Goal: Task Accomplishment & Management: Use online tool/utility

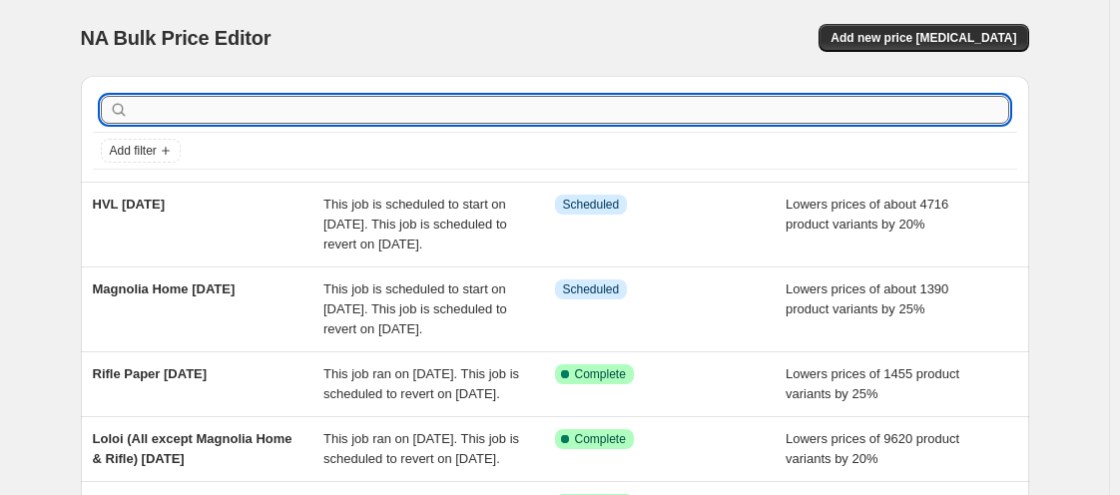
click at [406, 118] on input "text" at bounding box center [571, 110] width 877 height 28
type input "[PERSON_NAME]"
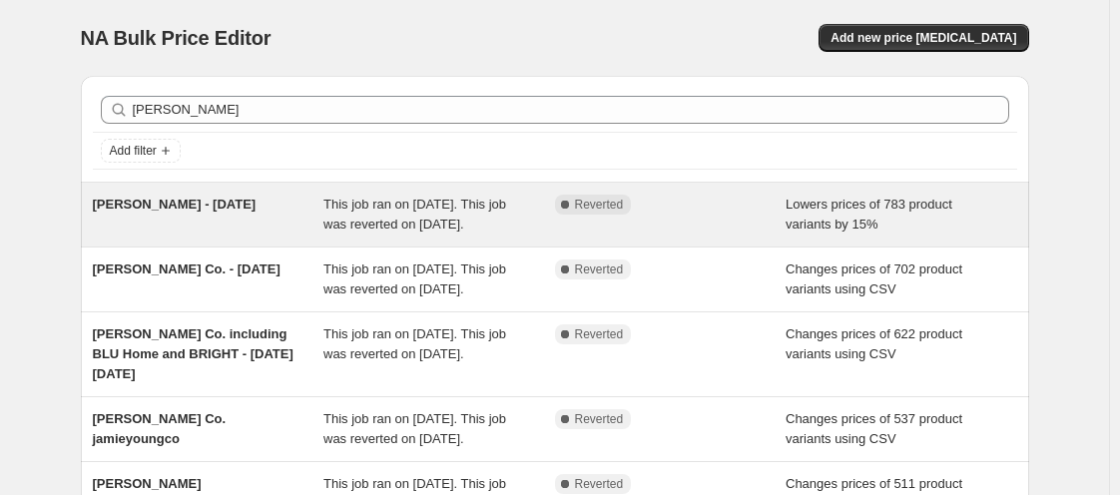
click at [205, 211] on span "[PERSON_NAME] - [DATE]" at bounding box center [175, 204] width 164 height 15
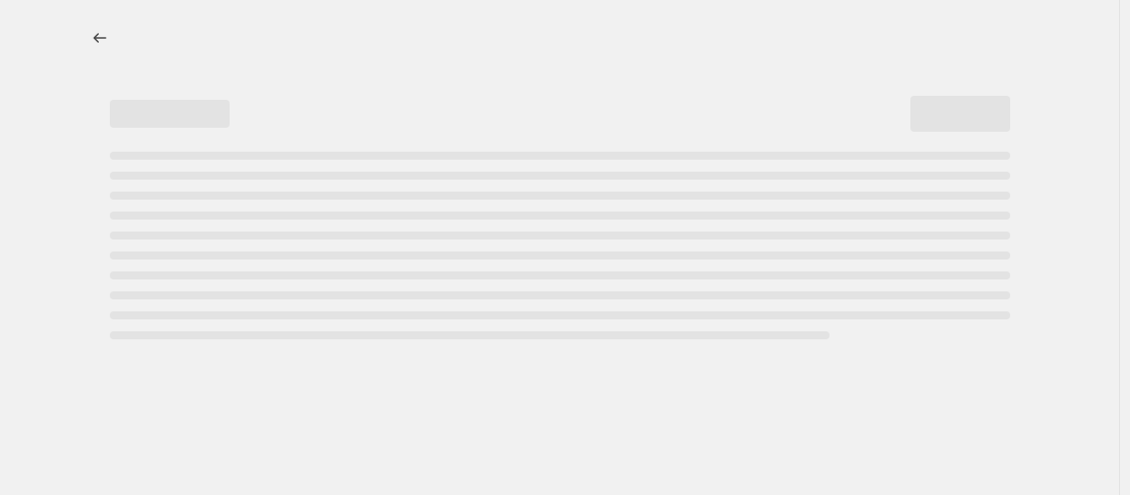
select select "percentage"
select select "vendor"
select select "tag"
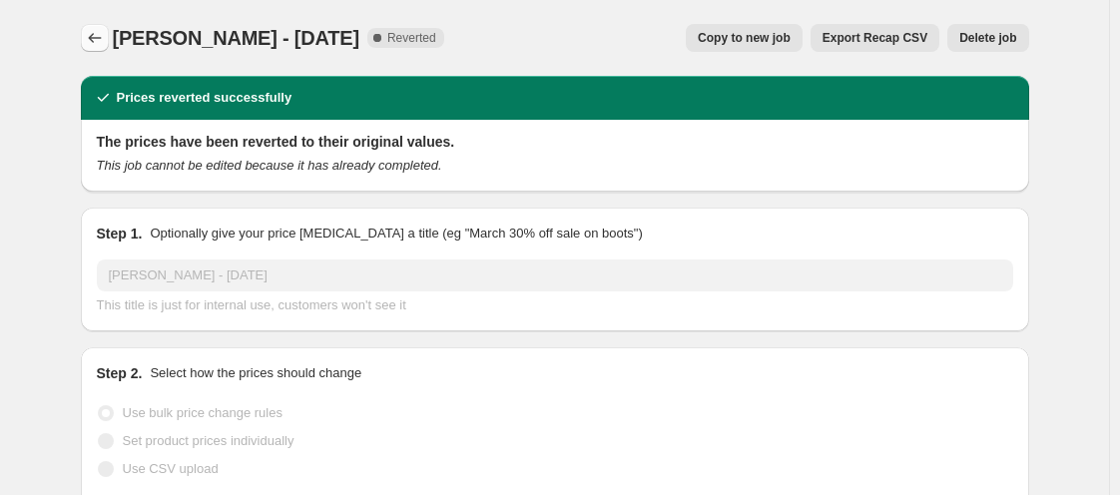
click at [97, 47] on icon "Price change jobs" at bounding box center [95, 38] width 20 height 20
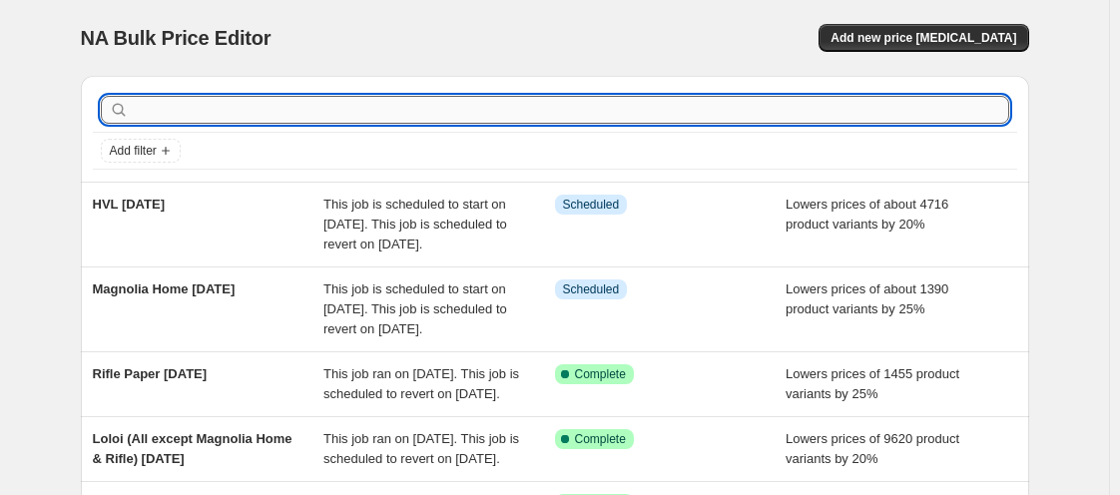
click at [174, 114] on input "text" at bounding box center [571, 110] width 877 height 28
type input "[PERSON_NAME]"
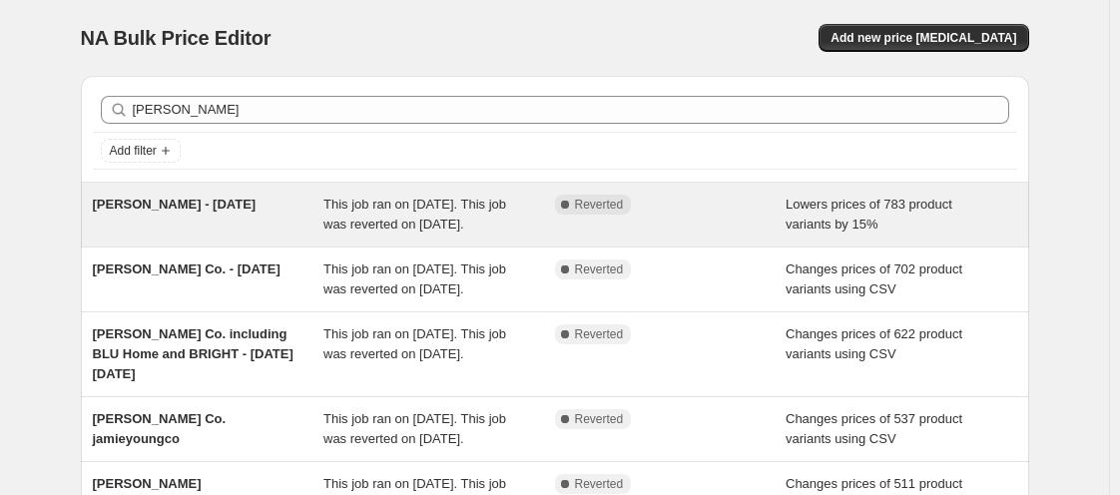
click at [242, 189] on div "[PERSON_NAME] - [DATE] This job ran on [DATE]. This job was reverted on [DATE].…" at bounding box center [555, 215] width 948 height 64
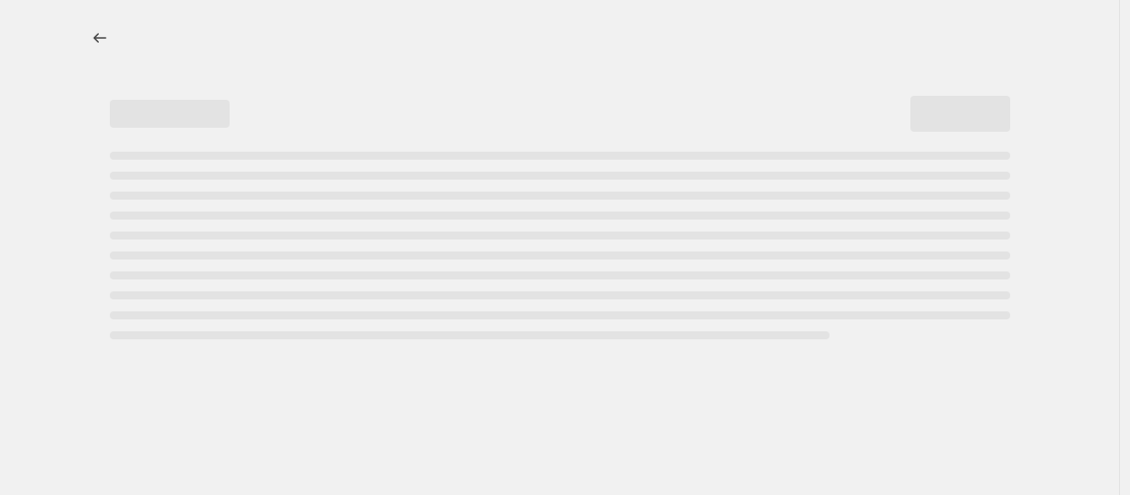
select select "percentage"
select select "vendor"
select select "tag"
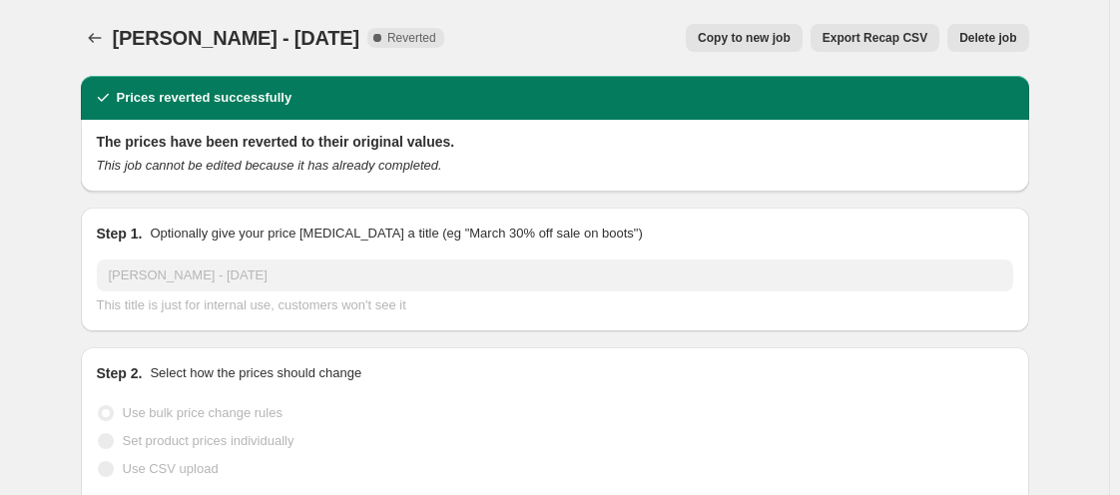
click at [748, 47] on button "Copy to new job" at bounding box center [744, 38] width 117 height 28
select select "percentage"
select select "vendor"
select select "tag"
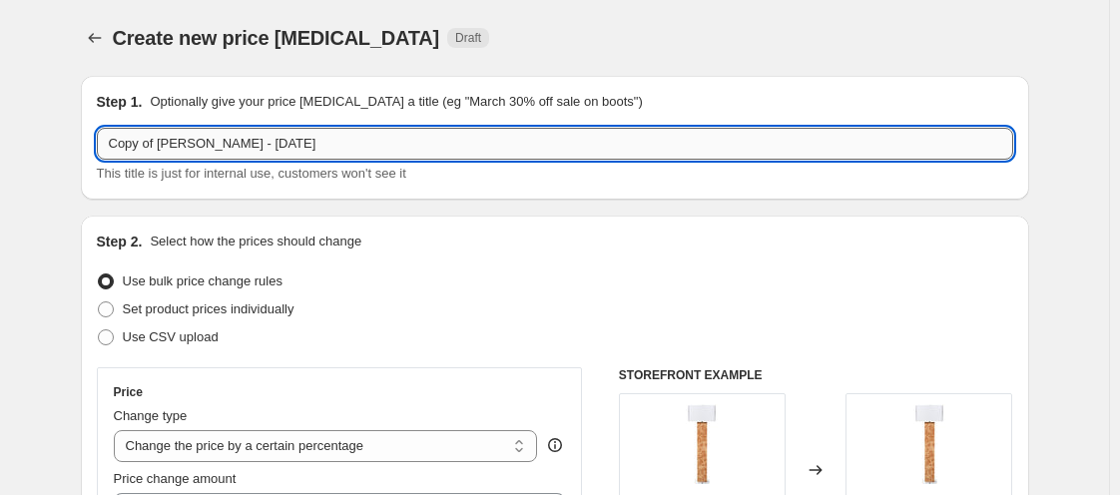
click at [227, 144] on input "Copy of [PERSON_NAME] - [DATE]" at bounding box center [555, 144] width 916 height 32
type input "[PERSON_NAME] [DATE]"
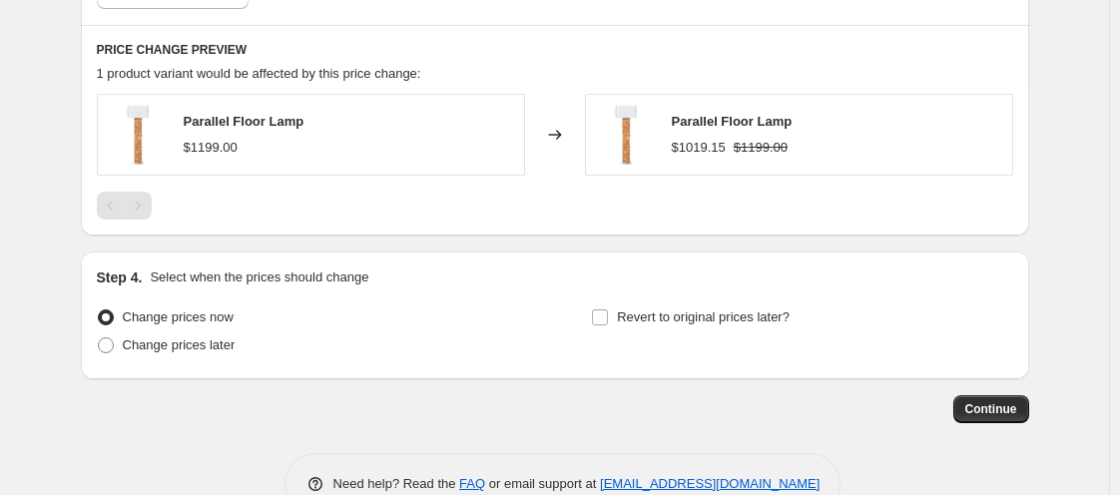
scroll to position [1511, 0]
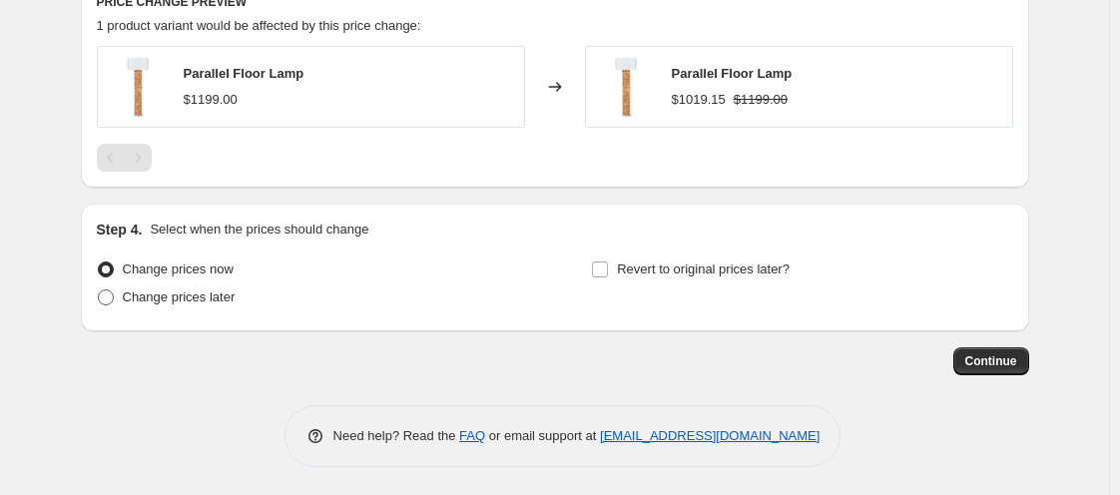
click at [190, 295] on span "Change prices later" at bounding box center [179, 297] width 113 height 15
click at [99, 291] on input "Change prices later" at bounding box center [98, 290] width 1 height 1
radio input "true"
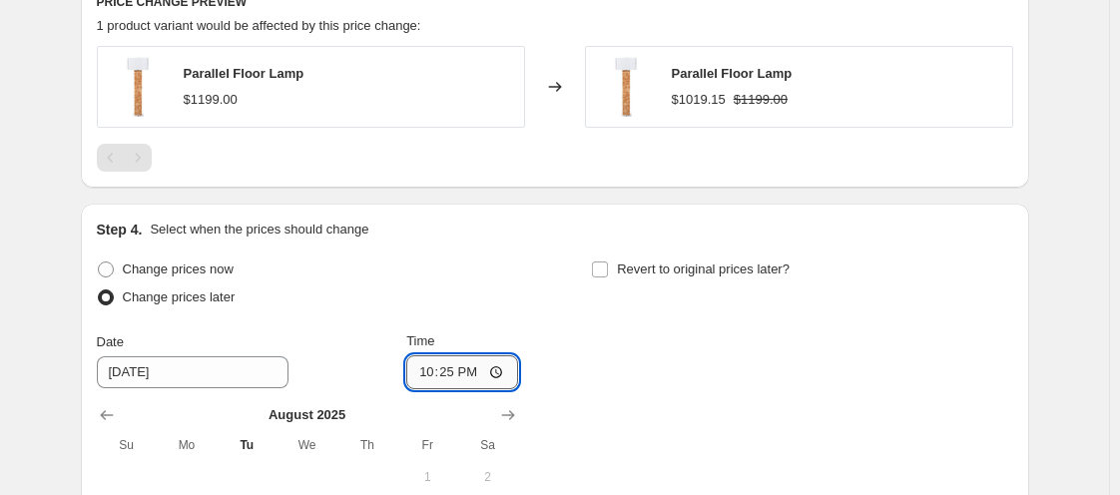
click at [436, 374] on input "22:25" at bounding box center [462, 372] width 112 height 34
type input "00:00"
click at [604, 269] on input "Revert to original prices later?" at bounding box center [600, 270] width 16 height 16
checkbox input "true"
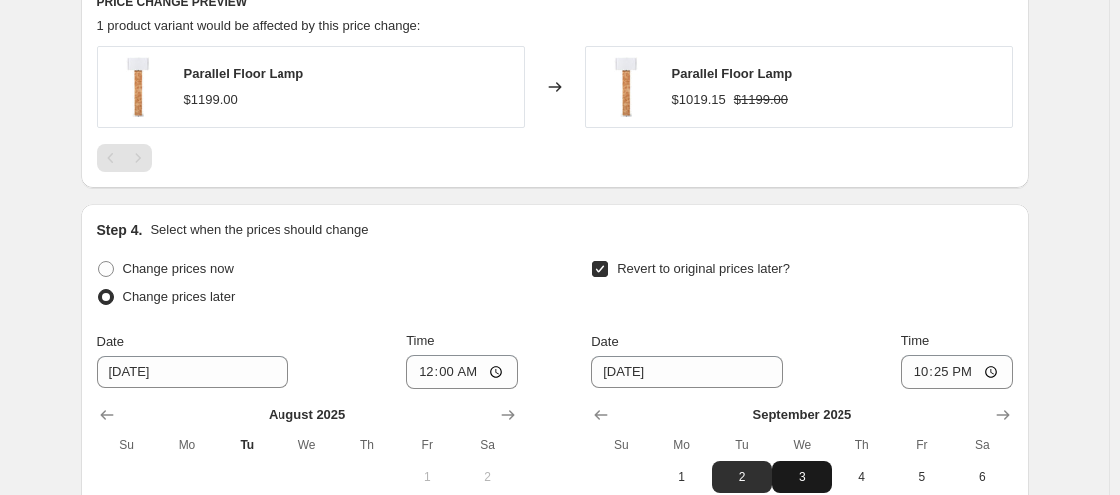
click at [802, 466] on button "3" at bounding box center [802, 477] width 60 height 32
type input "[DATE]"
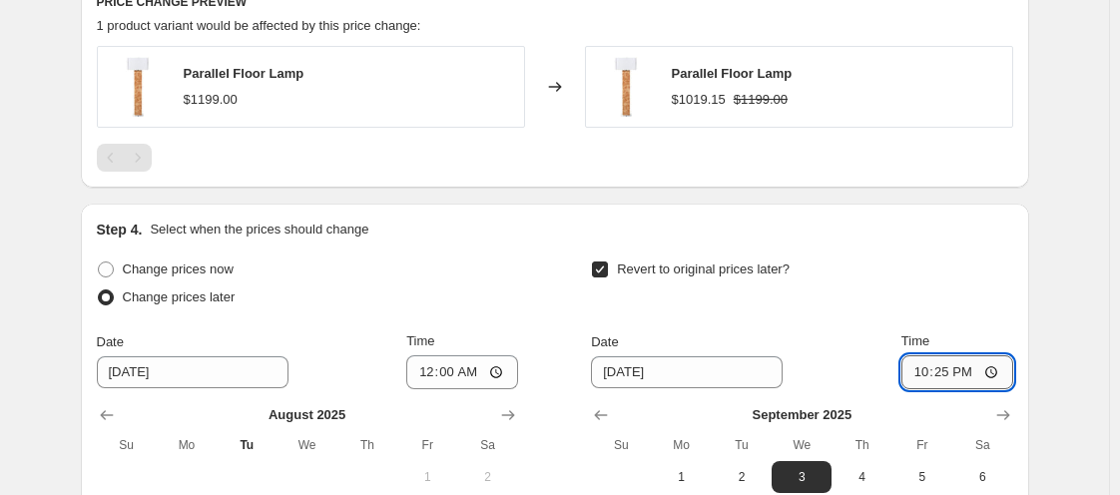
click at [917, 367] on input "22:25" at bounding box center [957, 372] width 112 height 34
type input "11:00"
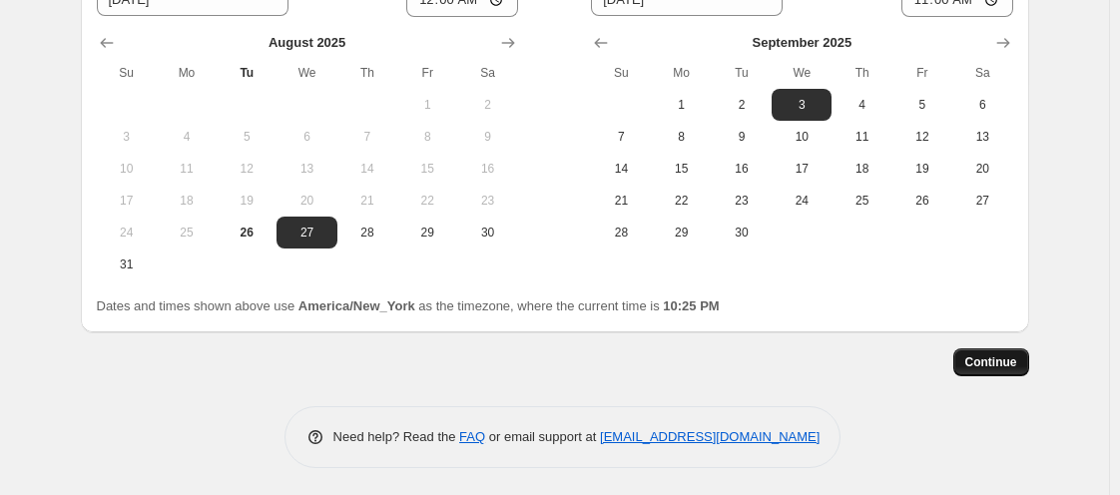
click at [1015, 354] on span "Continue" at bounding box center [991, 362] width 52 height 16
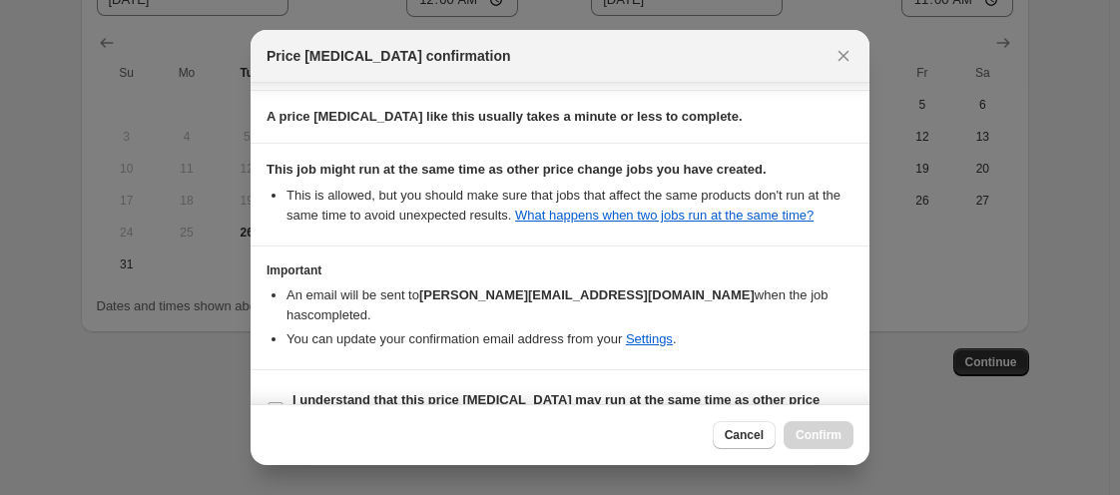
scroll to position [443, 0]
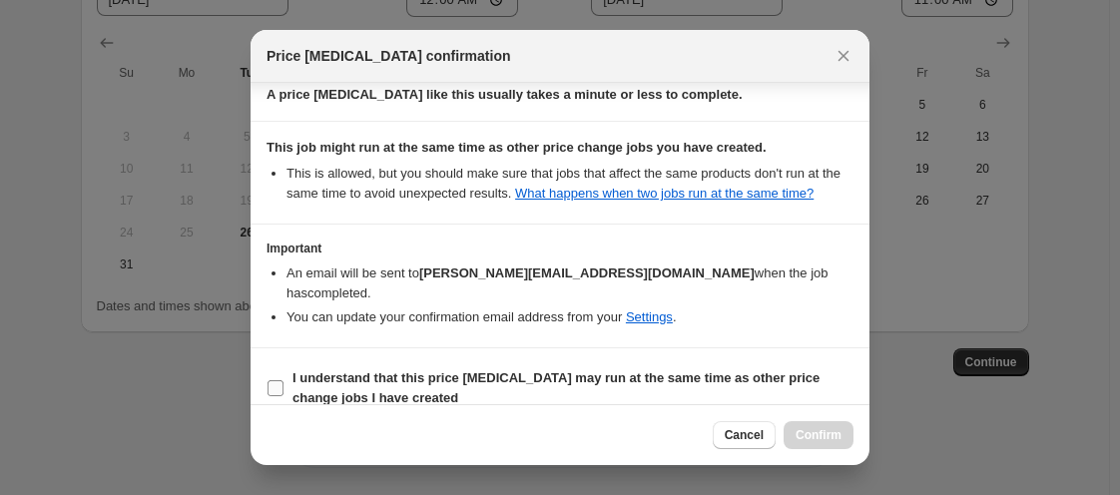
click at [281, 380] on input "I understand that this price [MEDICAL_DATA] may run at the same time as other p…" at bounding box center [276, 388] width 16 height 16
checkbox input "true"
click at [808, 428] on span "Confirm" at bounding box center [819, 435] width 46 height 16
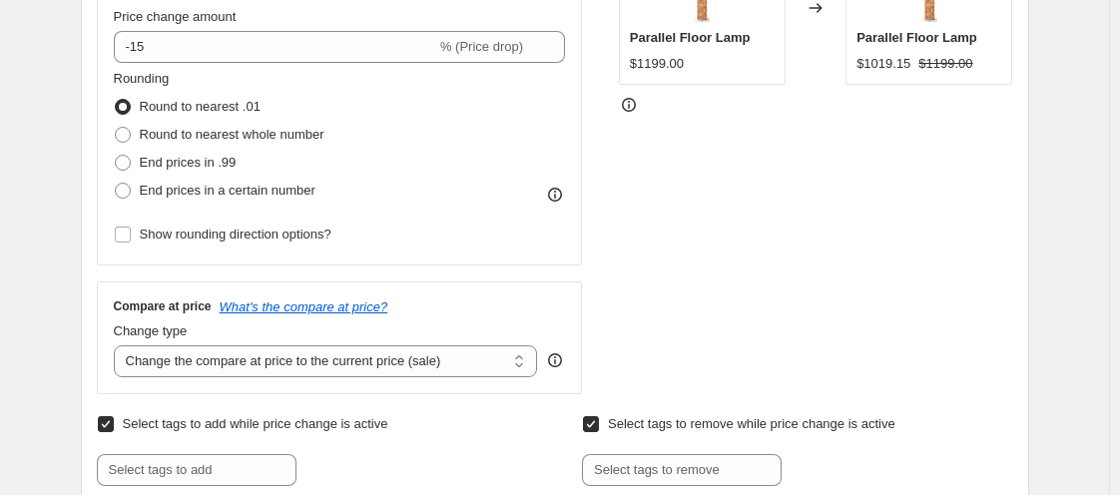
scroll to position [7, 0]
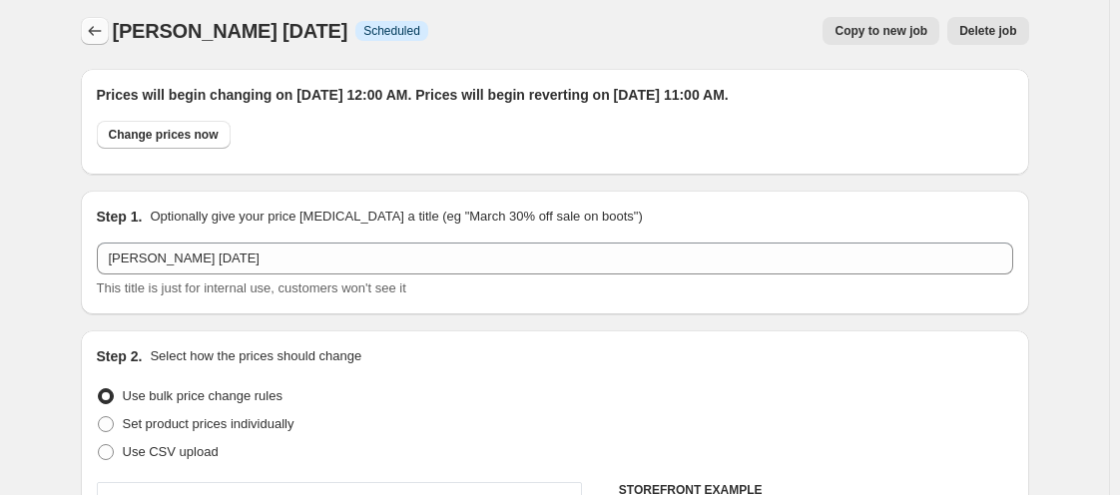
click at [92, 37] on icon "Price change jobs" at bounding box center [95, 31] width 20 height 20
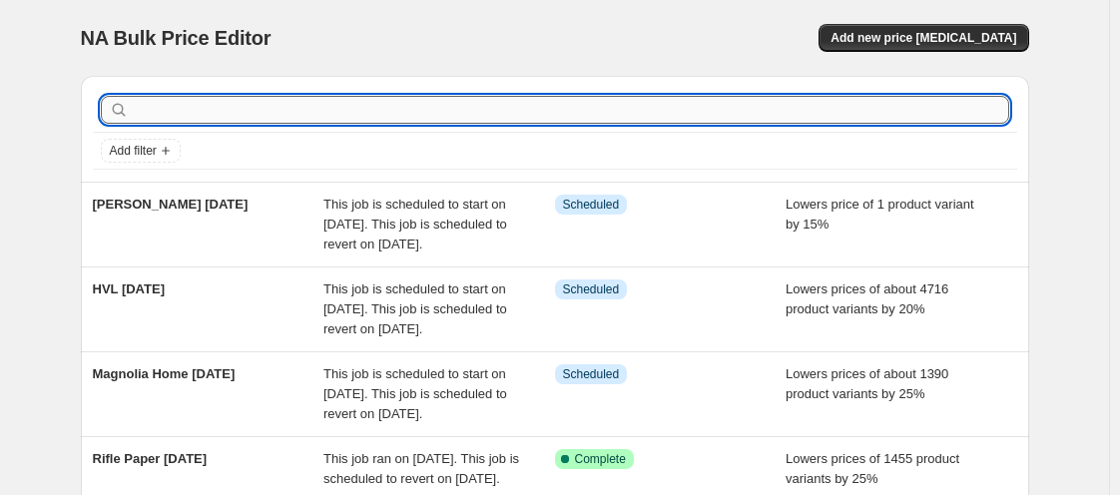
click at [246, 118] on input "text" at bounding box center [571, 110] width 877 height 28
type input "[GEOGRAPHIC_DATA]"
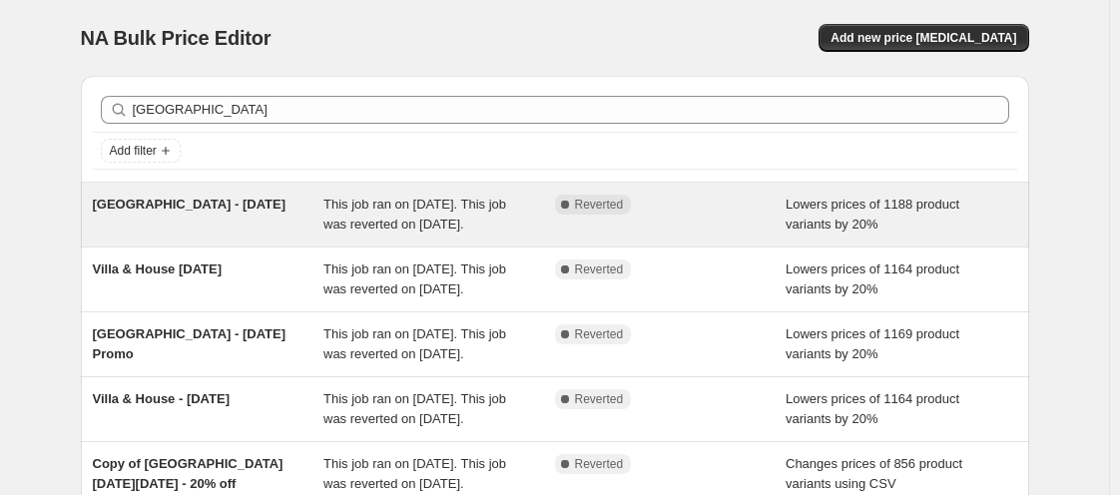
click at [172, 229] on div "[GEOGRAPHIC_DATA] - [DATE]" at bounding box center [209, 215] width 232 height 40
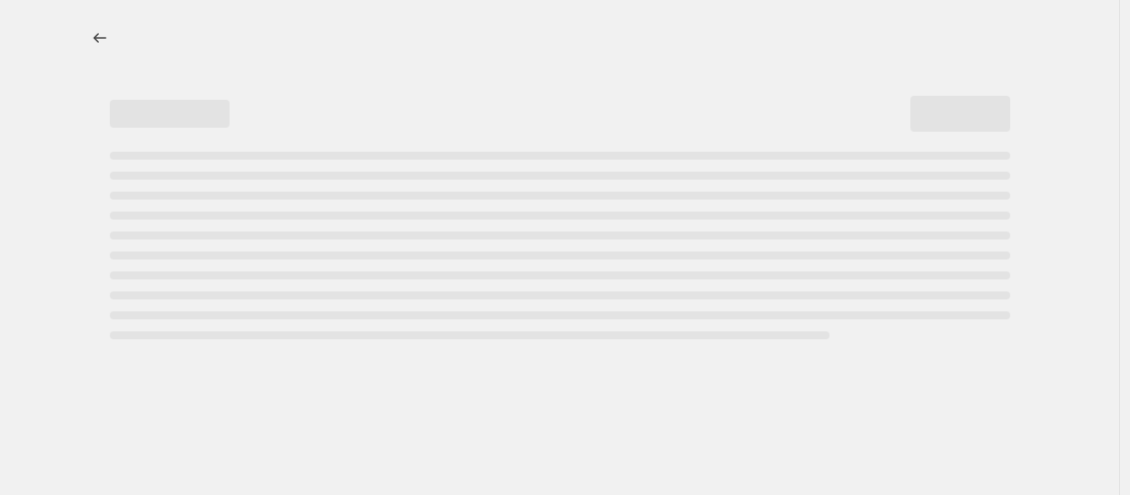
select select "percentage"
select select "vendor"
select select "tag"
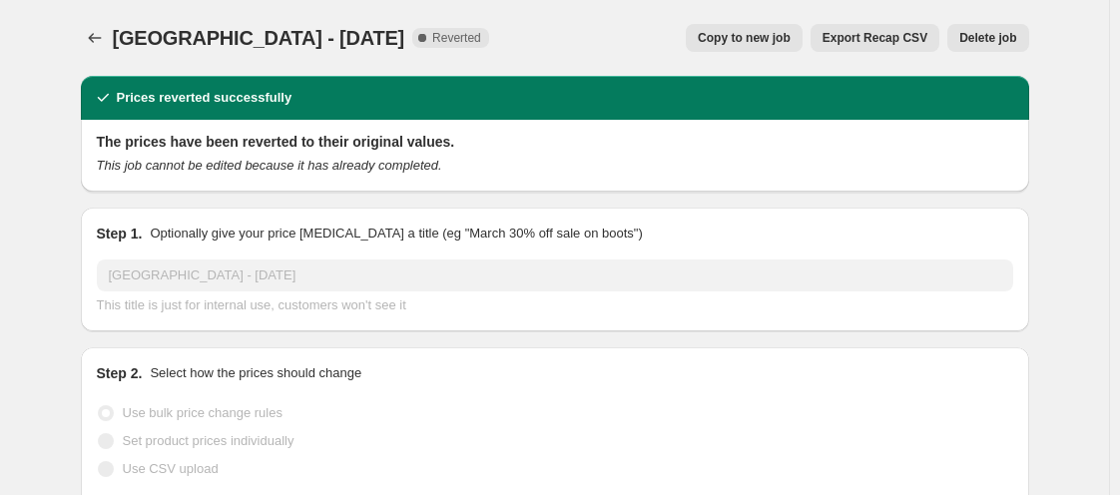
click at [742, 41] on span "Copy to new job" at bounding box center [744, 38] width 93 height 16
select select "percentage"
select select "vendor"
select select "tag"
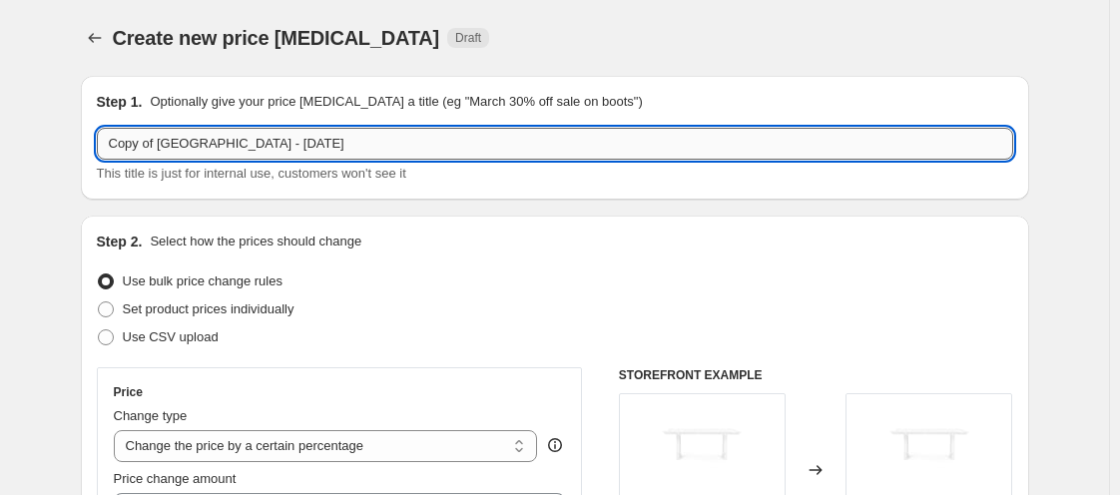
click at [339, 159] on input "Copy of [GEOGRAPHIC_DATA] - [DATE]" at bounding box center [555, 144] width 916 height 32
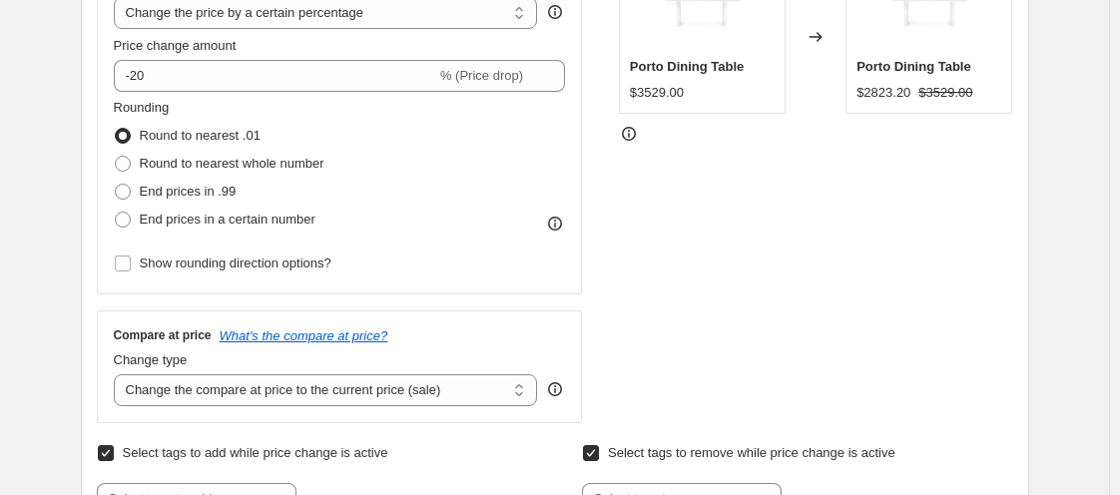
type input "Villa & House [DATE]"
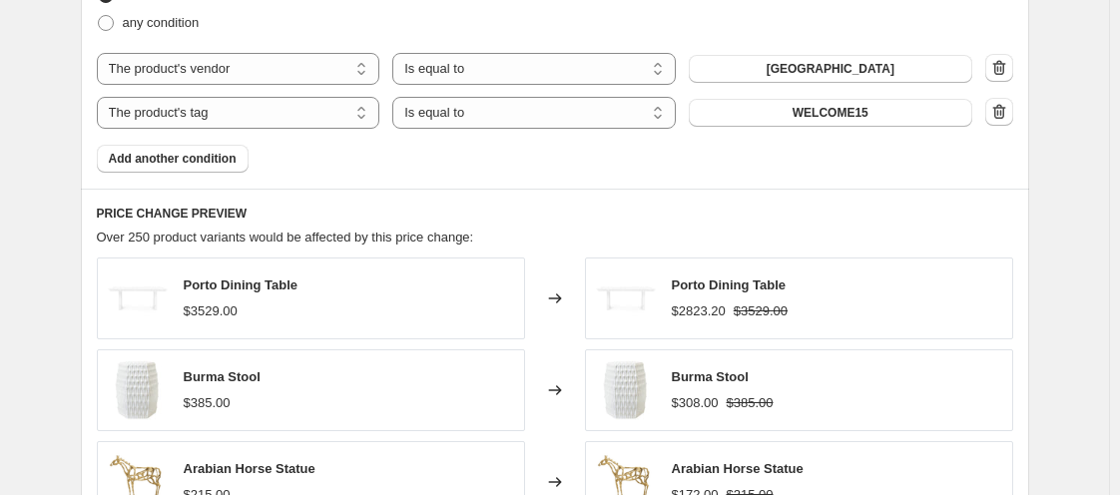
scroll to position [1734, 0]
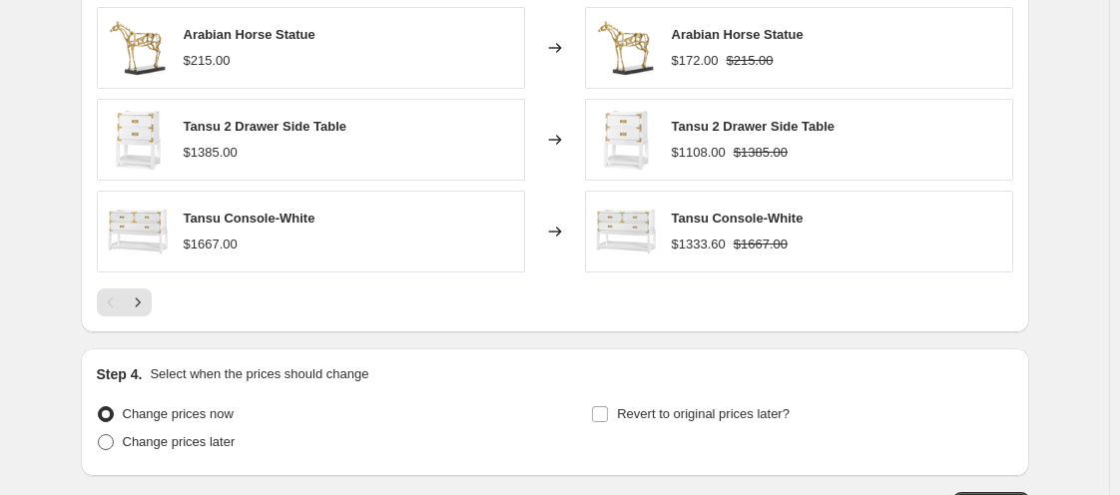
click at [212, 446] on span "Change prices later" at bounding box center [179, 441] width 113 height 15
click at [99, 435] on input "Change prices later" at bounding box center [98, 434] width 1 height 1
radio input "true"
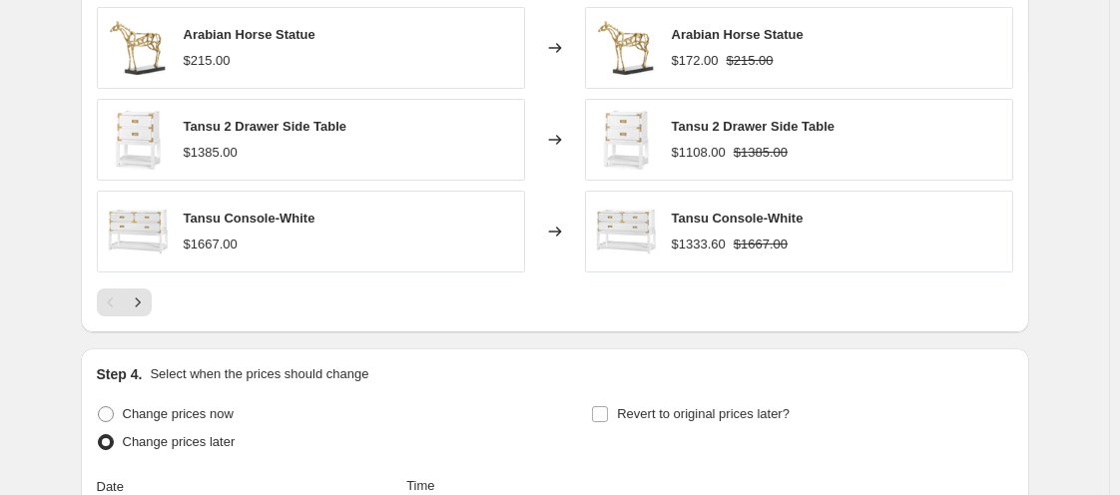
scroll to position [2167, 0]
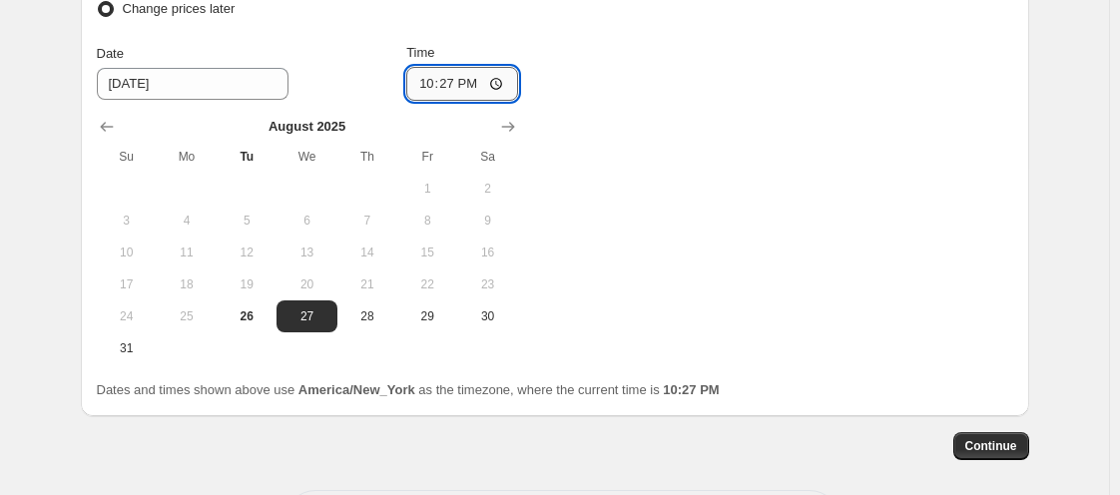
click at [434, 70] on input "22:27" at bounding box center [462, 84] width 112 height 34
type input "00:00"
click at [974, 438] on span "Continue" at bounding box center [991, 446] width 52 height 16
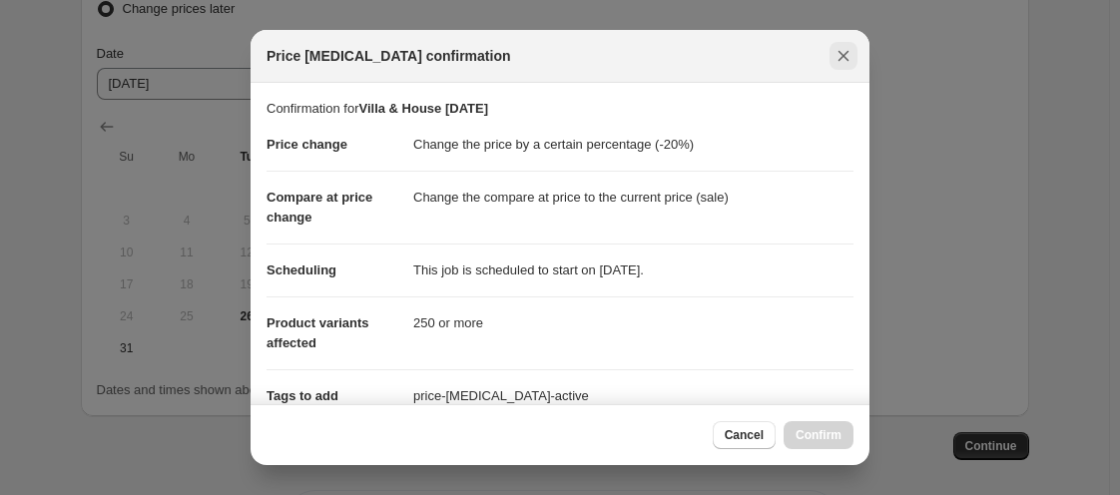
click at [839, 57] on icon "Close" at bounding box center [844, 56] width 20 height 20
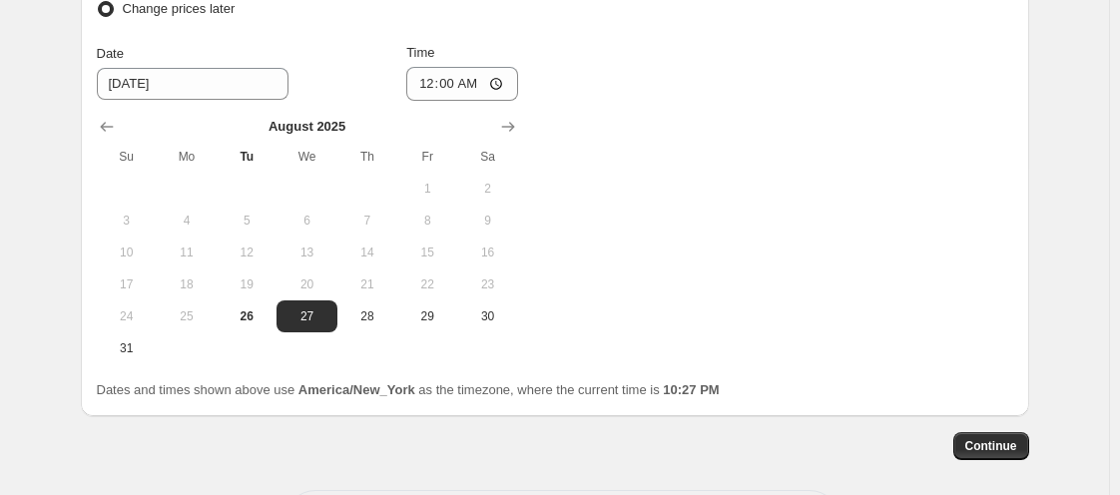
scroll to position [1734, 0]
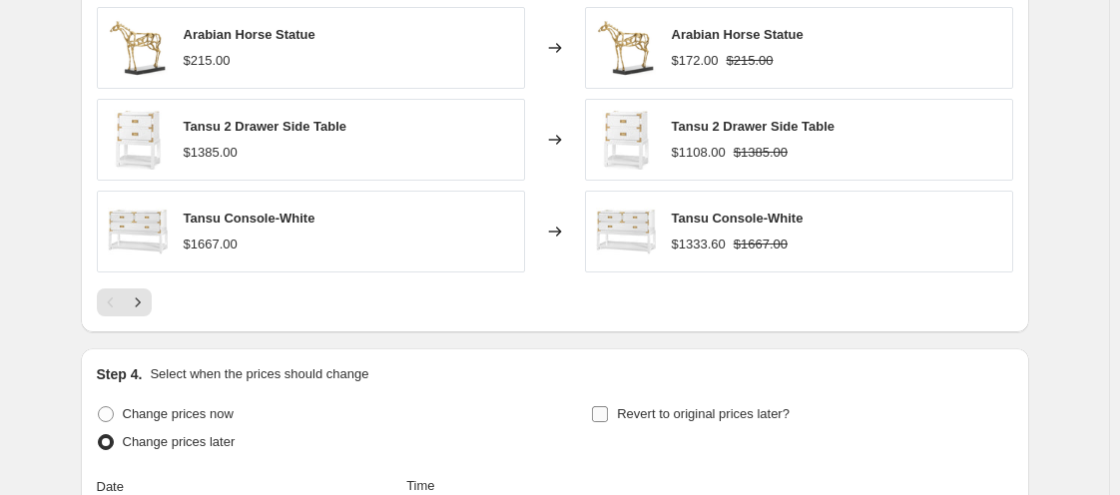
click at [602, 406] on input "Revert to original prices later?" at bounding box center [600, 414] width 16 height 16
checkbox input "true"
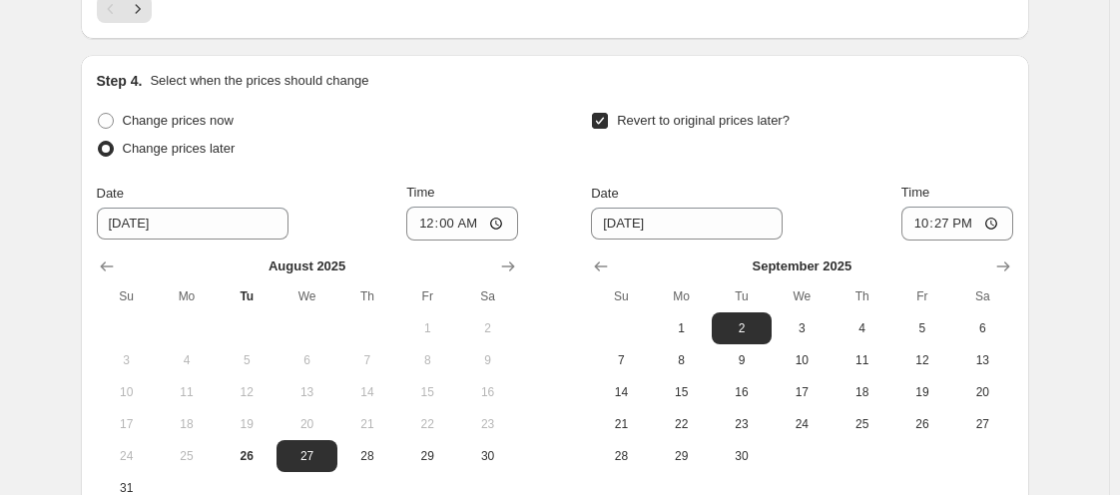
scroll to position [2038, 0]
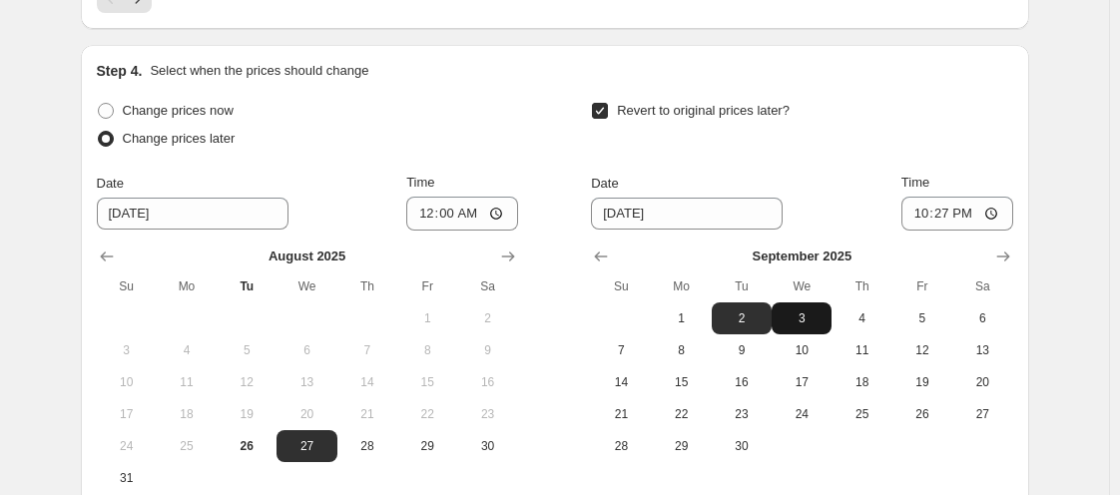
click at [811, 303] on button "3" at bounding box center [802, 318] width 60 height 32
type input "[DATE]"
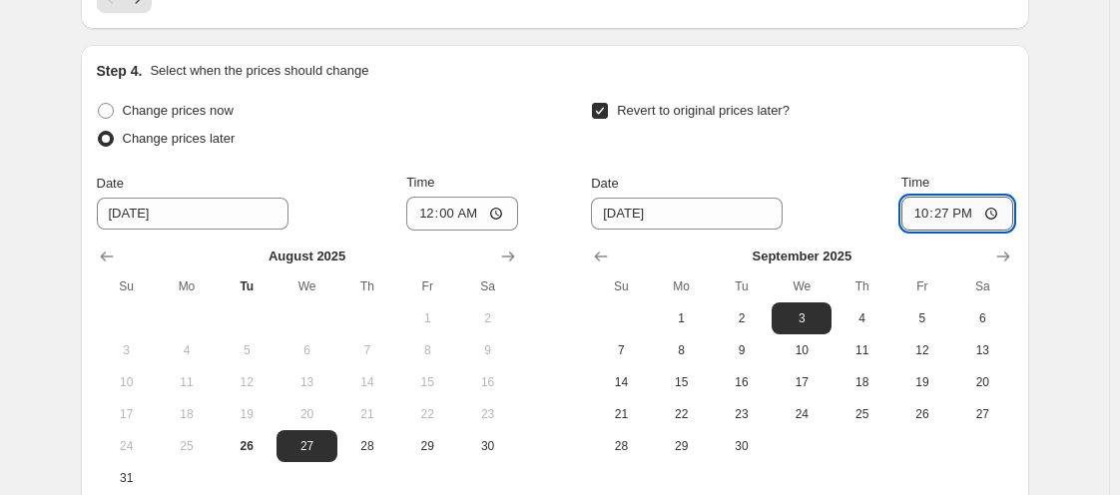
click at [918, 199] on input "22:27" at bounding box center [957, 214] width 112 height 34
type input "11:00"
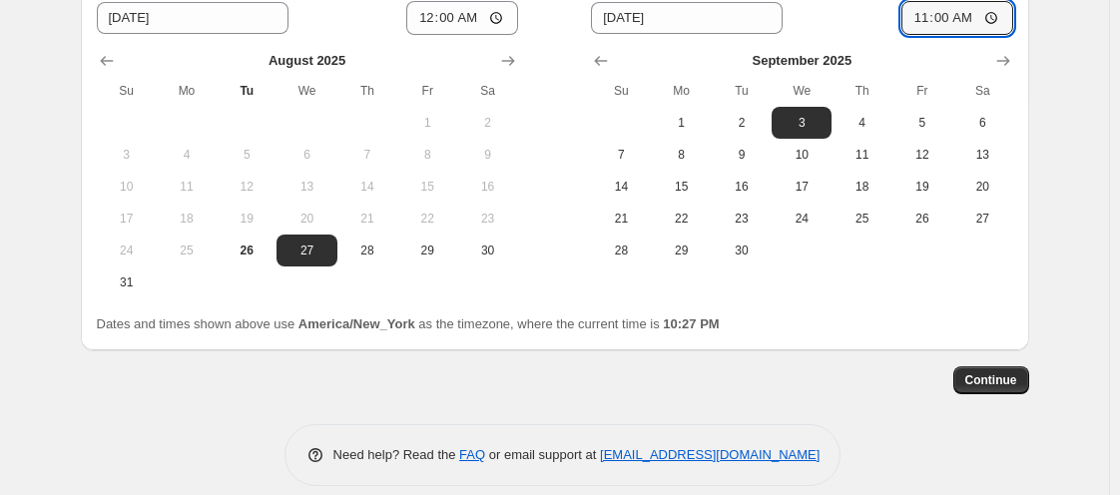
scroll to position [2249, 0]
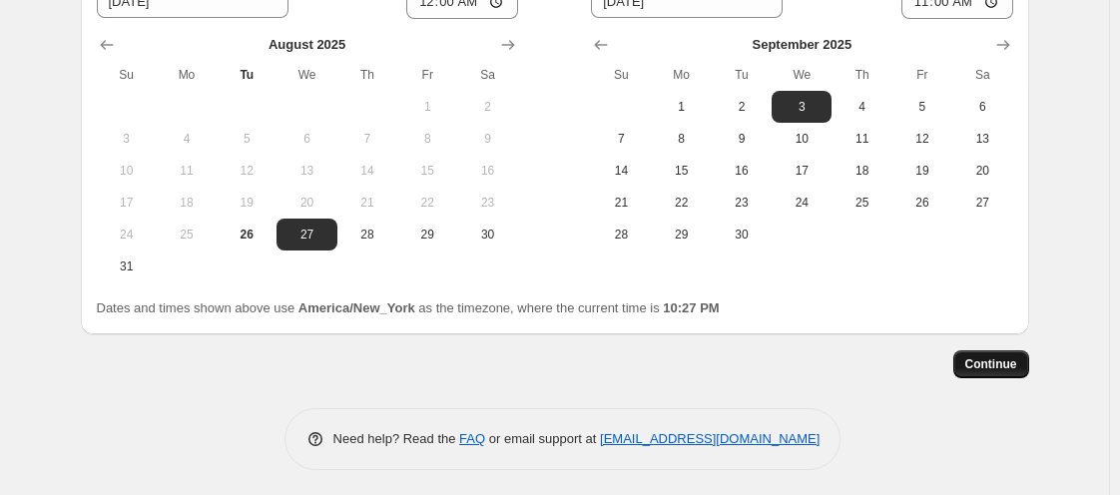
click at [1000, 351] on button "Continue" at bounding box center [991, 364] width 76 height 28
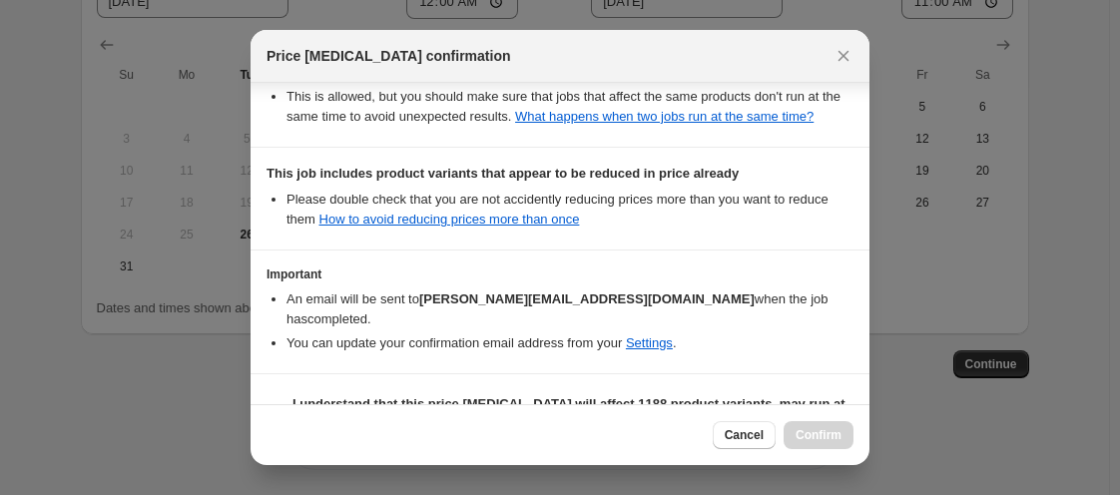
scroll to position [676, 0]
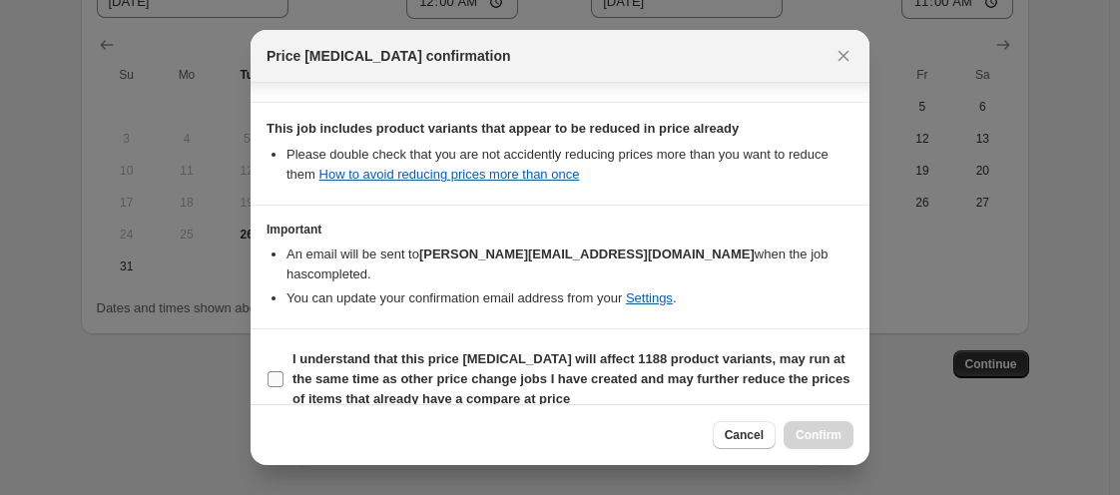
click at [275, 371] on input "I understand that this price [MEDICAL_DATA] will affect 1188 product variants, …" at bounding box center [276, 379] width 16 height 16
checkbox input "true"
click at [794, 433] on button "Confirm" at bounding box center [819, 435] width 70 height 28
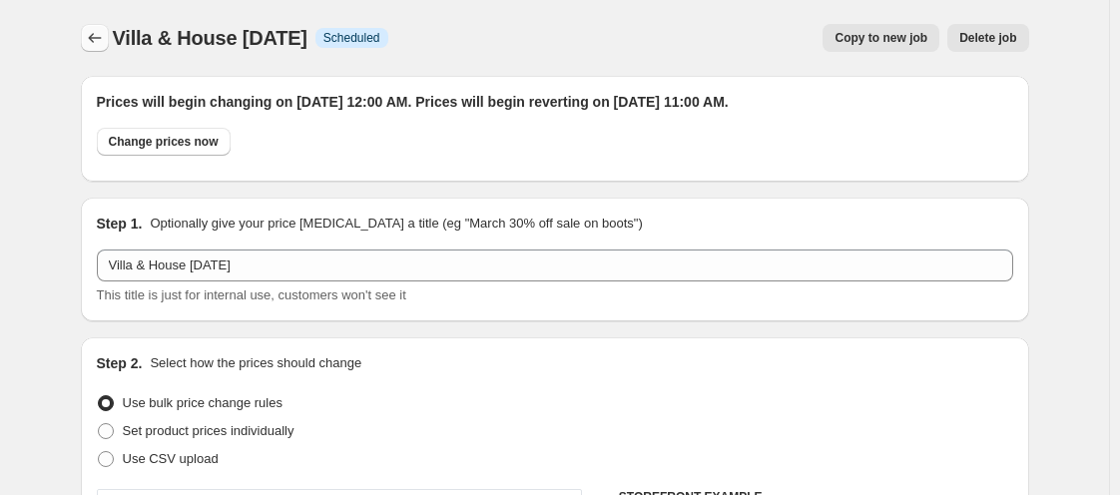
click at [102, 37] on icon "Price change jobs" at bounding box center [95, 38] width 20 height 20
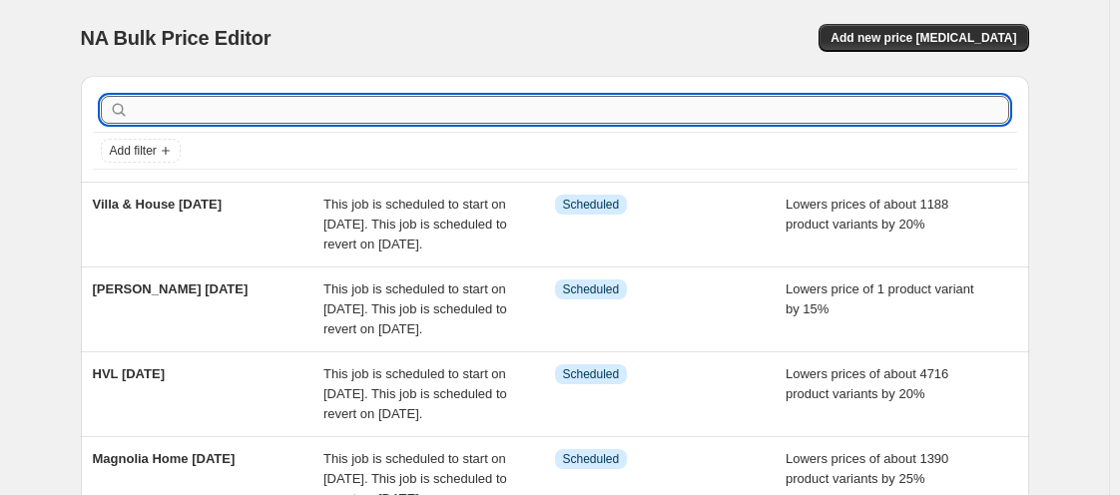
click at [183, 107] on input "text" at bounding box center [571, 110] width 877 height 28
click at [934, 39] on span "Add new price [MEDICAL_DATA]" at bounding box center [924, 38] width 186 height 16
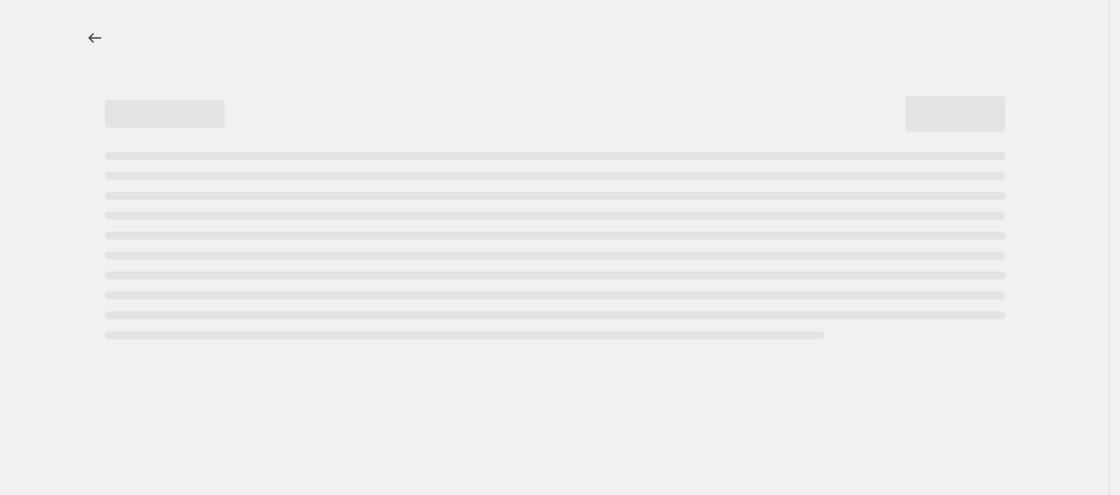
select select "percentage"
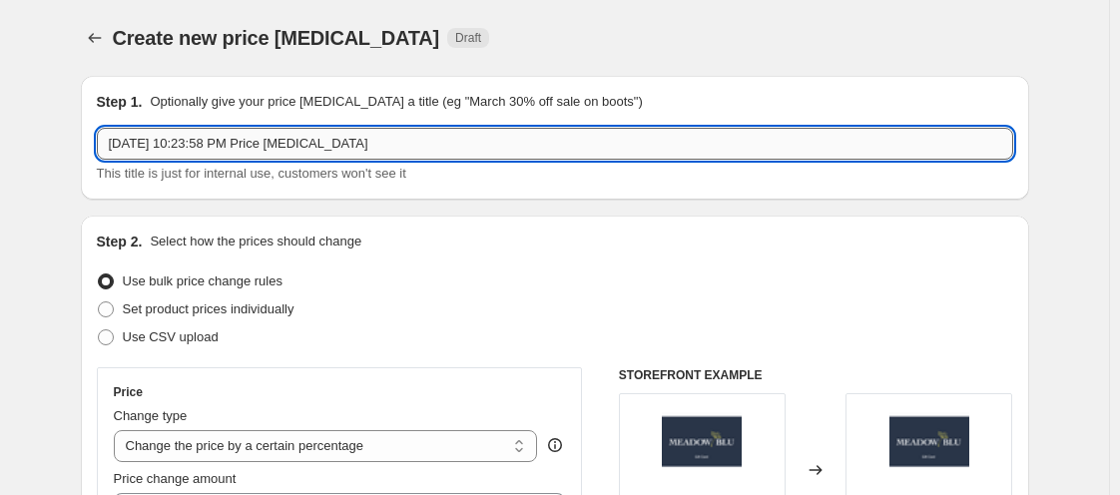
click at [145, 150] on input "[DATE] 10:23:58 PM Price [MEDICAL_DATA]" at bounding box center [555, 144] width 916 height 32
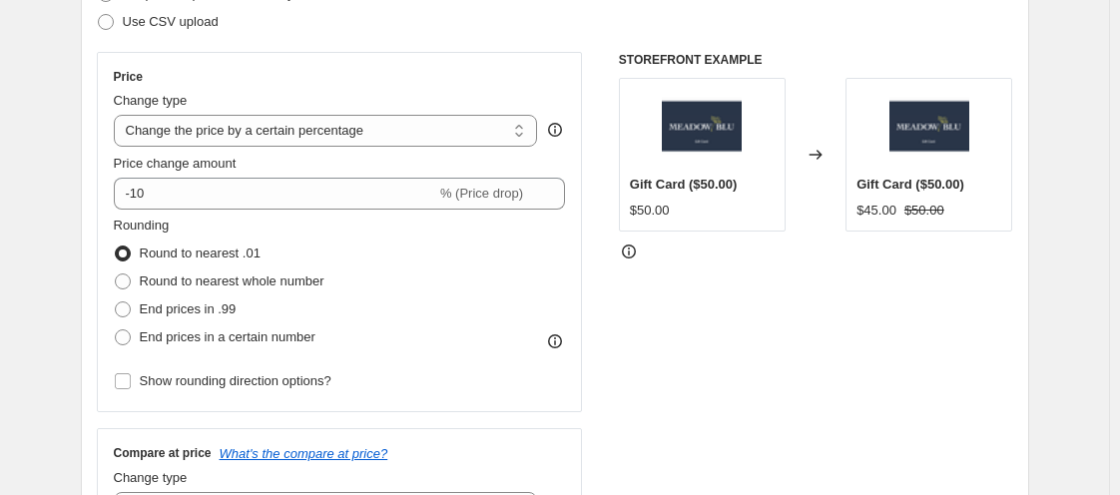
scroll to position [319, 0]
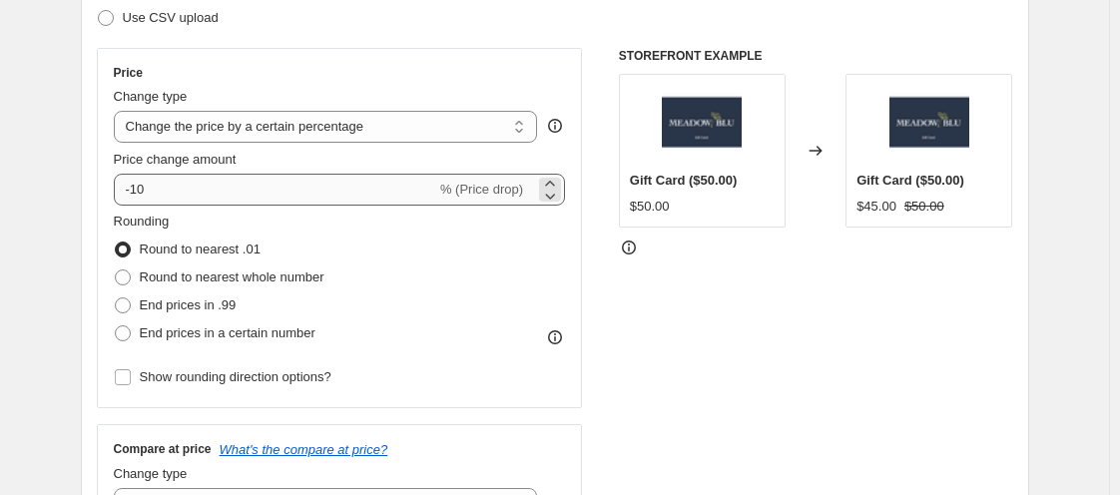
type input "Worlds Away [DATE]"
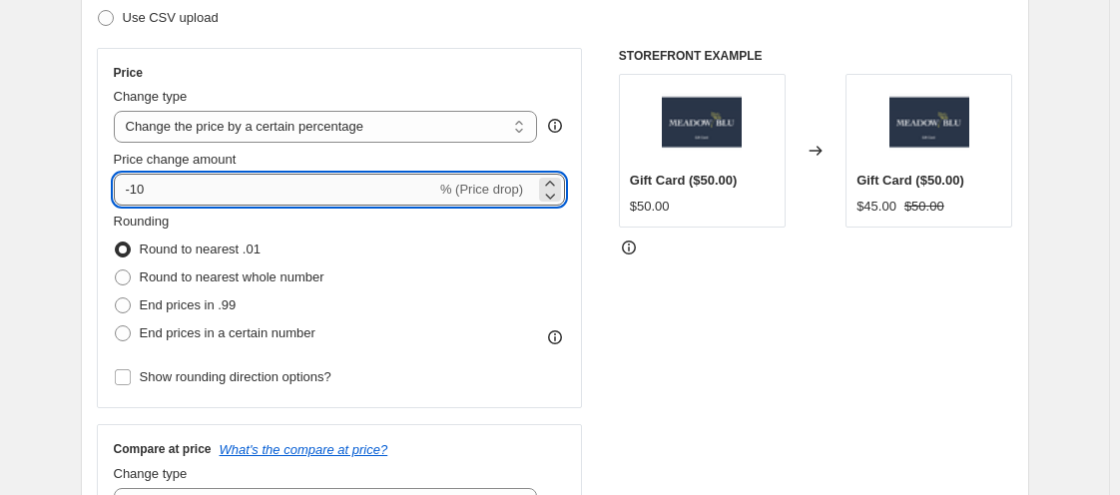
click at [196, 195] on input "-10" at bounding box center [275, 190] width 322 height 32
type input "-1"
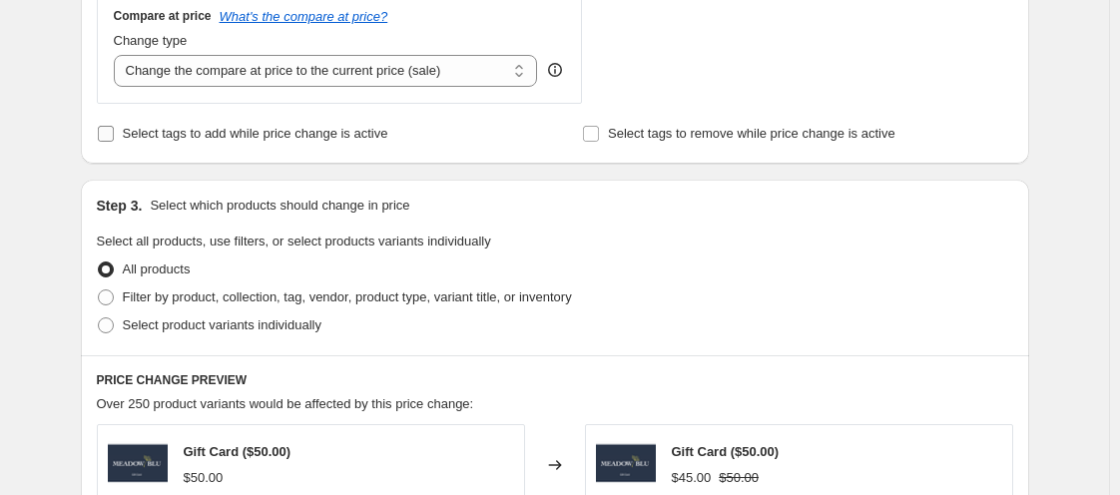
type input "-20"
click at [114, 138] on input "Select tags to add while price change is active" at bounding box center [106, 134] width 16 height 16
checkbox input "true"
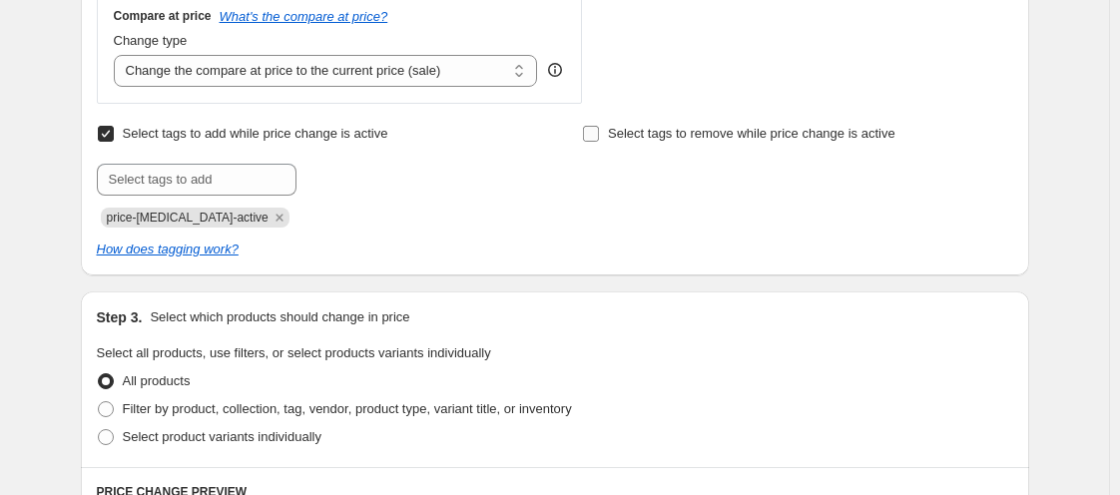
click at [591, 132] on input "Select tags to remove while price change is active" at bounding box center [591, 134] width 16 height 16
checkbox input "true"
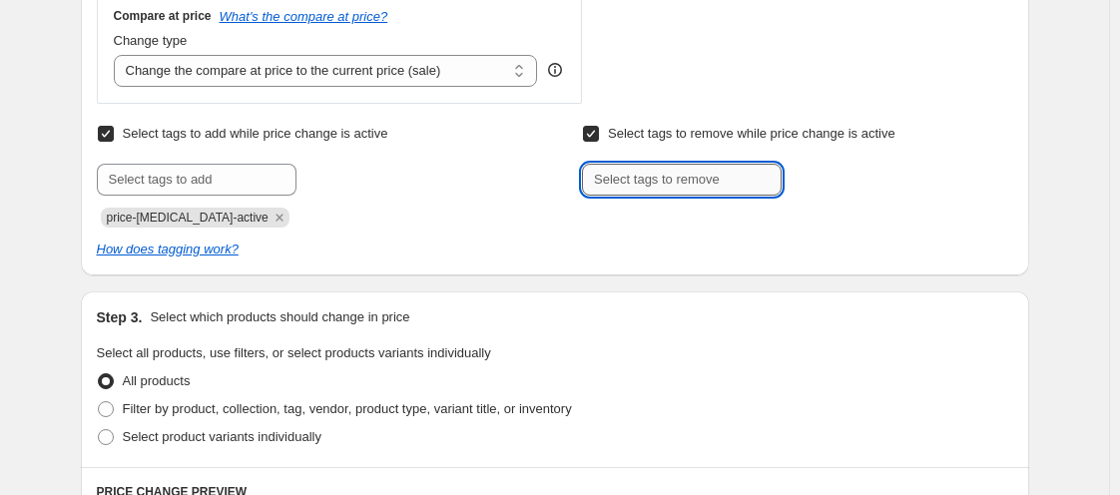
click at [606, 172] on input "text" at bounding box center [682, 180] width 200 height 32
type input "WELCOME15"
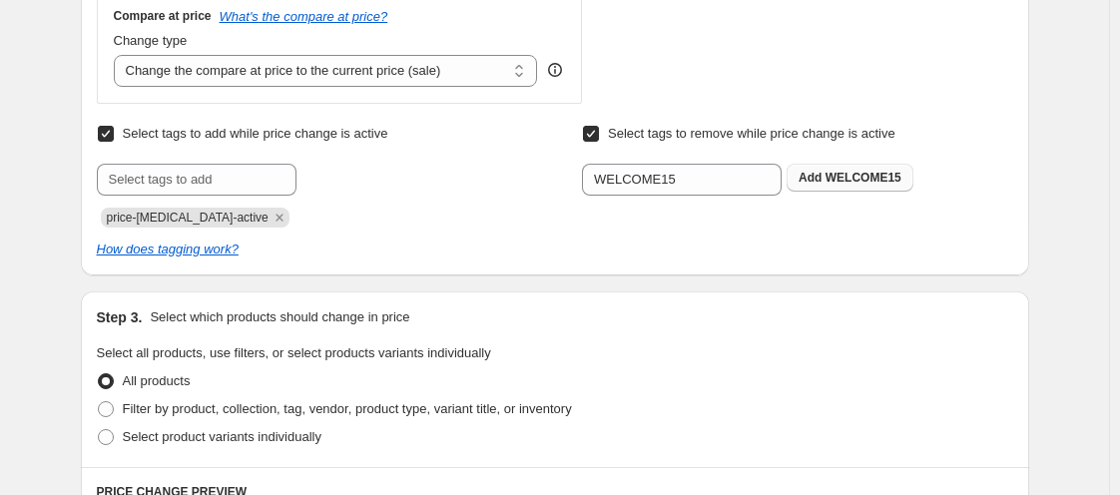
click at [809, 184] on b "Add" at bounding box center [810, 178] width 23 height 14
click at [114, 413] on span at bounding box center [106, 409] width 16 height 16
click at [99, 402] on input "Filter by product, collection, tag, vendor, product type, variant title, or inv…" at bounding box center [98, 401] width 1 height 1
radio input "true"
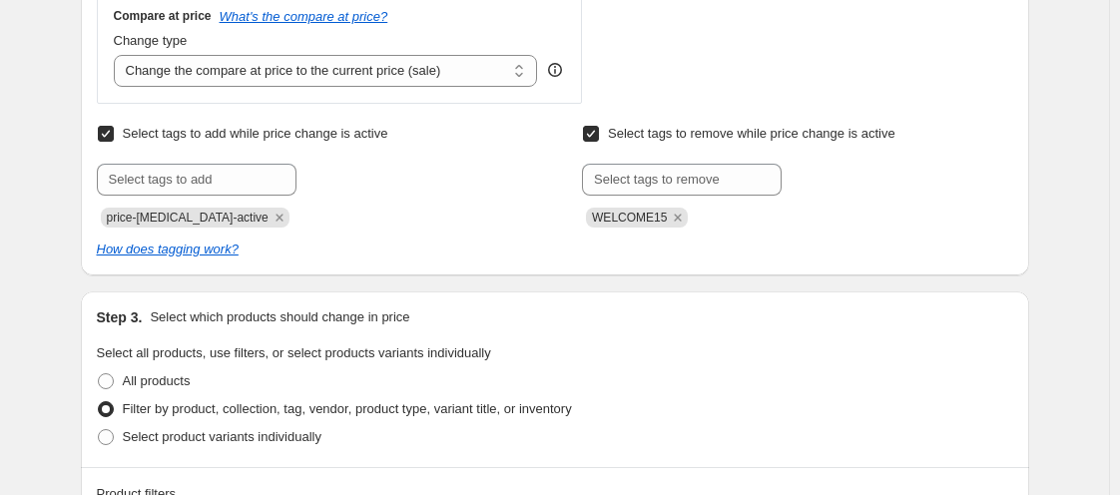
scroll to position [1186, 0]
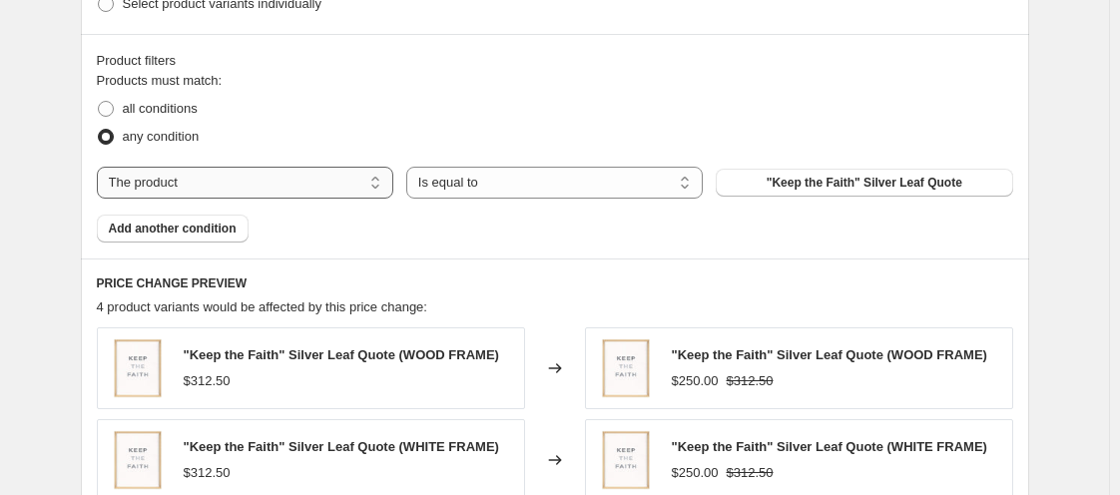
click at [320, 185] on select "The product The product's collection The product's tag The product's vendor The…" at bounding box center [245, 183] width 296 height 32
select select "vendor"
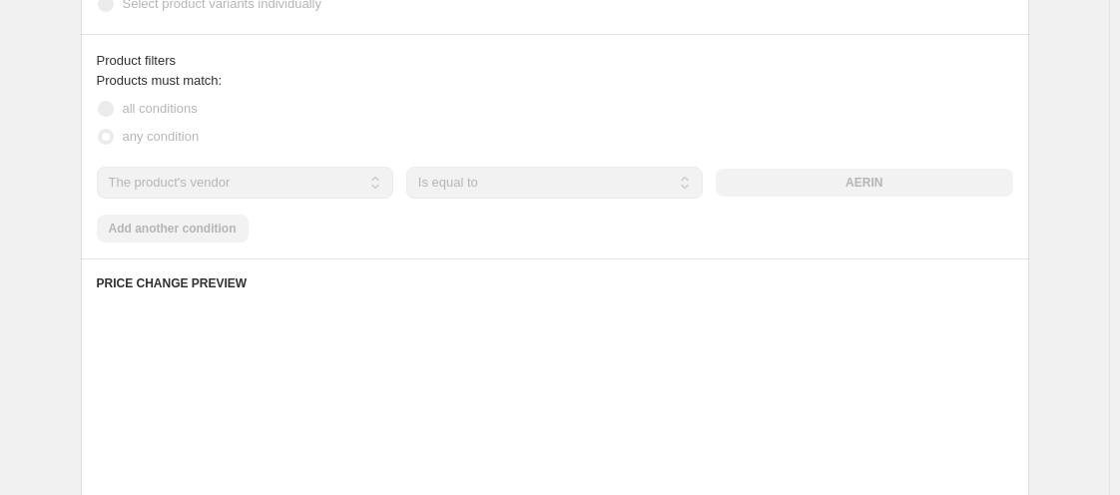
click at [736, 185] on div "AERIN" at bounding box center [864, 183] width 296 height 28
click at [809, 138] on div "any condition" at bounding box center [555, 137] width 916 height 28
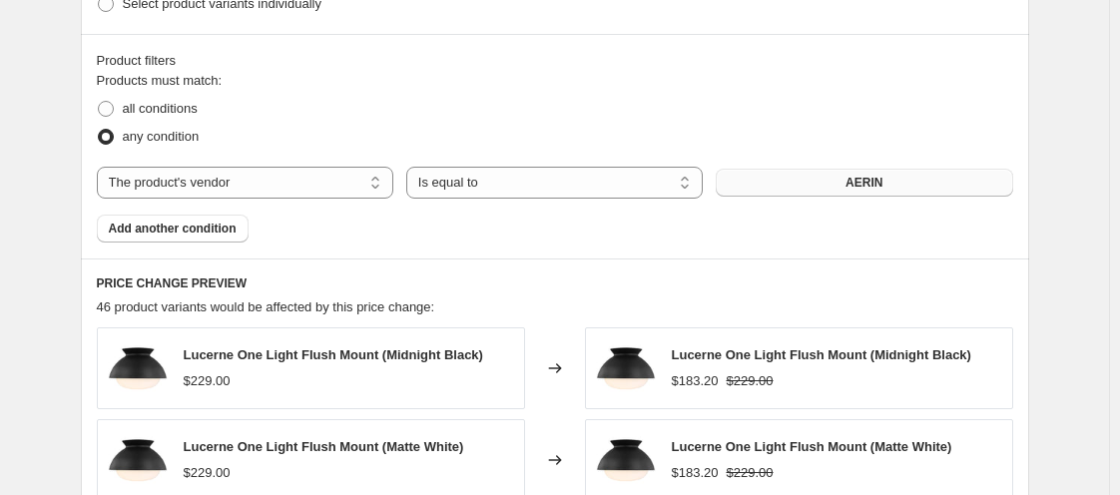
click at [816, 169] on button "AERIN" at bounding box center [864, 183] width 296 height 28
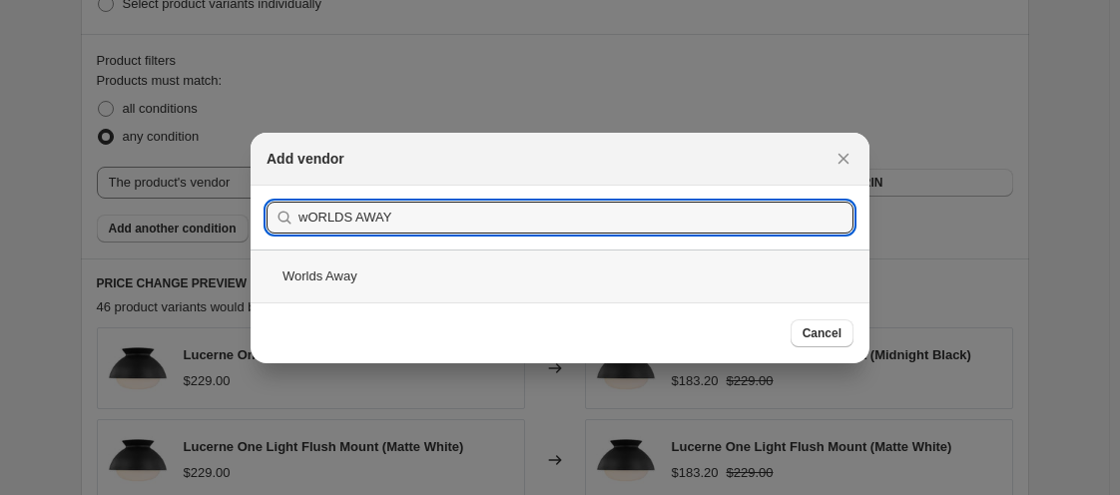
type input "wORLDS AWAY"
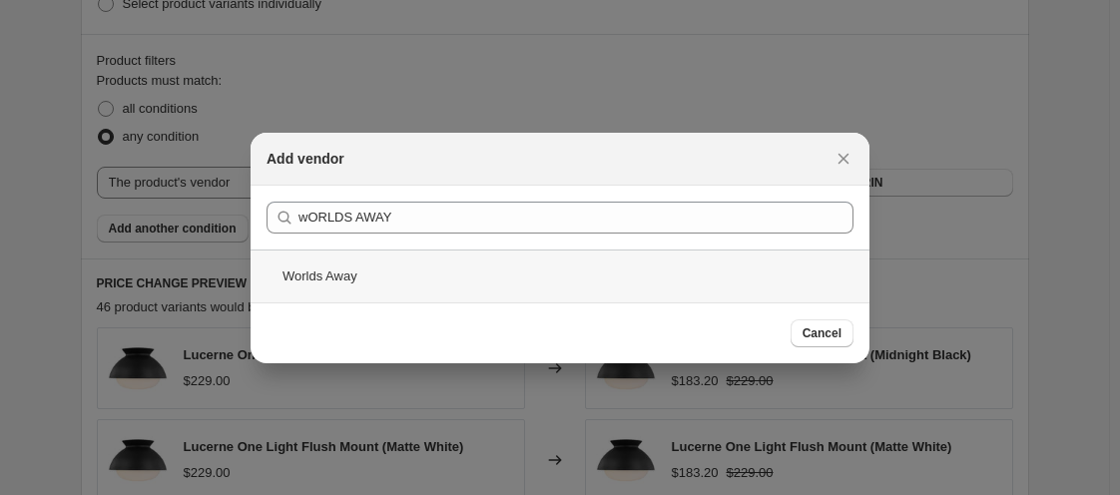
click at [346, 282] on div "Worlds Away" at bounding box center [560, 276] width 619 height 53
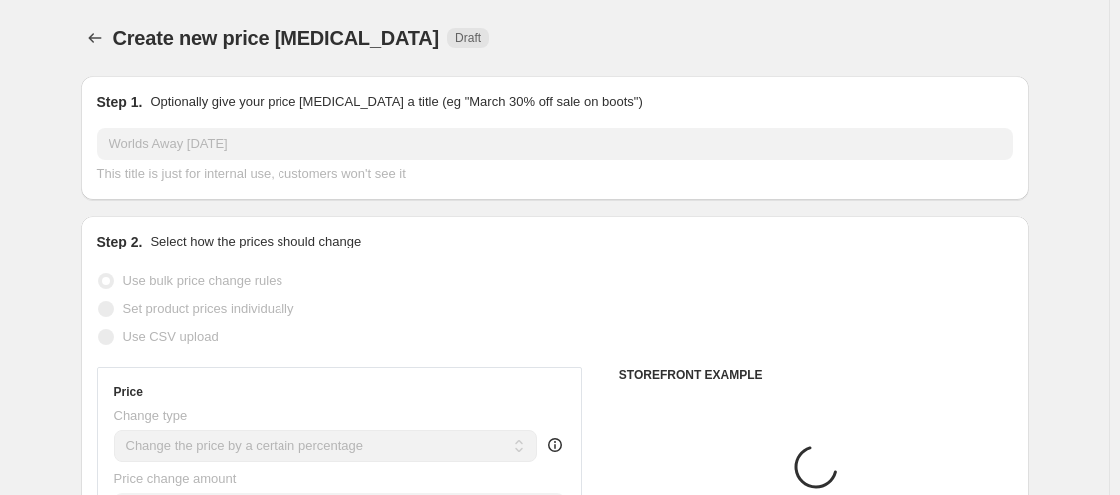
scroll to position [1186, 0]
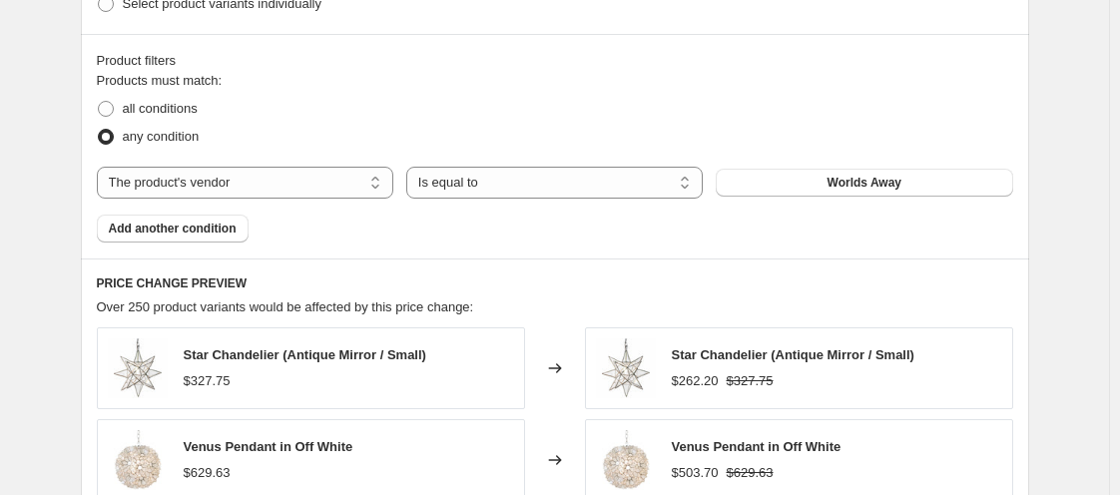
click at [208, 239] on div "Products must match: all conditions any condition The product The product's col…" at bounding box center [555, 157] width 916 height 172
click at [208, 239] on button "Add another condition" at bounding box center [173, 229] width 152 height 28
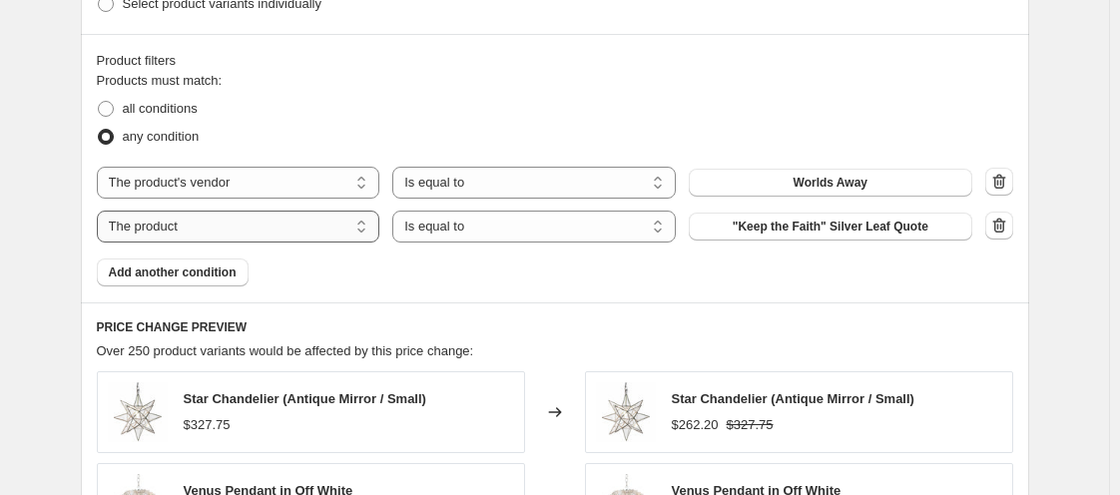
click at [249, 236] on select "The product The product's collection The product's tag The product's vendor The…" at bounding box center [239, 227] width 284 height 32
select select "tag"
click at [791, 230] on span "102424-003Disco" at bounding box center [830, 227] width 97 height 16
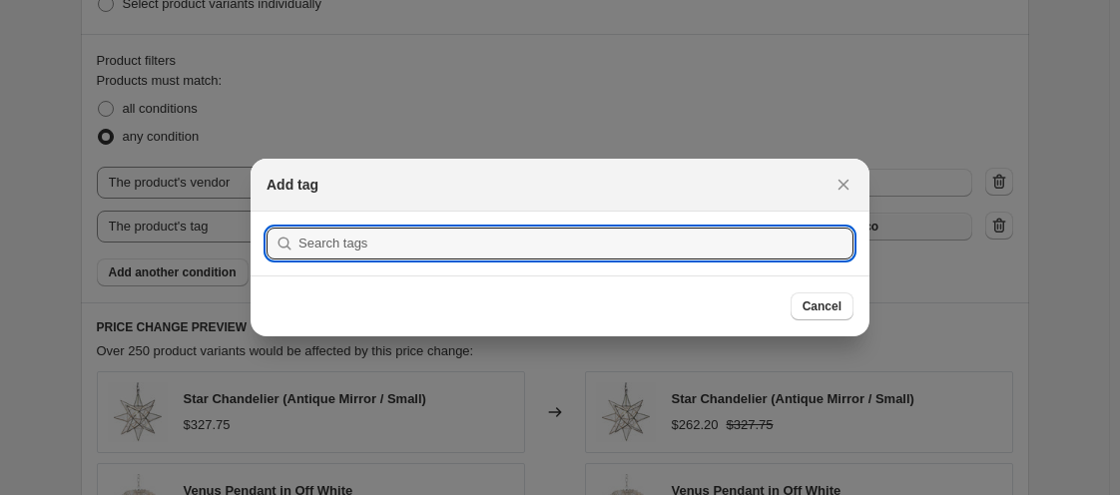
scroll to position [0, 0]
type input "w"
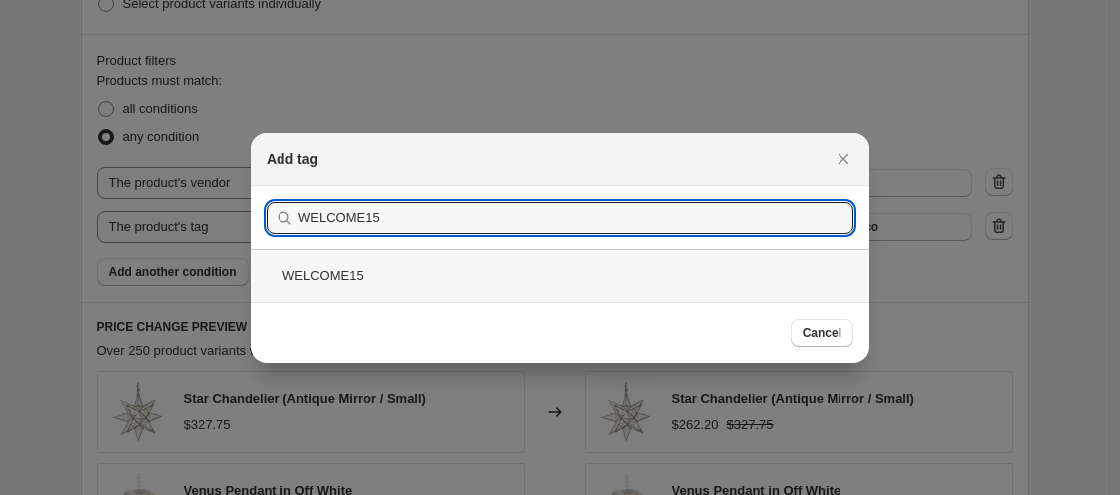
type input "WELCOME15"
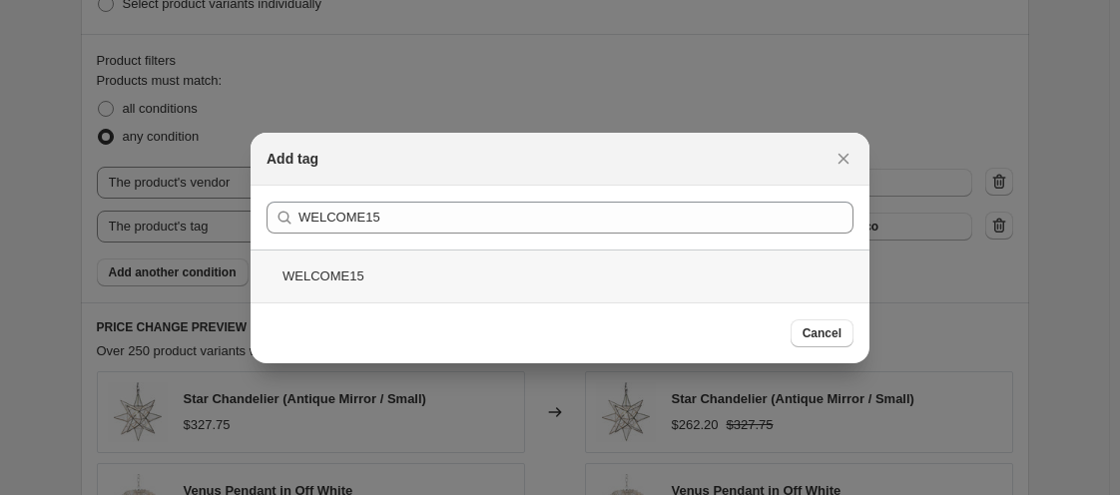
click at [356, 283] on div "WELCOME15" at bounding box center [560, 276] width 619 height 53
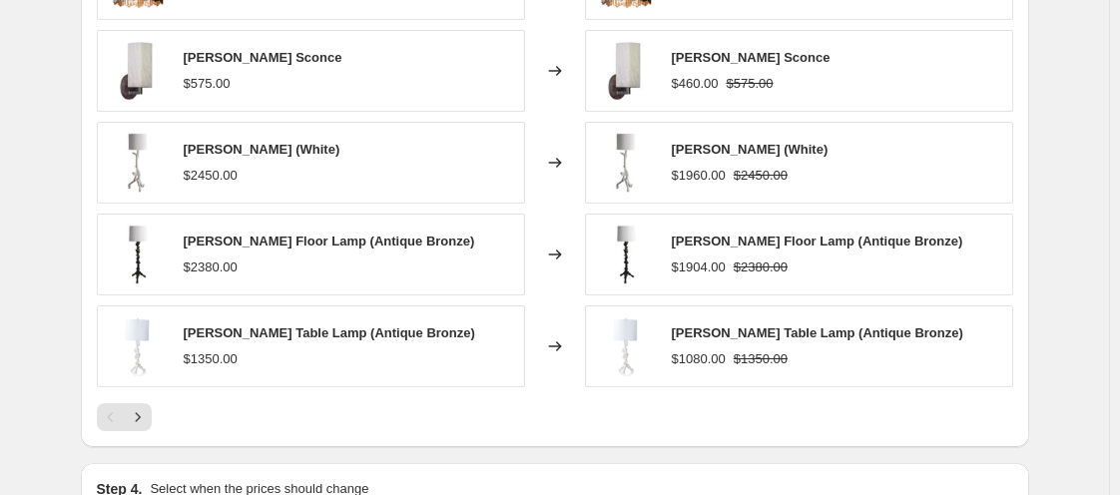
scroll to position [1186, 0]
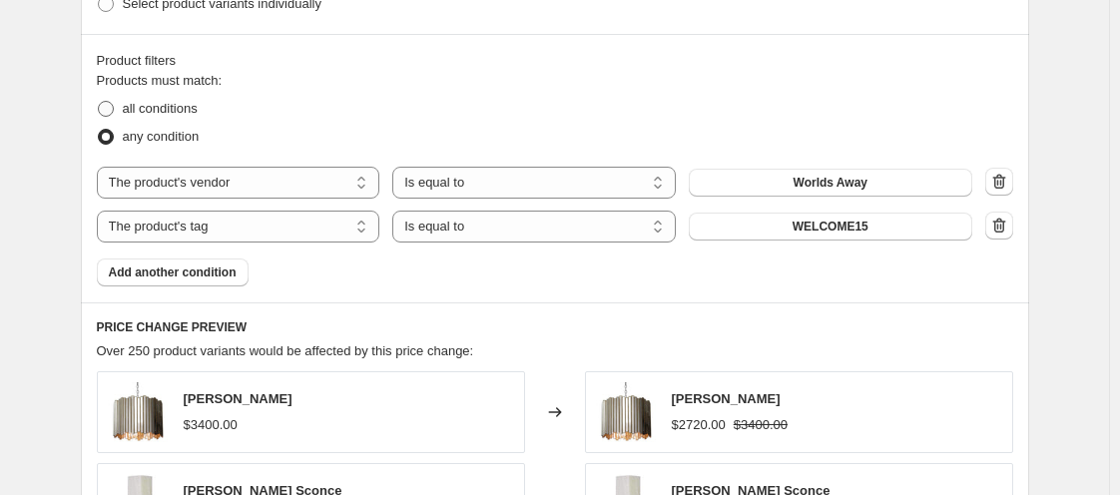
click at [115, 107] on span at bounding box center [106, 109] width 18 height 18
click at [99, 102] on input "all conditions" at bounding box center [98, 101] width 1 height 1
radio input "true"
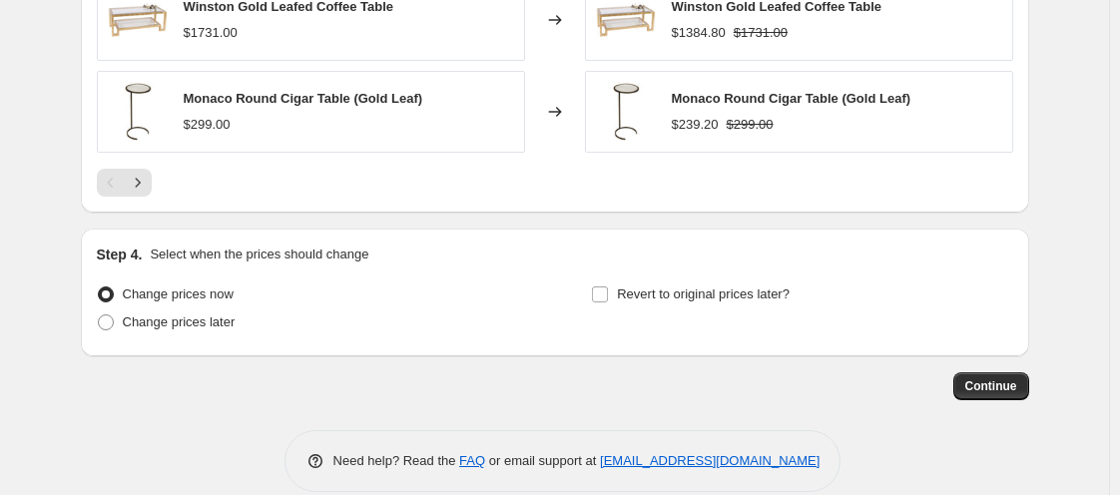
scroll to position [1877, 0]
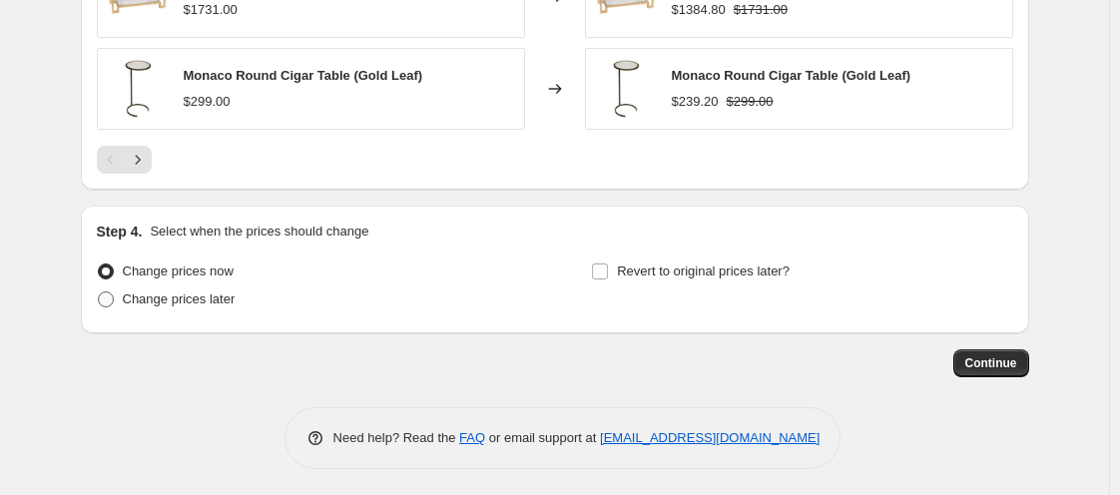
click at [178, 304] on span "Change prices later" at bounding box center [179, 299] width 113 height 15
click at [99, 293] on input "Change prices later" at bounding box center [98, 292] width 1 height 1
radio input "true"
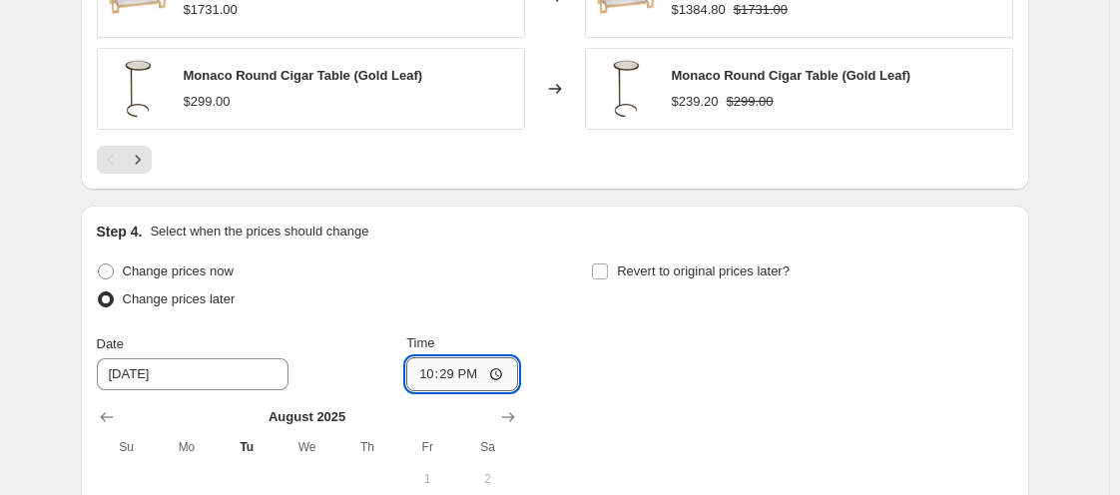
click at [426, 369] on input "22:29" at bounding box center [462, 374] width 112 height 34
type input "00:00"
click at [607, 278] on label "Revert to original prices later?" at bounding box center [690, 272] width 199 height 28
click at [607, 278] on input "Revert to original prices later?" at bounding box center [600, 272] width 16 height 16
checkbox input "true"
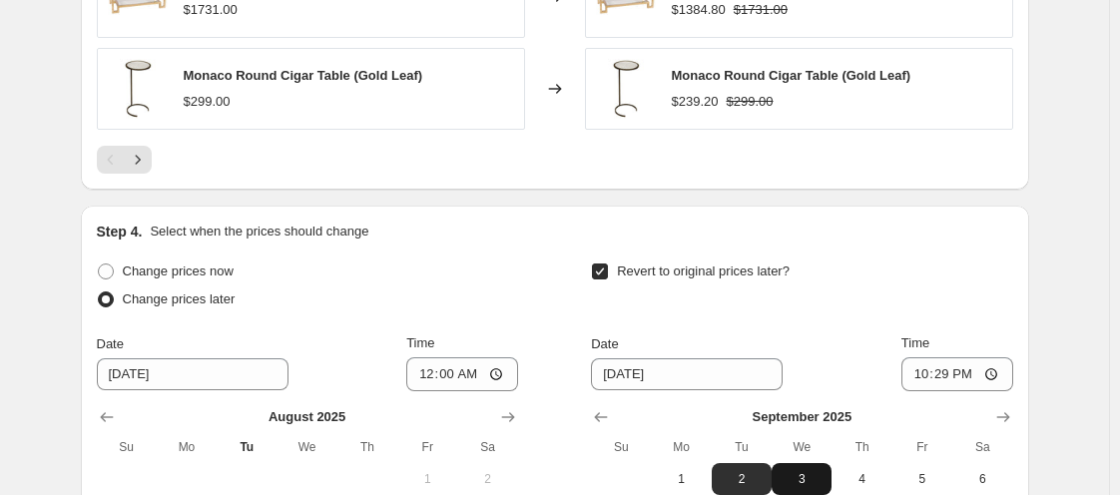
click at [816, 471] on span "3" at bounding box center [802, 479] width 44 height 16
type input "[DATE]"
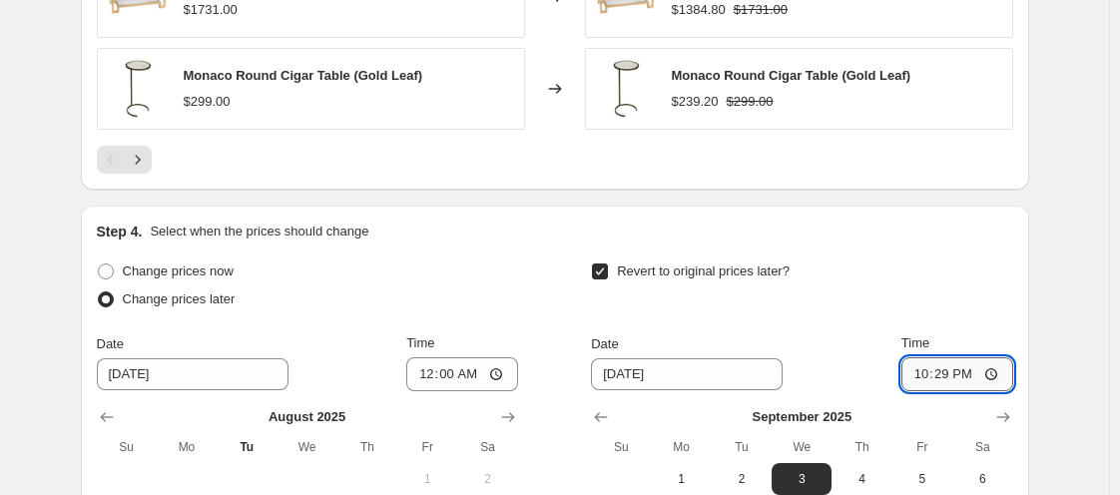
click at [925, 370] on input "22:29" at bounding box center [957, 374] width 112 height 34
type input "11:00"
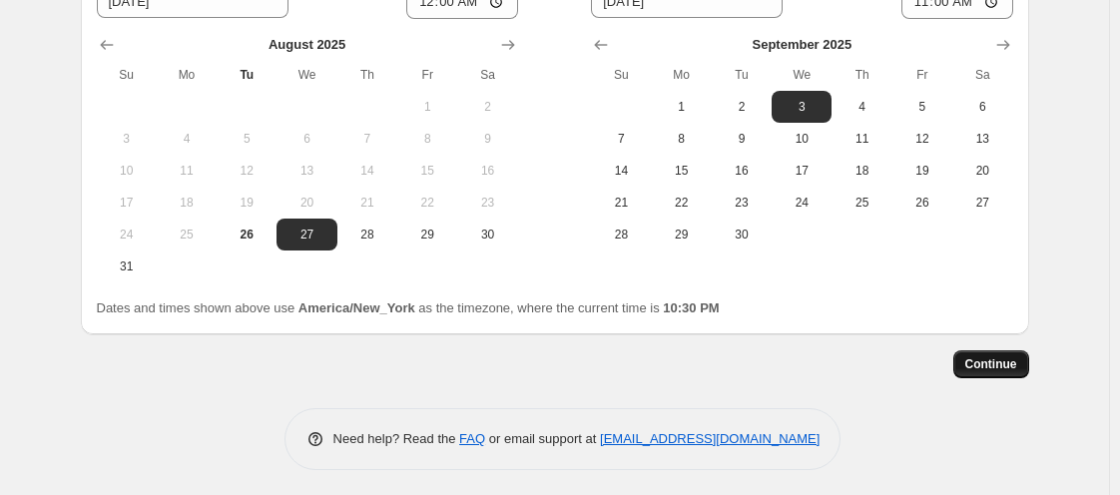
click at [988, 356] on span "Continue" at bounding box center [991, 364] width 52 height 16
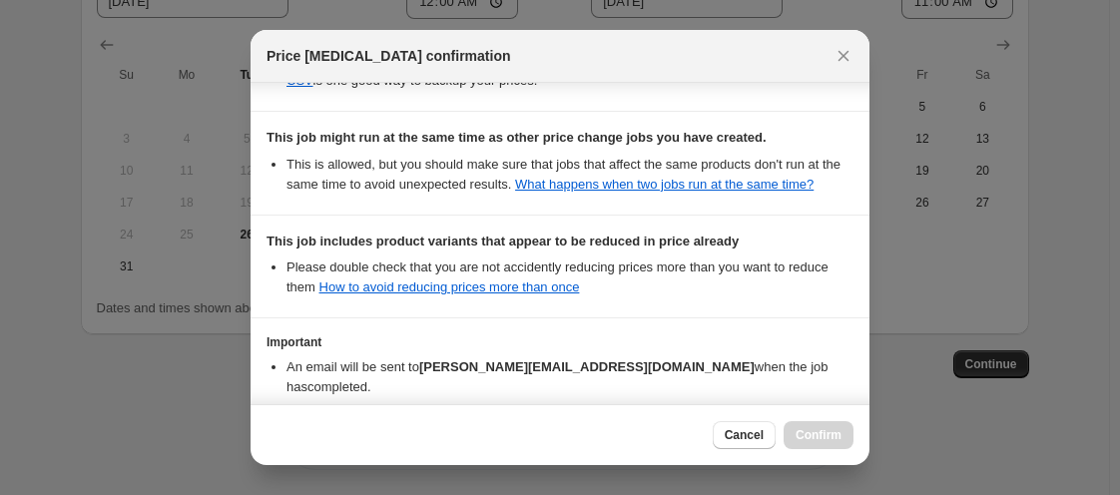
scroll to position [676, 0]
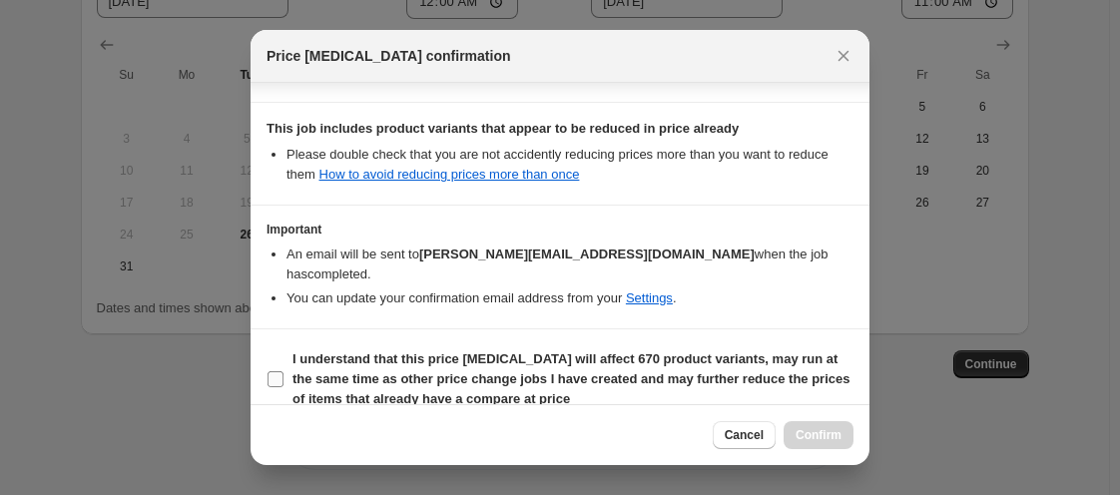
click at [277, 371] on input "I understand that this price [MEDICAL_DATA] will affect 670 product variants, m…" at bounding box center [276, 379] width 16 height 16
checkbox input "true"
click at [801, 435] on span "Confirm" at bounding box center [819, 435] width 46 height 16
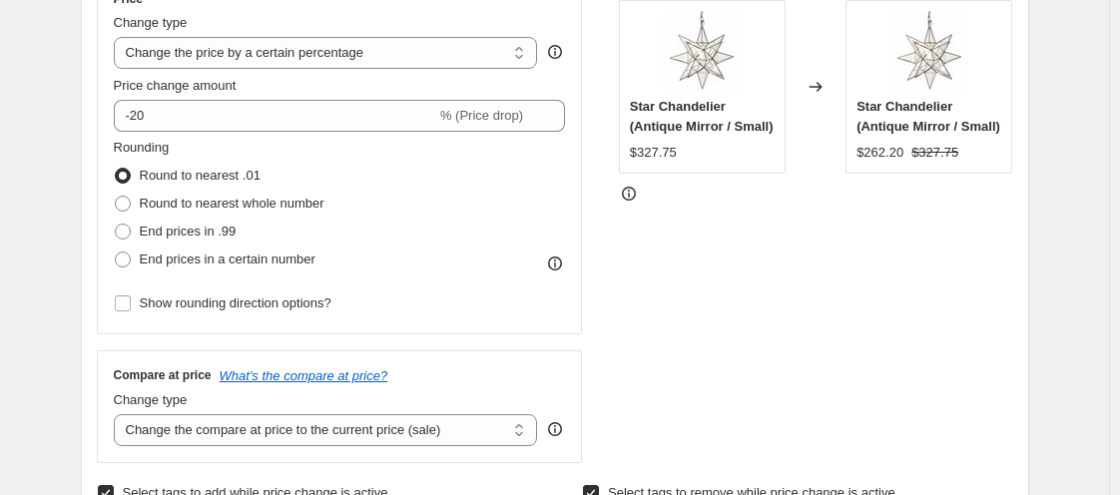
scroll to position [82, 0]
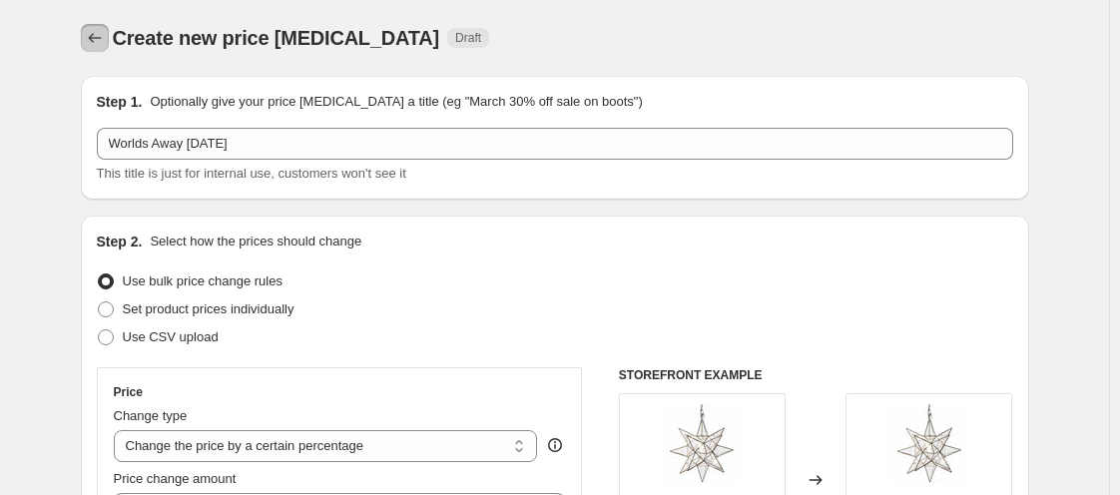
click at [92, 48] on button "Price change jobs" at bounding box center [95, 38] width 28 height 28
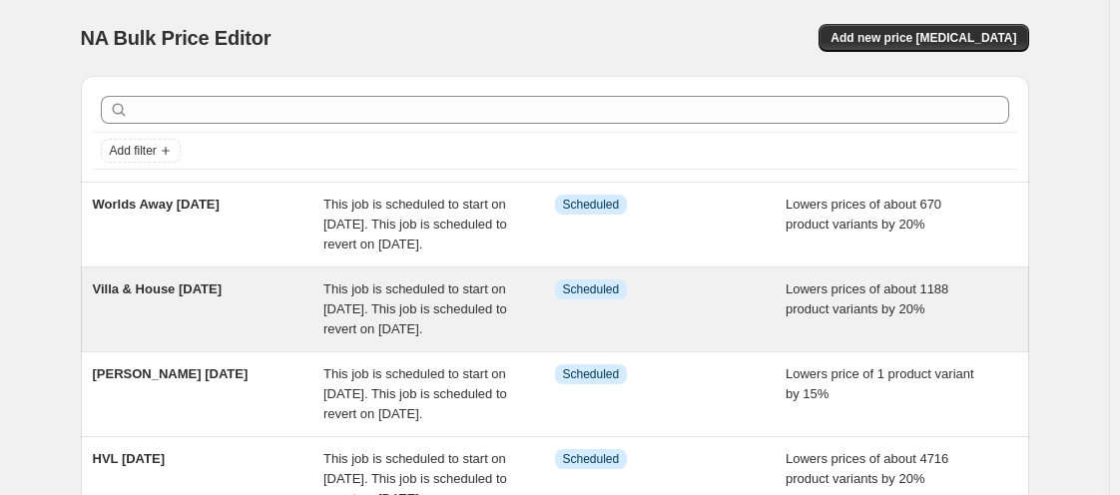
click at [502, 313] on span "This job is scheduled to start on [DATE]. This job is scheduled to revert on [D…" at bounding box center [415, 309] width 184 height 55
select select "percentage"
select select "vendor"
select select "tag"
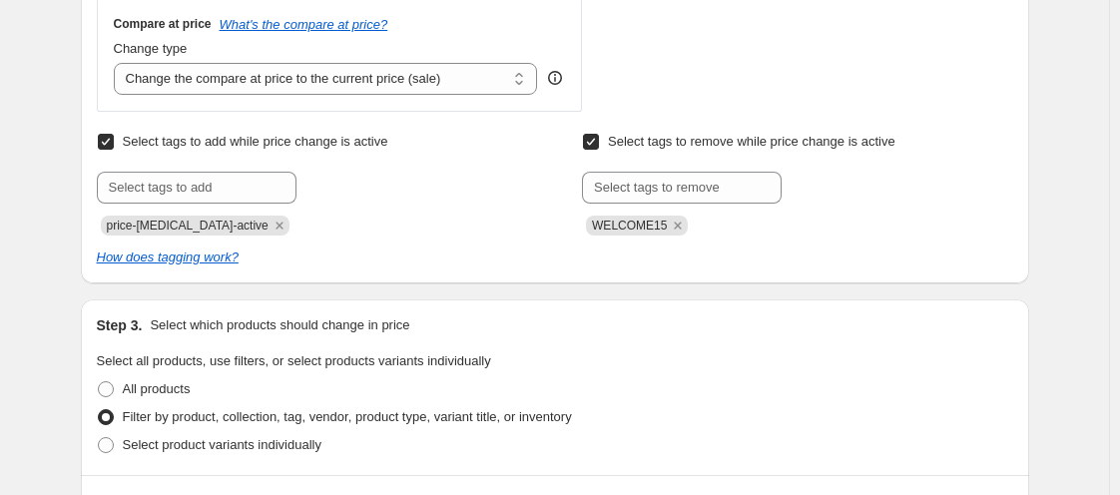
scroll to position [1300, 0]
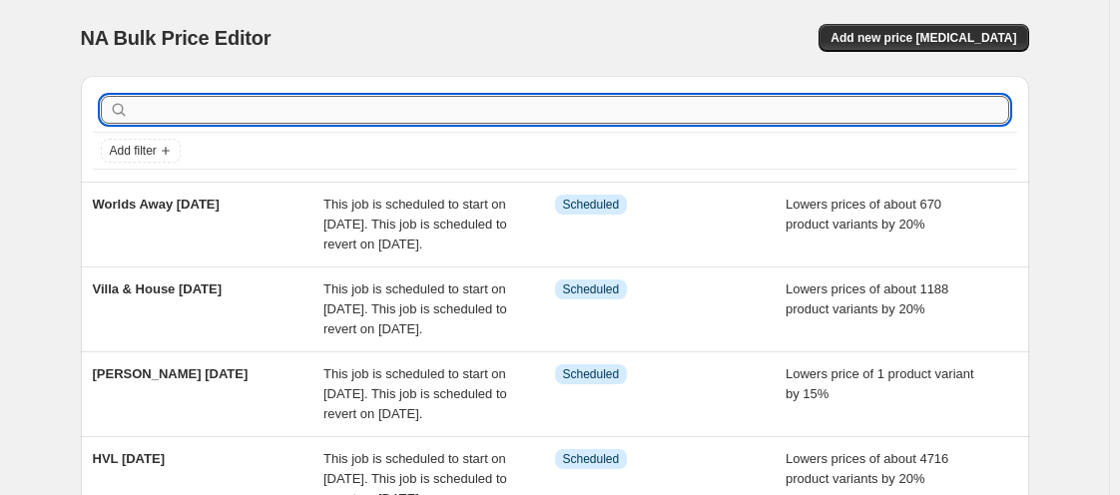
click at [225, 116] on input "text" at bounding box center [571, 110] width 877 height 28
type input "[PERSON_NAME]"
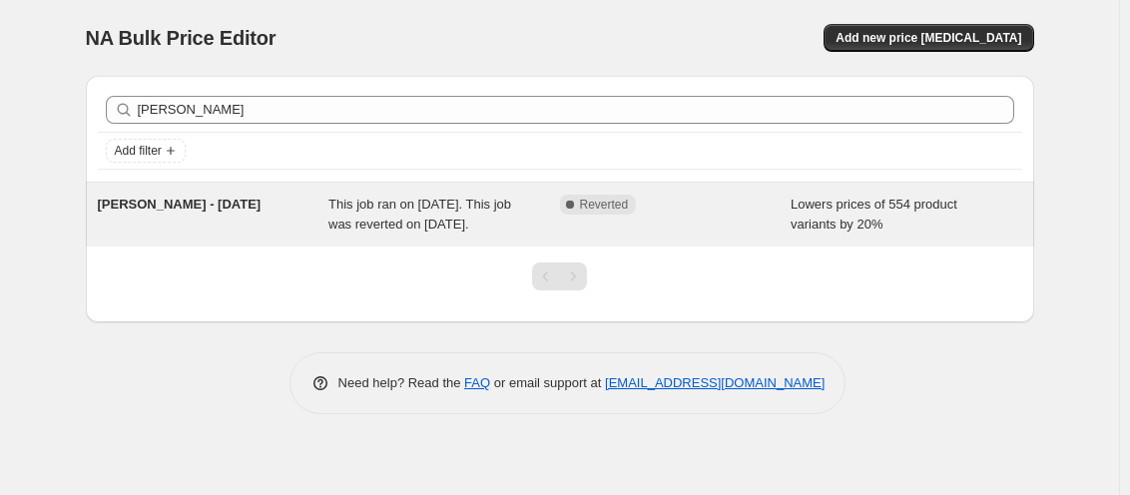
click at [267, 218] on div "[PERSON_NAME] - [DATE]" at bounding box center [214, 215] width 232 height 40
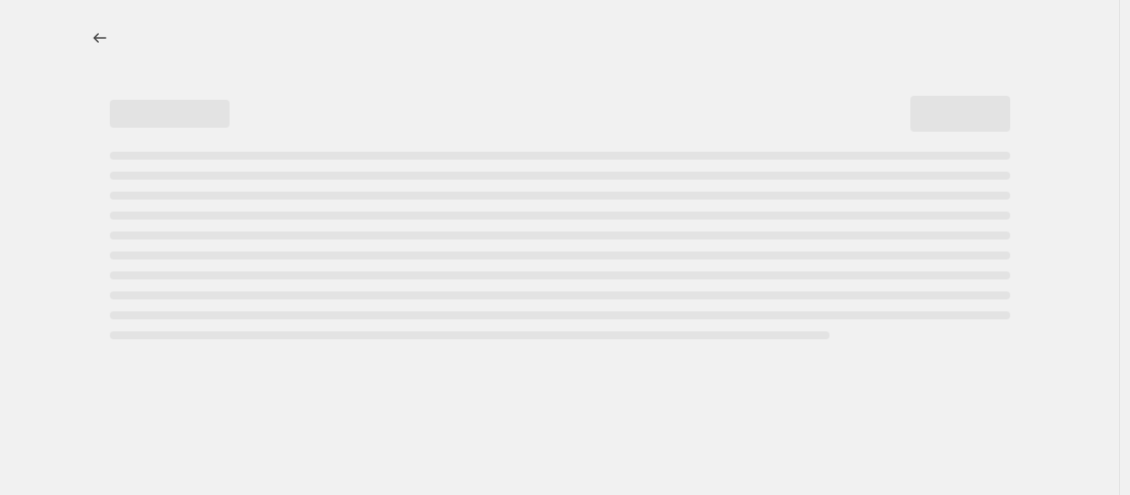
select select "percentage"
select select "vendor"
select select "tag"
select select "not_equal"
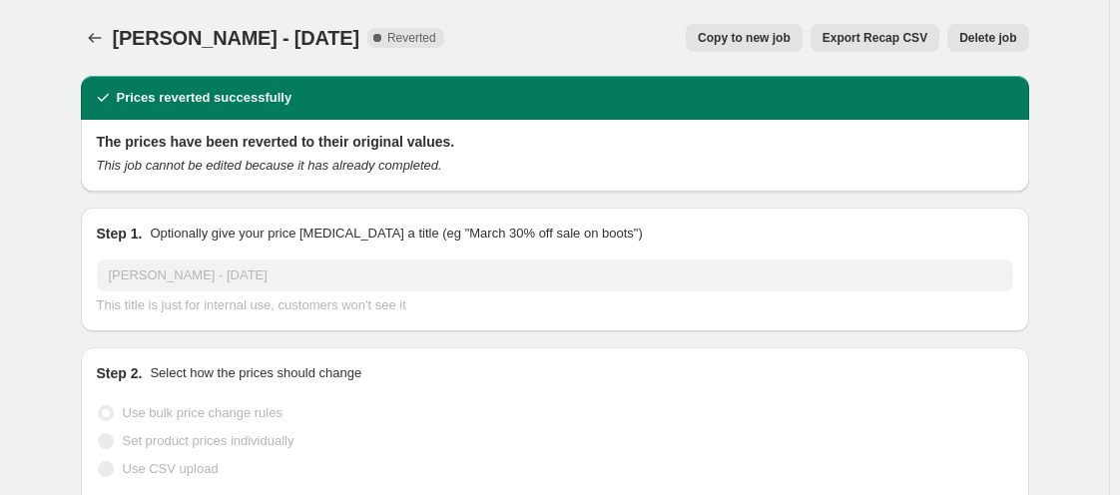
click at [766, 49] on button "Copy to new job" at bounding box center [744, 38] width 117 height 28
select select "percentage"
select select "vendor"
select select "tag"
select select "not_equal"
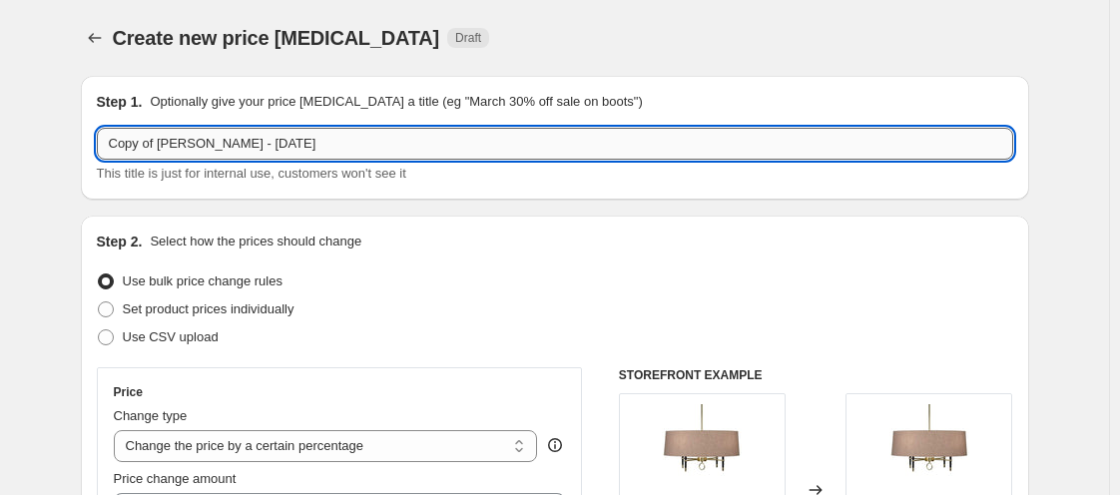
click at [212, 139] on input "Copy of [PERSON_NAME] - [DATE]" at bounding box center [555, 144] width 916 height 32
type input "r"
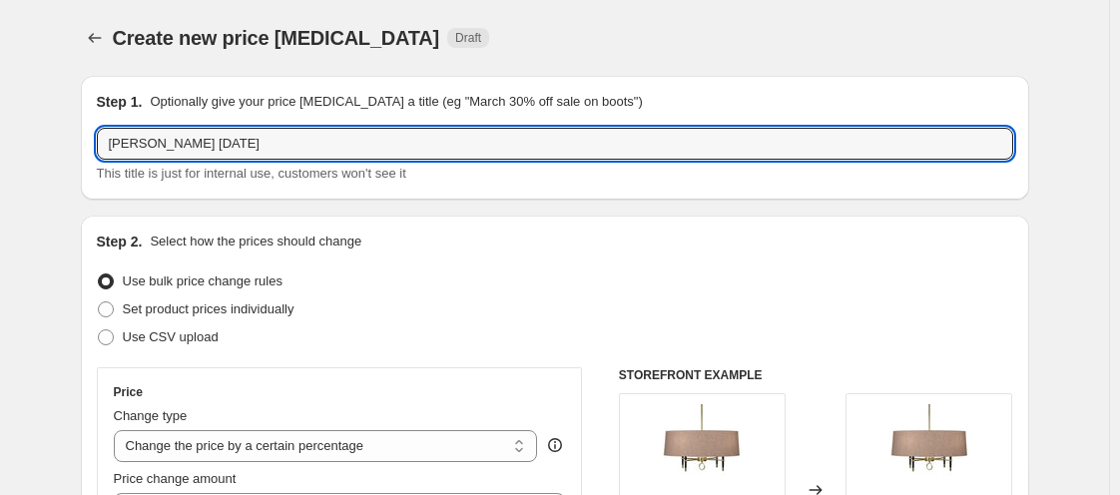
scroll to position [433, 0]
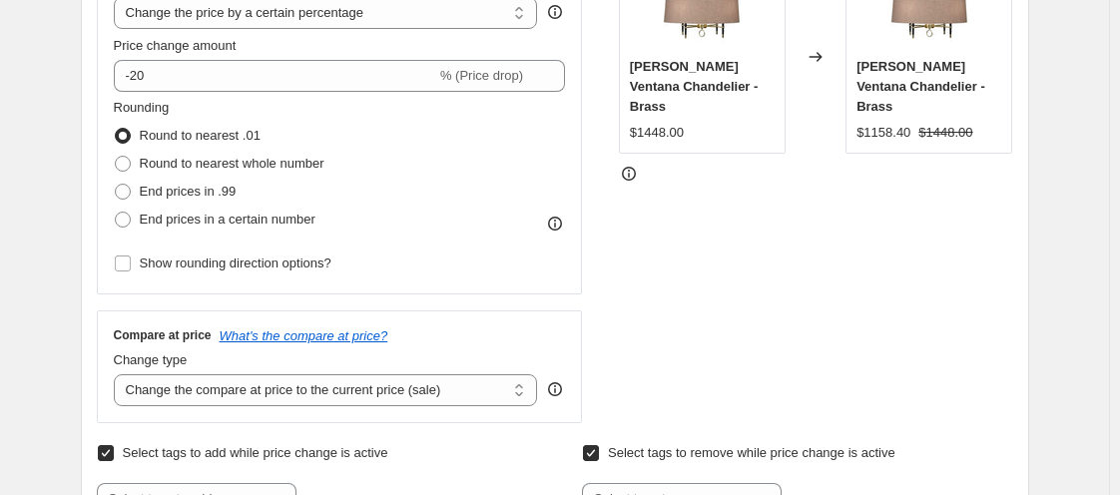
type input "[PERSON_NAME] [DATE]"
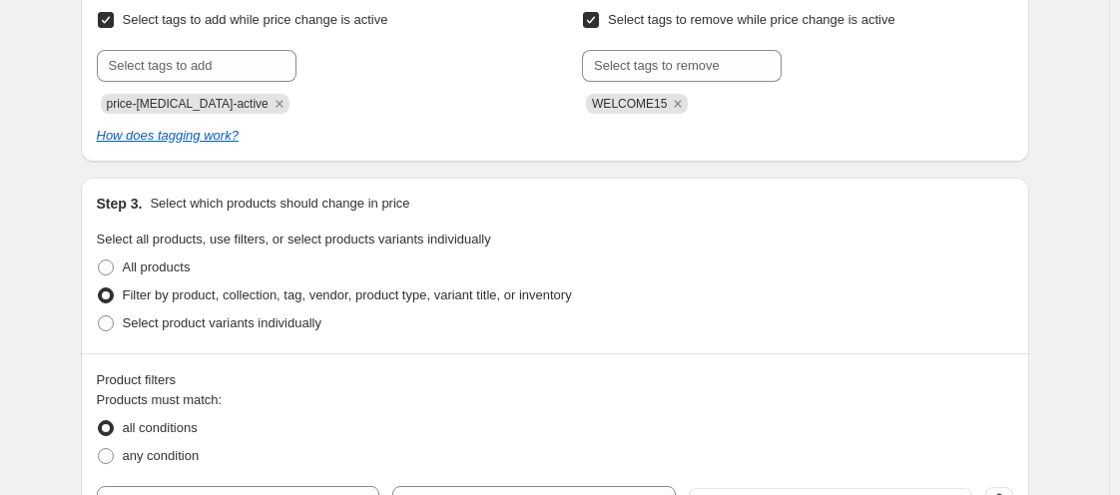
scroll to position [1300, 0]
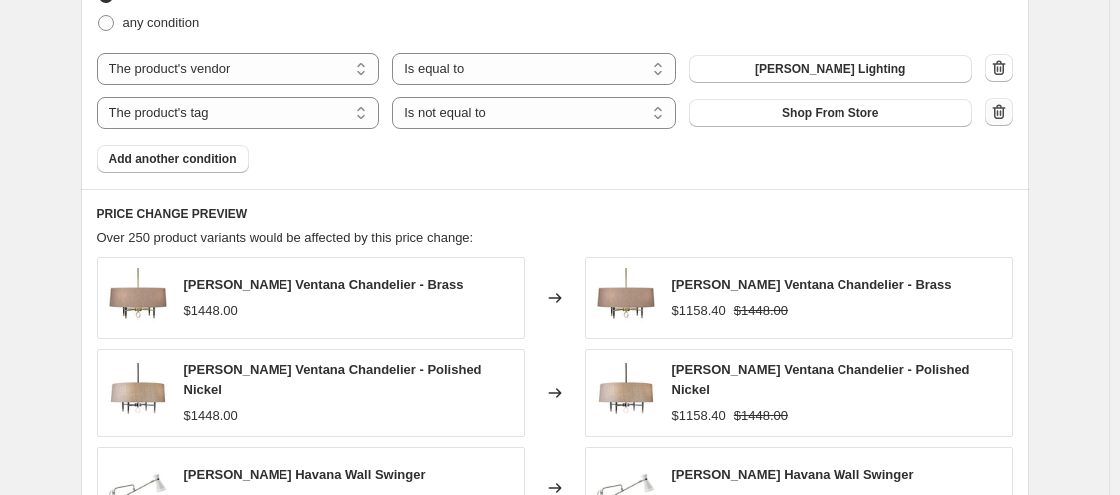
click at [1003, 102] on icon "button" at bounding box center [999, 112] width 20 height 20
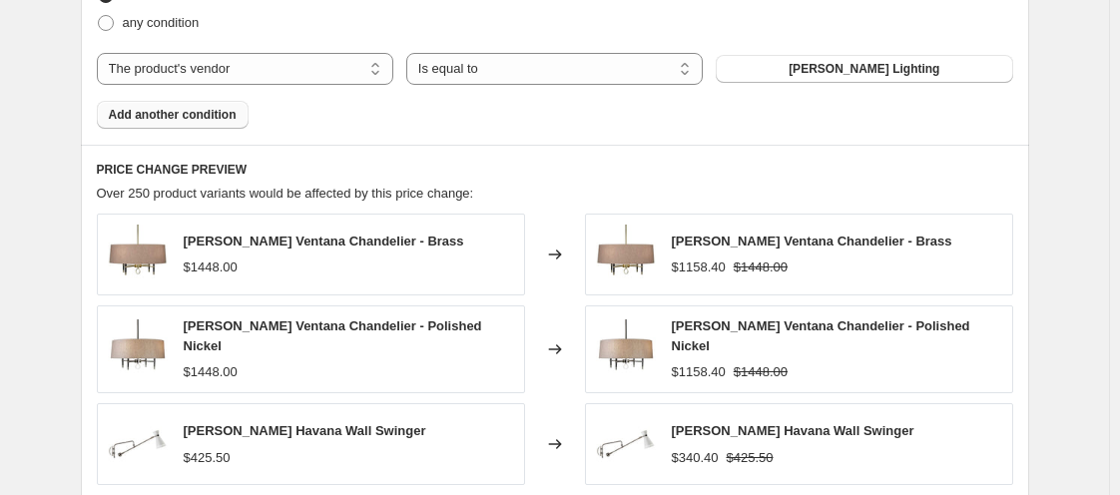
click at [215, 117] on span "Add another condition" at bounding box center [173, 115] width 128 height 16
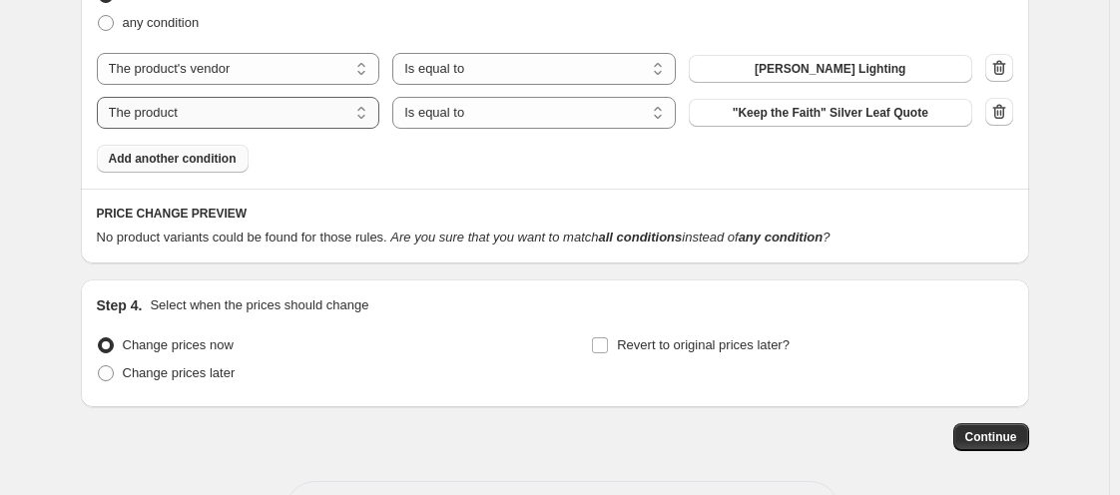
click at [182, 122] on select "The product The product's collection The product's tag The product's vendor The…" at bounding box center [239, 113] width 284 height 32
select select "tag"
click at [742, 113] on button "102424-003Disco" at bounding box center [831, 113] width 284 height 28
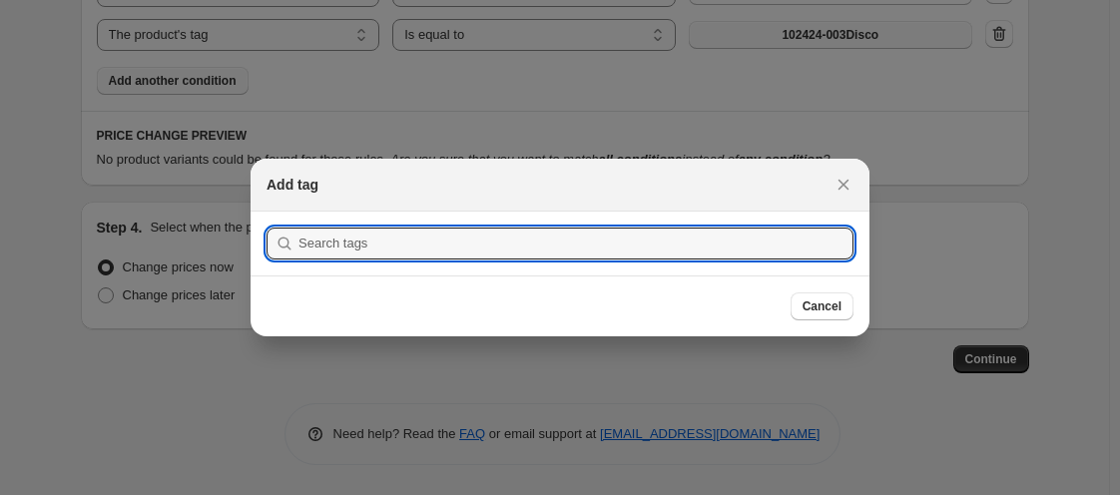
scroll to position [0, 0]
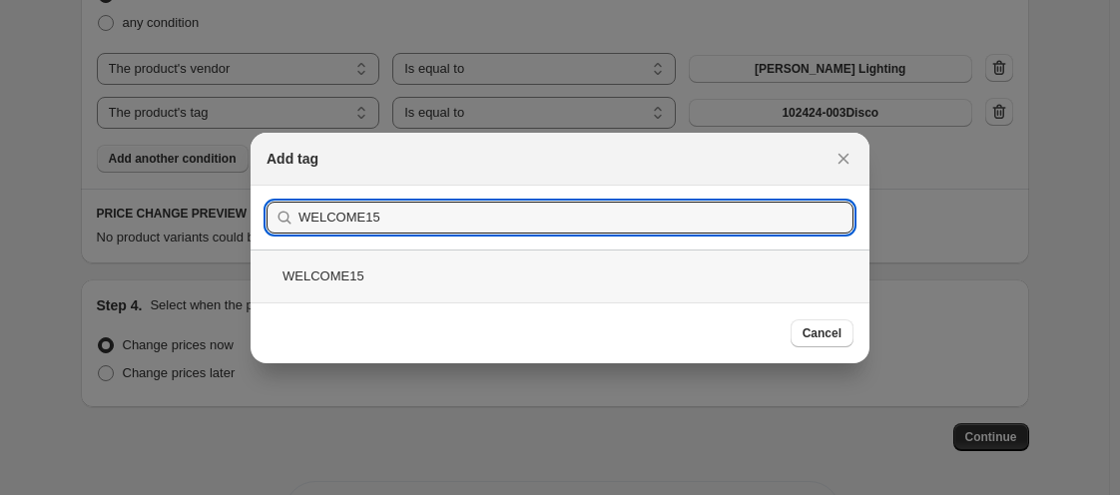
type input "WELCOME15"
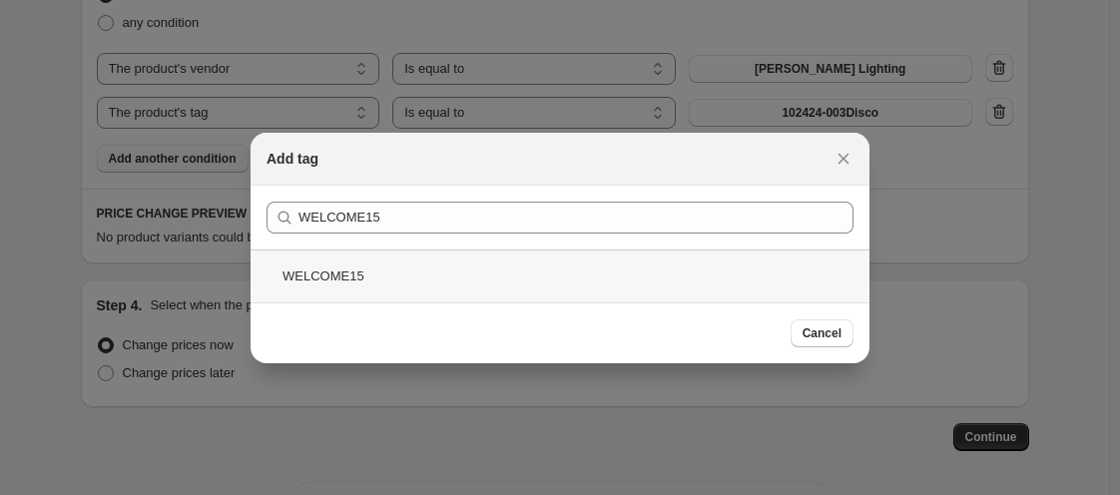
click at [339, 279] on div "WELCOME15" at bounding box center [560, 276] width 619 height 53
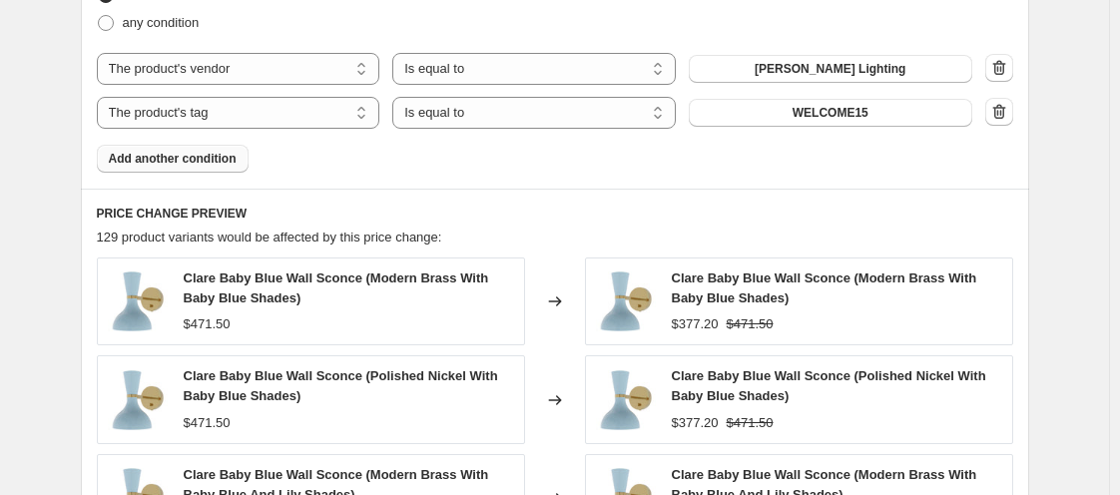
scroll to position [1734, 0]
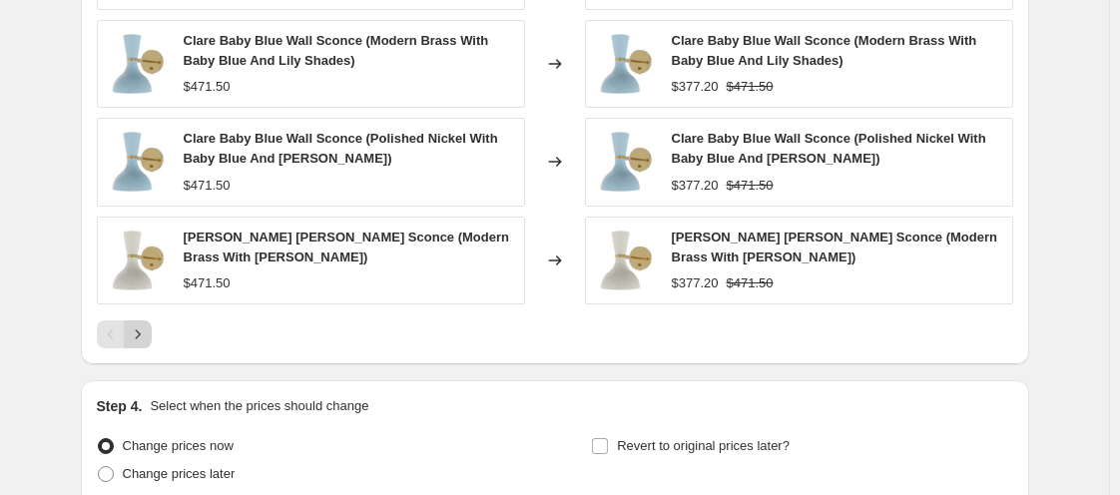
click at [144, 324] on icon "Next" at bounding box center [138, 334] width 20 height 20
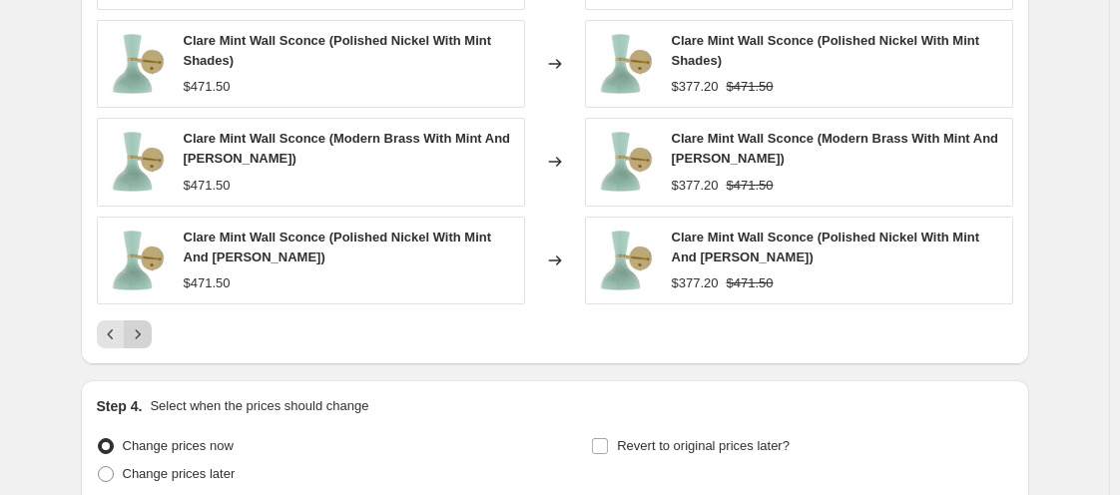
click at [145, 338] on icon "Next" at bounding box center [138, 334] width 20 height 20
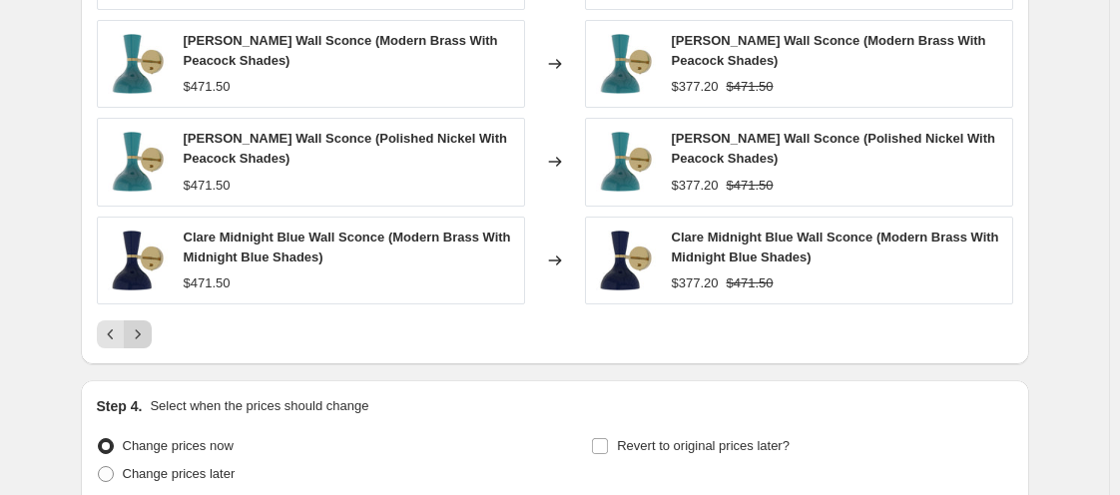
click at [145, 338] on icon "Next" at bounding box center [138, 334] width 20 height 20
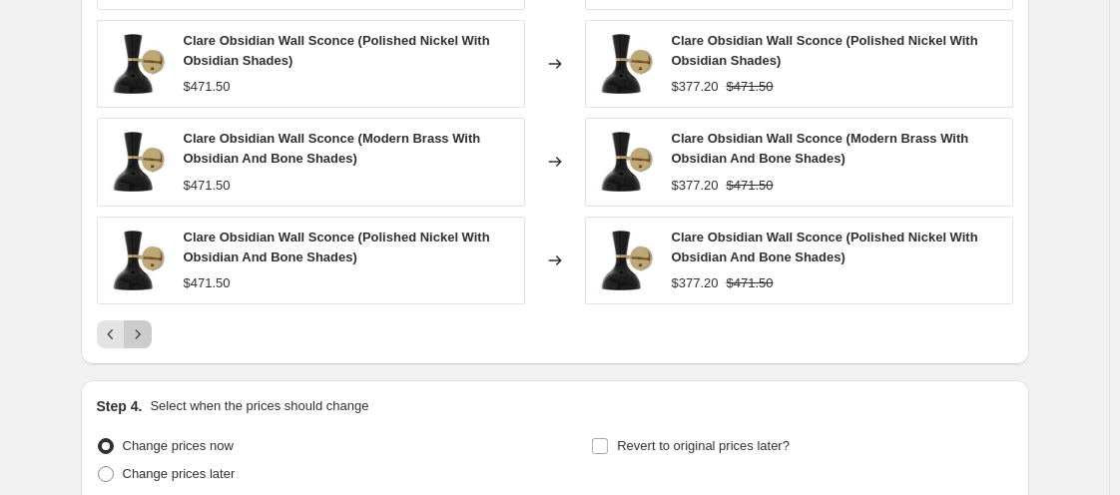
click at [145, 338] on icon "Next" at bounding box center [138, 334] width 20 height 20
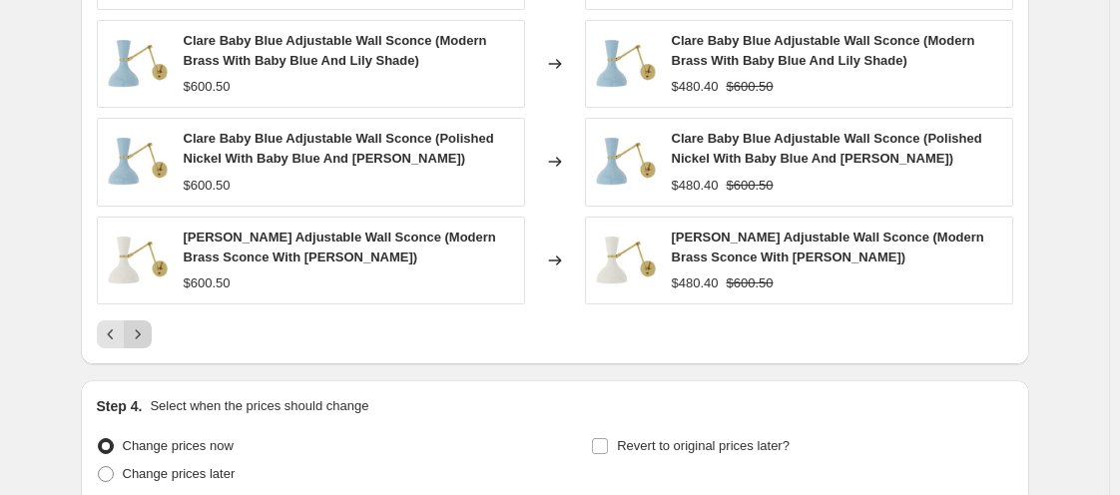
click at [145, 338] on icon "Next" at bounding box center [138, 334] width 20 height 20
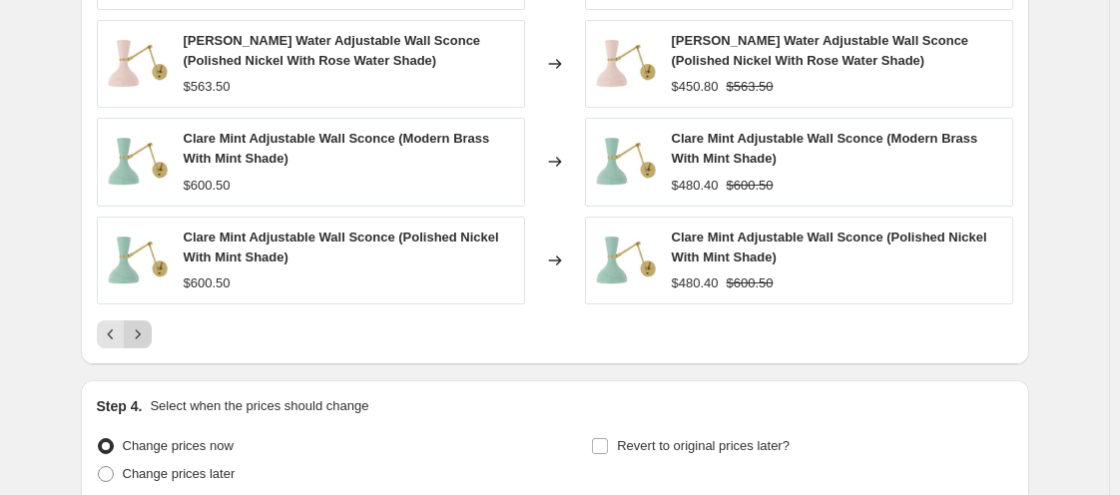
click at [145, 338] on icon "Next" at bounding box center [138, 334] width 20 height 20
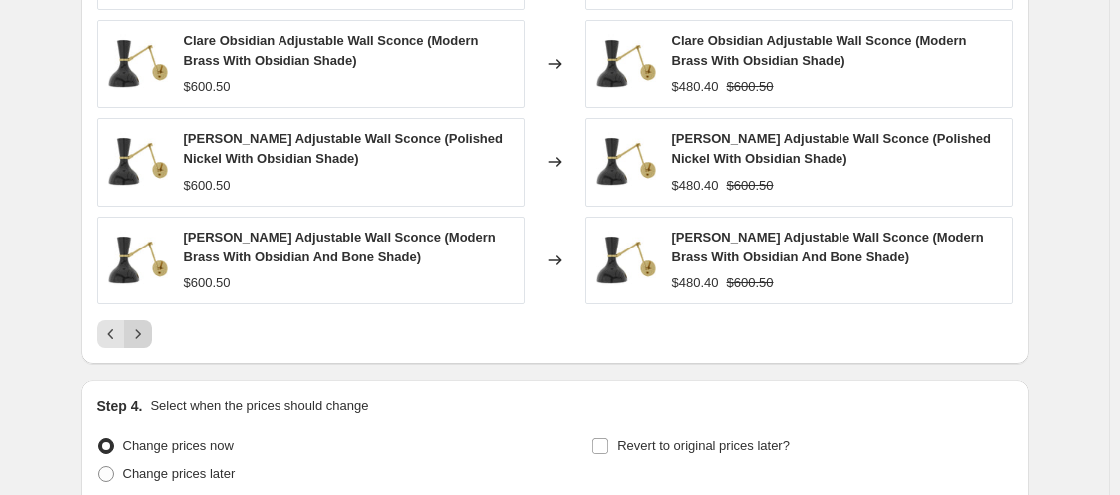
click at [145, 338] on icon "Next" at bounding box center [138, 334] width 20 height 20
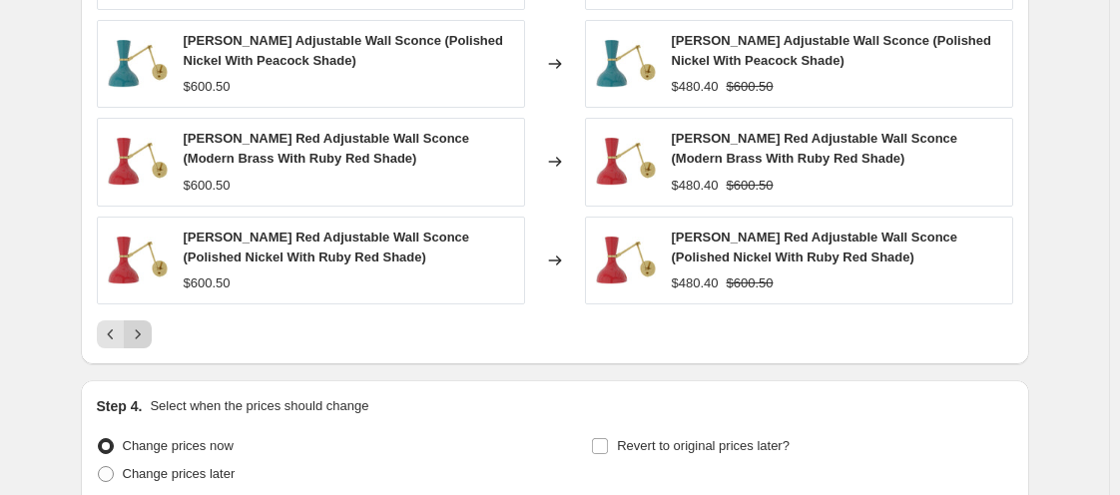
click at [145, 338] on icon "Next" at bounding box center [138, 334] width 20 height 20
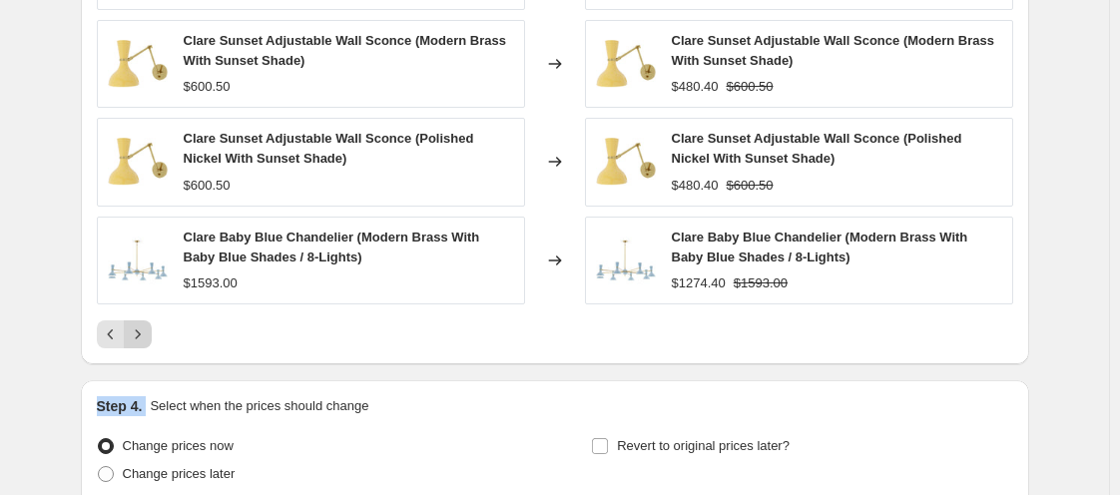
click at [145, 338] on icon "Next" at bounding box center [138, 334] width 20 height 20
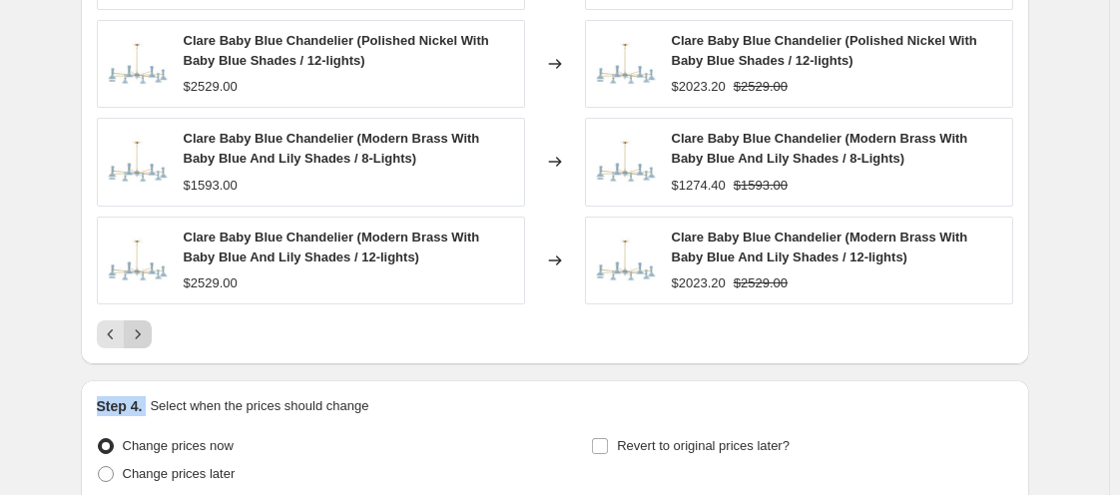
click at [145, 338] on icon "Next" at bounding box center [138, 334] width 20 height 20
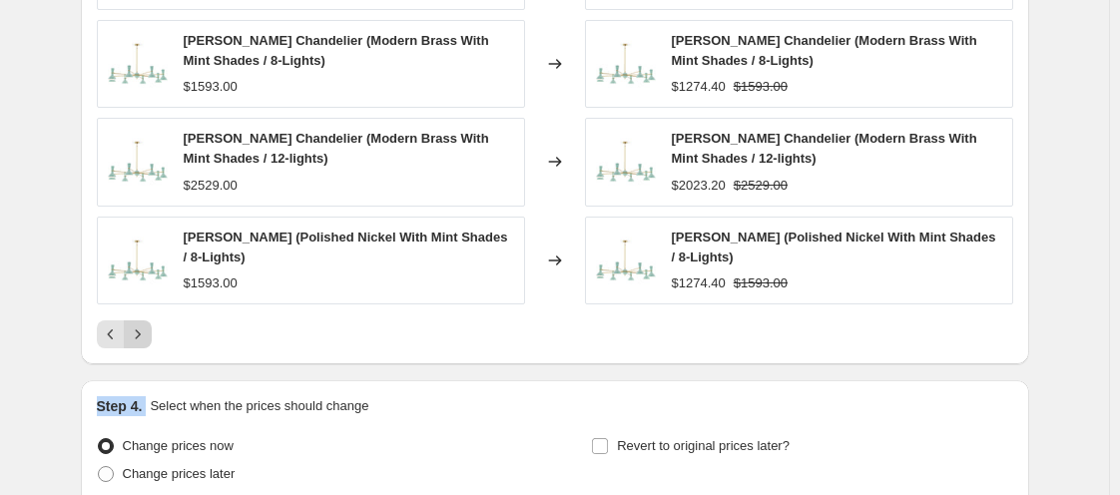
click at [145, 338] on icon "Next" at bounding box center [138, 334] width 20 height 20
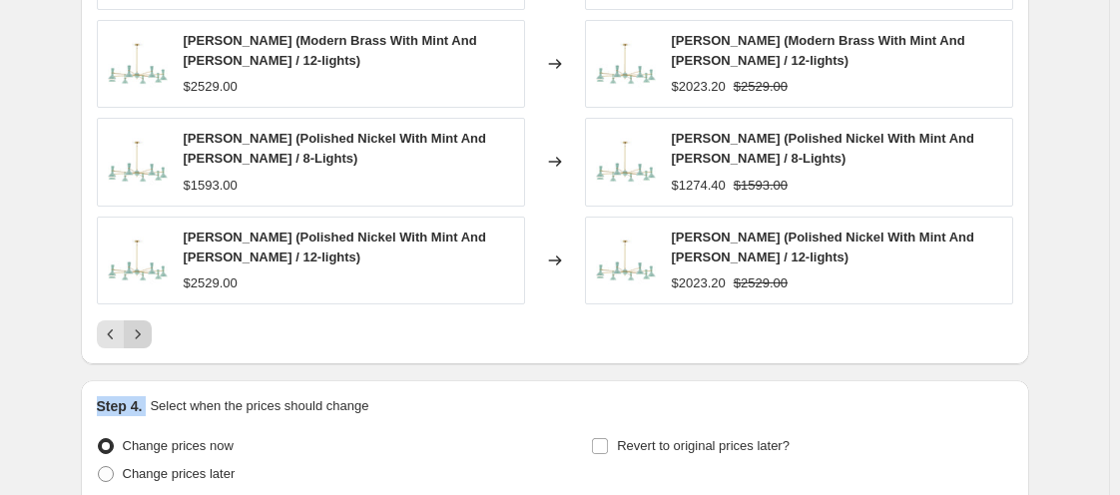
click at [145, 338] on icon "Next" at bounding box center [138, 334] width 20 height 20
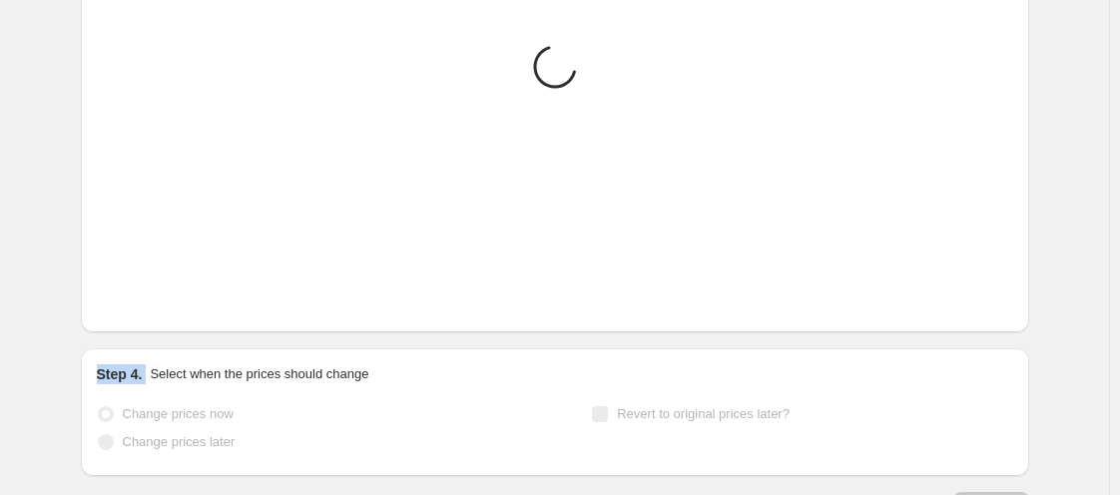
click at [145, 312] on icon "Next" at bounding box center [138, 303] width 20 height 20
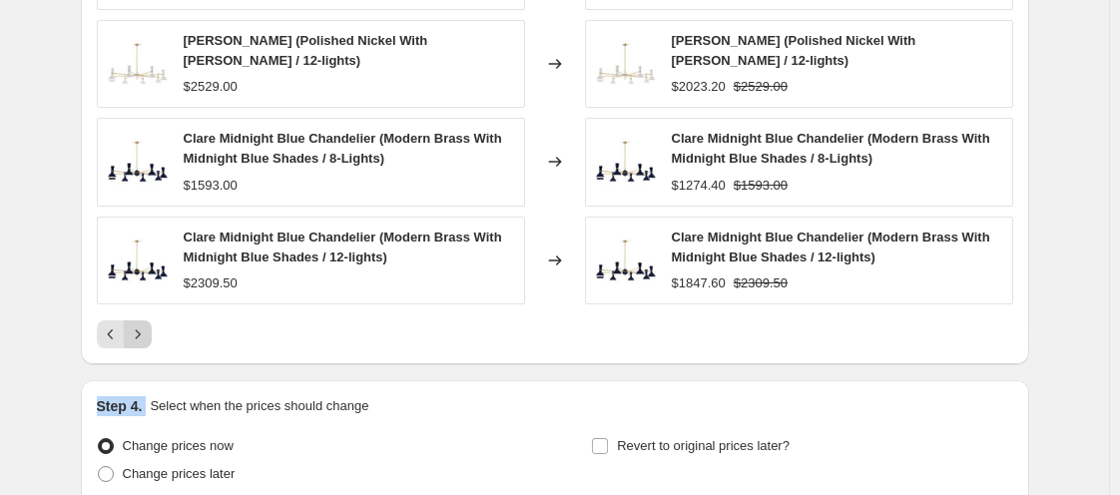
click at [145, 338] on icon "Next" at bounding box center [138, 334] width 20 height 20
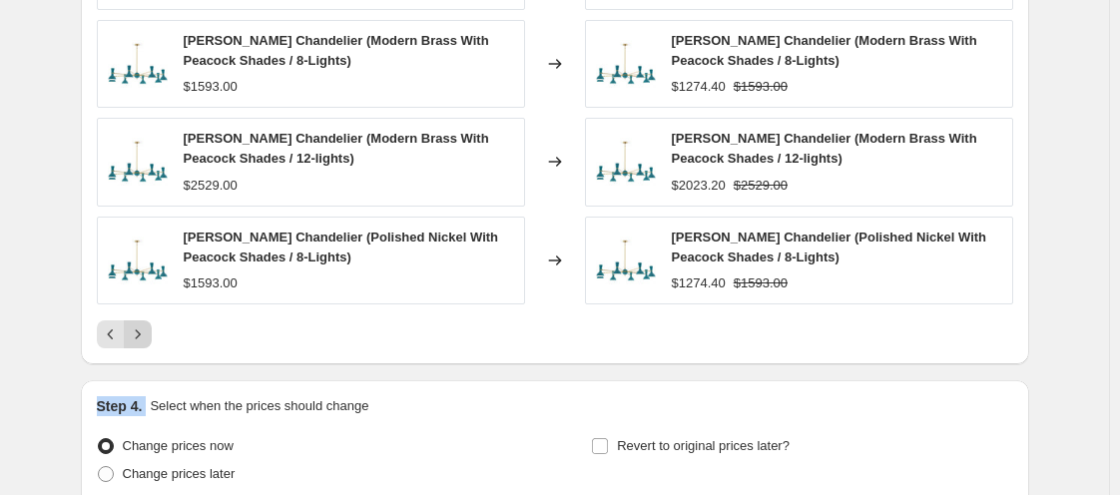
click at [145, 338] on icon "Next" at bounding box center [138, 334] width 20 height 20
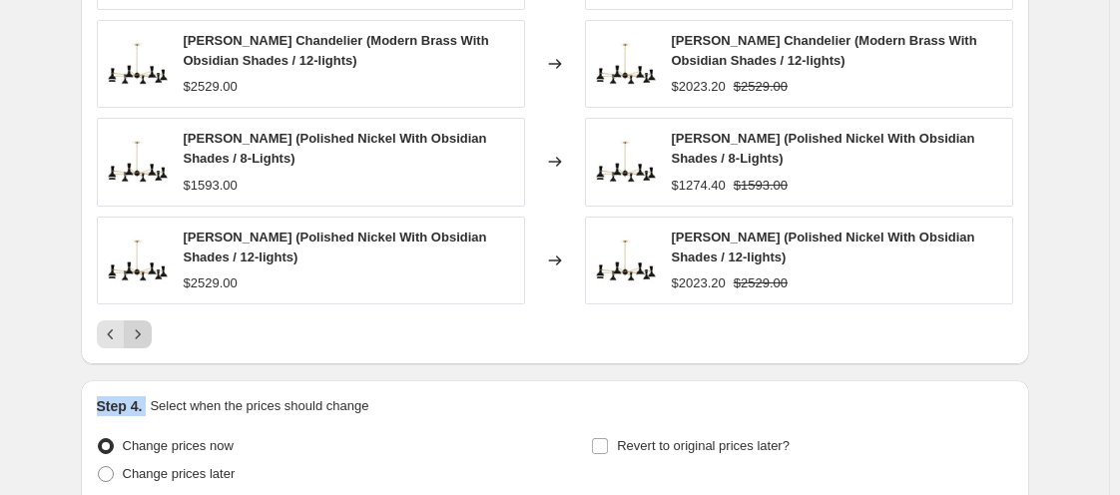
click at [145, 338] on icon "Next" at bounding box center [138, 334] width 20 height 20
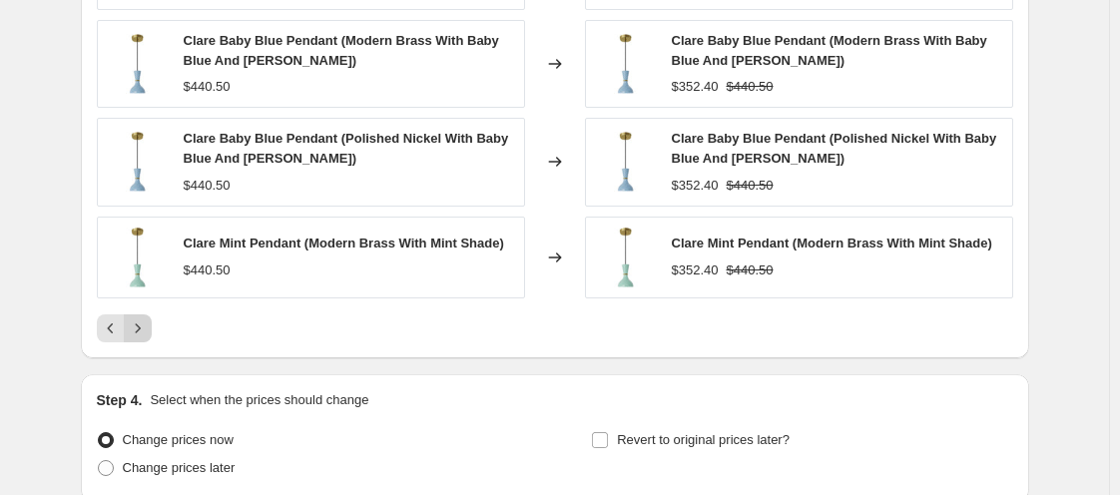
click at [145, 338] on div "PRICE CHANGE PREVIEW 129 product variants would be affected by this price chang…" at bounding box center [555, 56] width 948 height 604
click at [145, 337] on button "Next" at bounding box center [138, 328] width 28 height 28
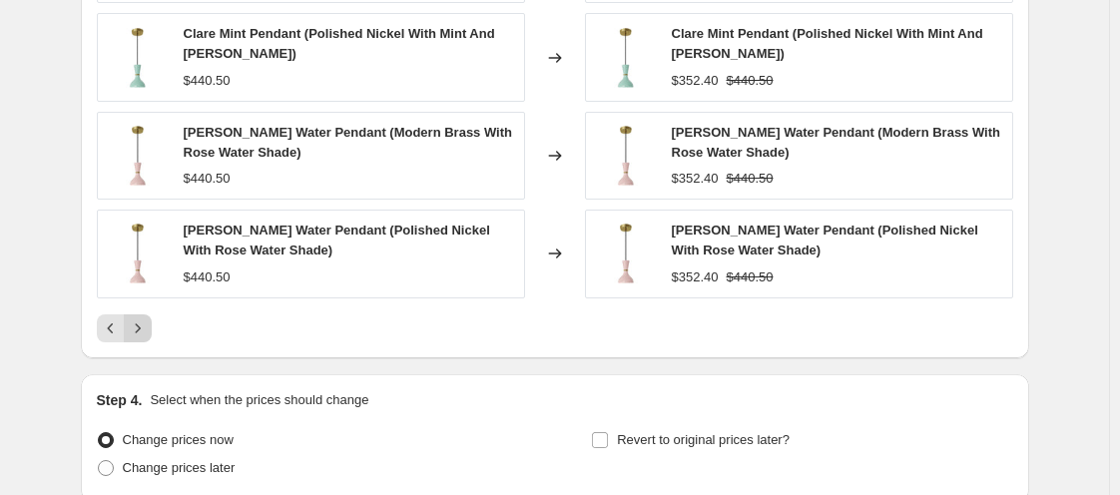
click at [145, 337] on button "Next" at bounding box center [138, 328] width 28 height 28
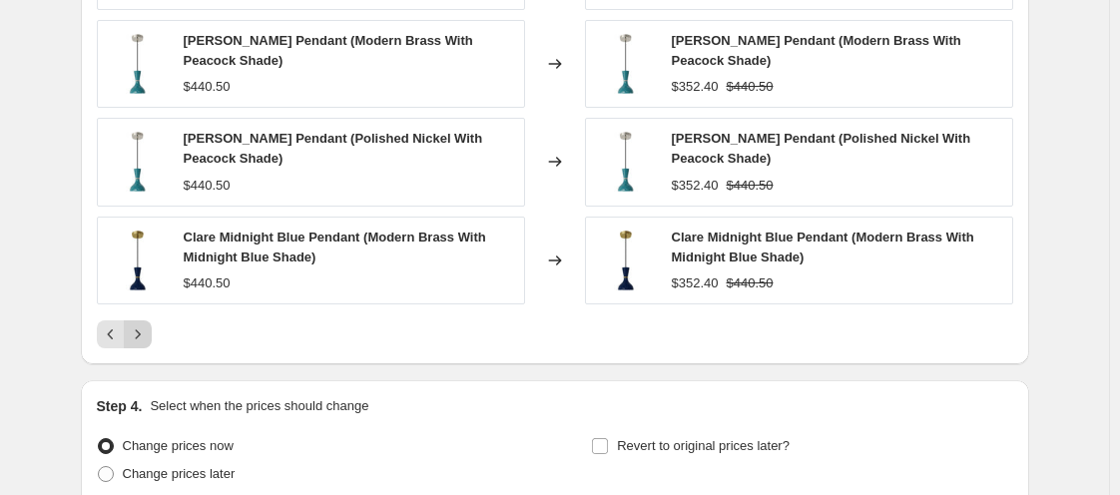
click at [145, 337] on icon "Next" at bounding box center [138, 334] width 20 height 20
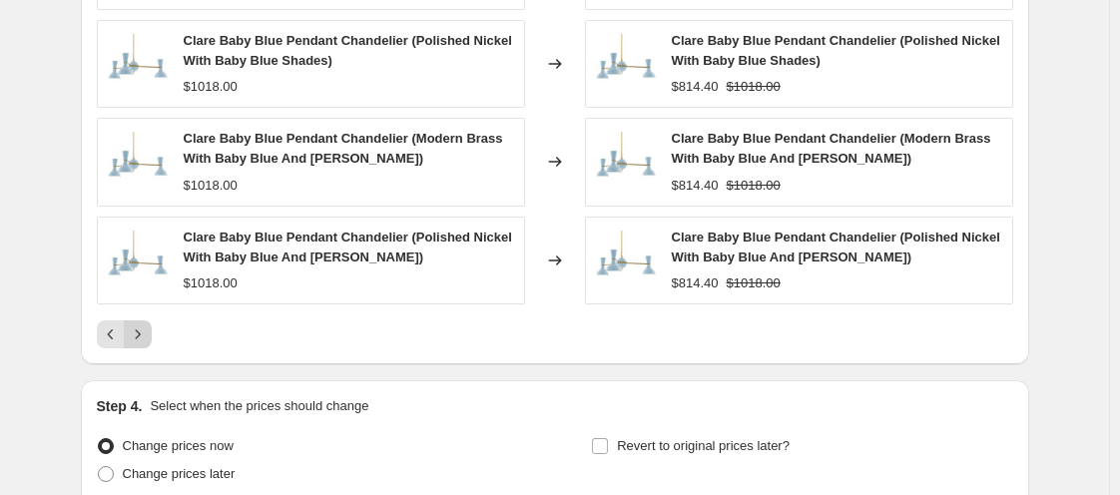
click at [145, 337] on icon "Next" at bounding box center [138, 334] width 20 height 20
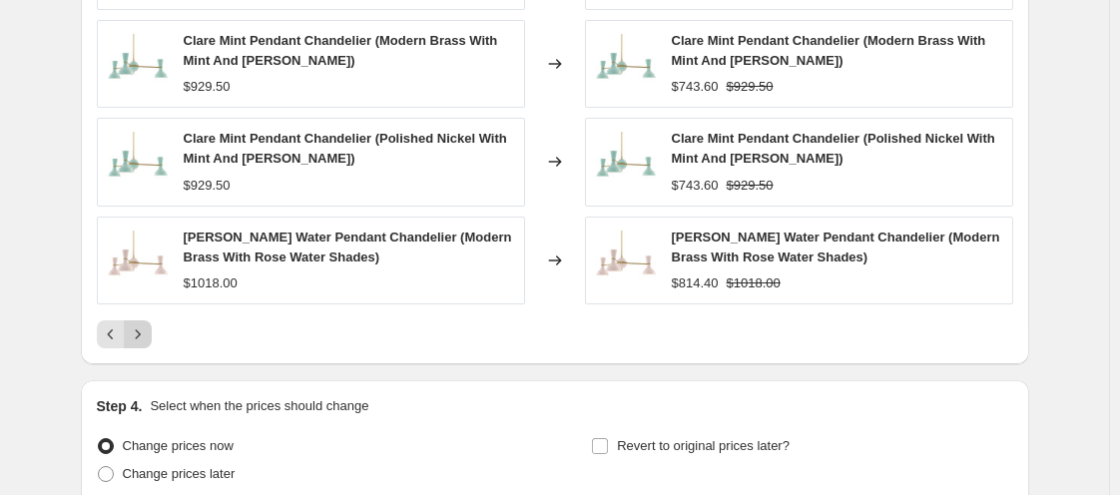
click at [145, 337] on icon "Next" at bounding box center [138, 334] width 20 height 20
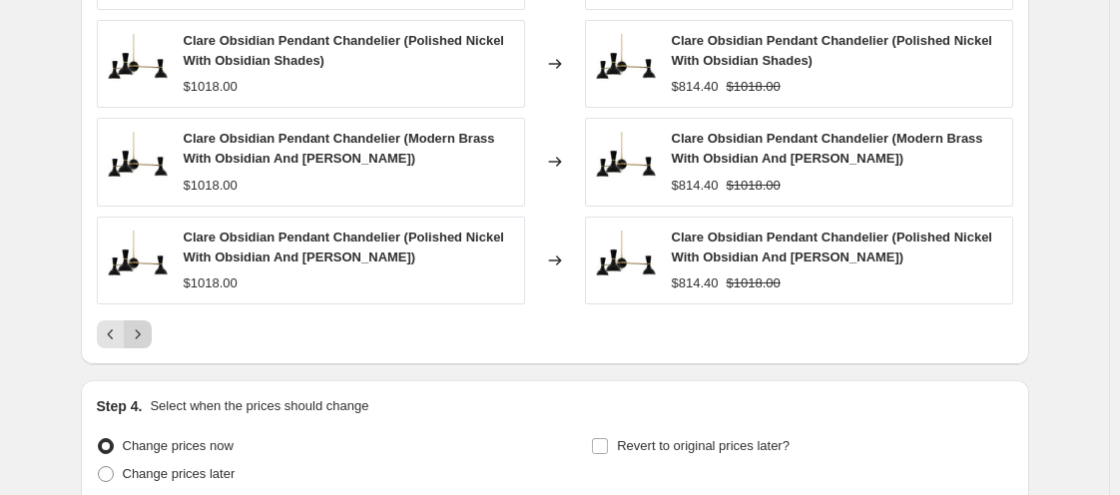
click at [145, 337] on icon "Next" at bounding box center [138, 334] width 20 height 20
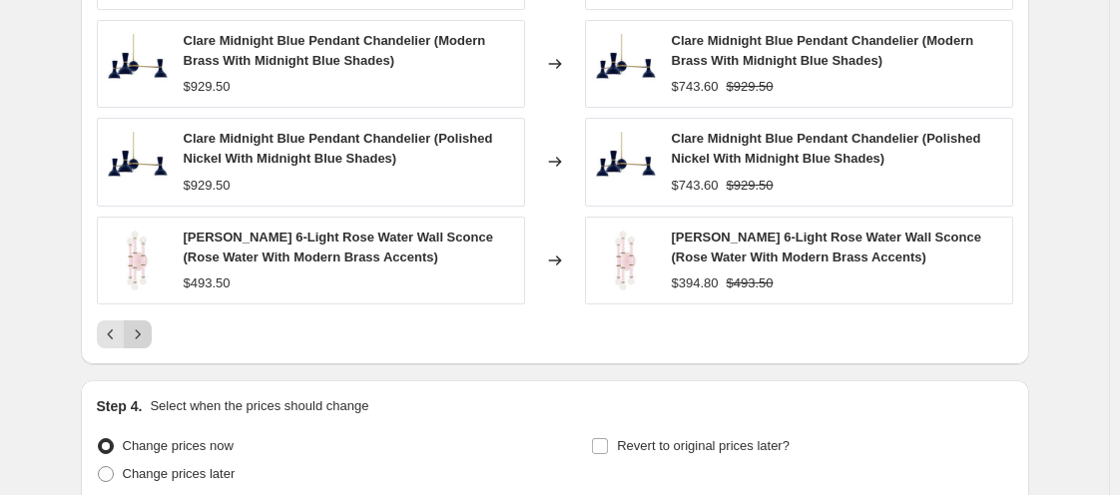
click at [145, 337] on icon "Next" at bounding box center [138, 334] width 20 height 20
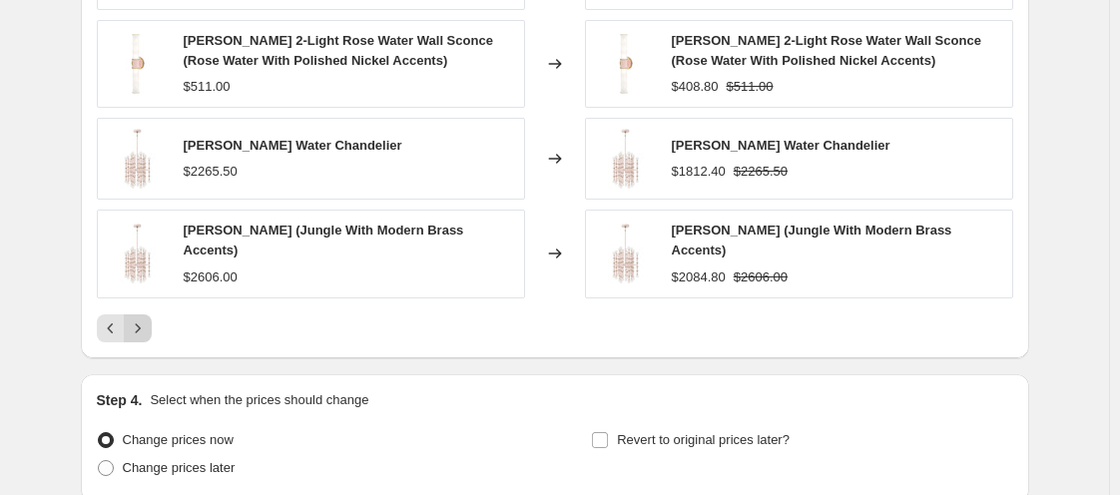
click at [145, 337] on div "PRICE CHANGE PREVIEW 129 product variants would be affected by this price chang…" at bounding box center [555, 56] width 948 height 604
click at [146, 328] on button "Next" at bounding box center [138, 328] width 28 height 28
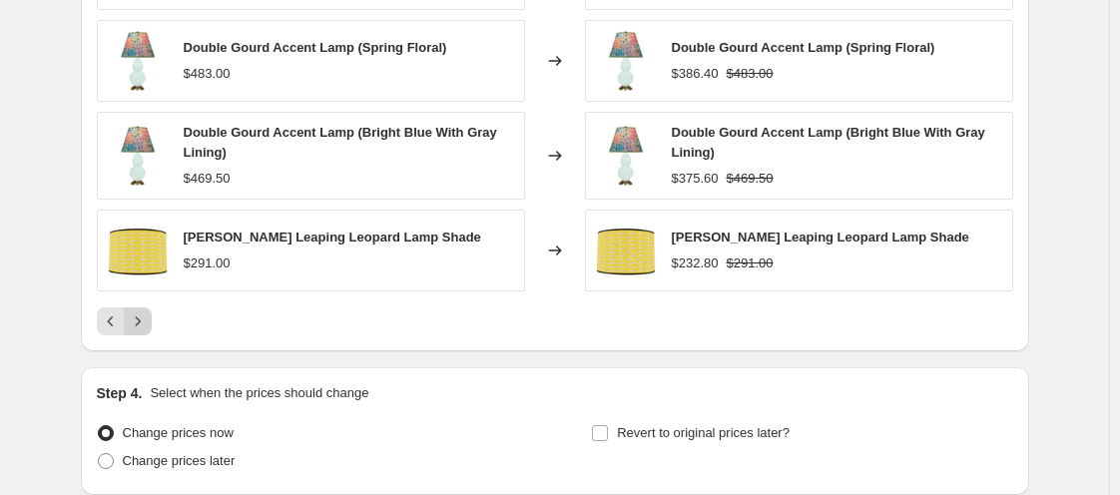
click at [146, 328] on button "Next" at bounding box center [138, 321] width 28 height 28
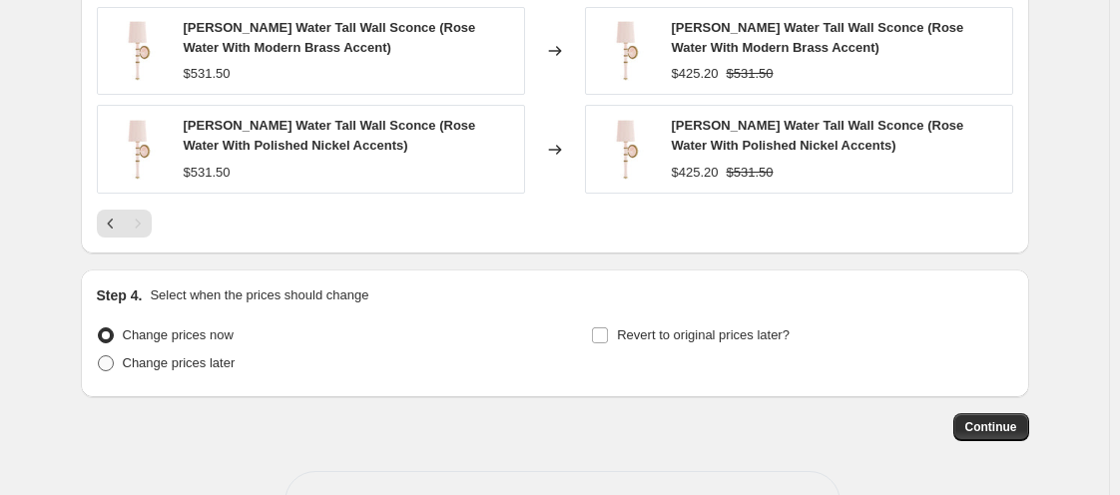
click at [120, 359] on label "Change prices later" at bounding box center [166, 363] width 139 height 28
click at [99, 356] on input "Change prices later" at bounding box center [98, 355] width 1 height 1
radio input "true"
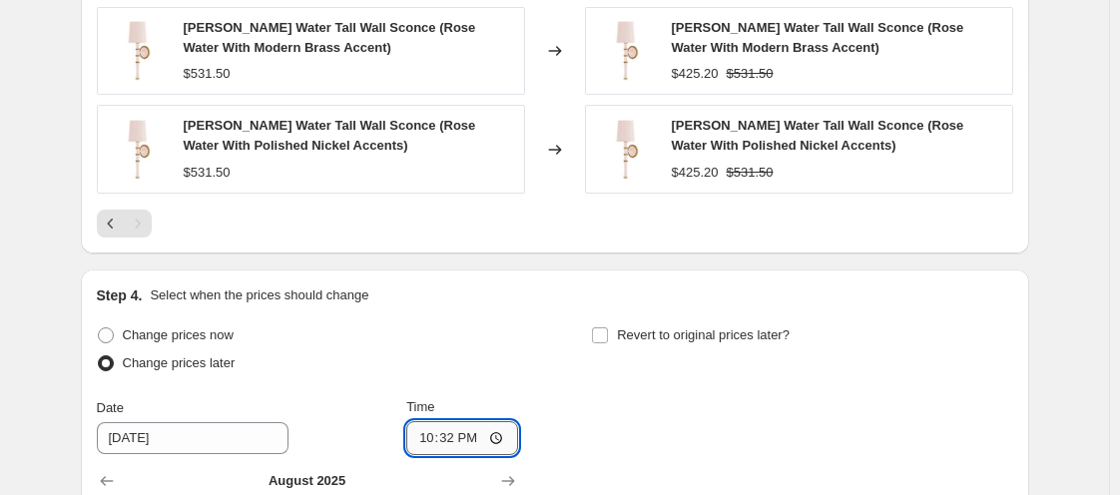
click at [424, 434] on input "22:32" at bounding box center [462, 438] width 112 height 34
type input "00:00"
click at [608, 335] on input "Revert to original prices later?" at bounding box center [600, 335] width 16 height 16
checkbox input "true"
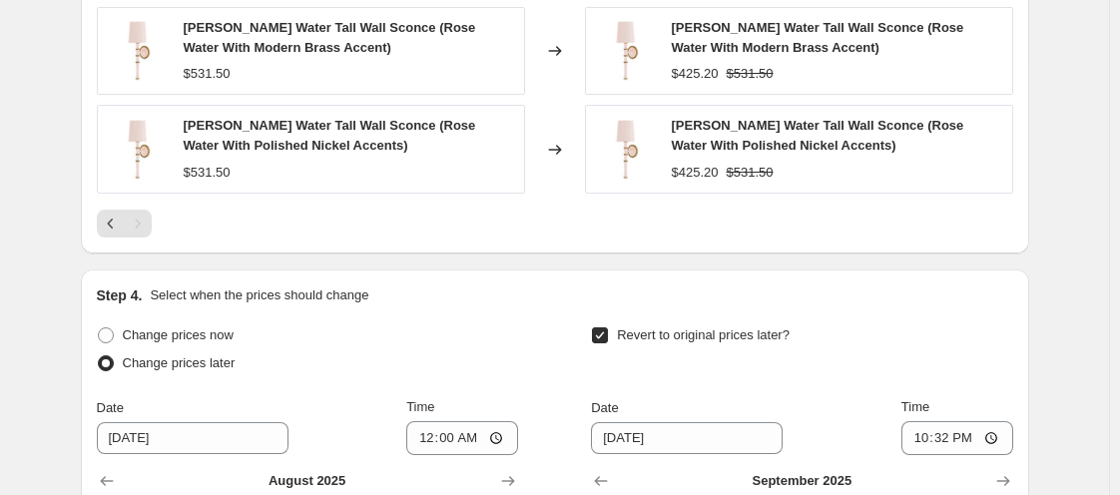
scroll to position [2167, 0]
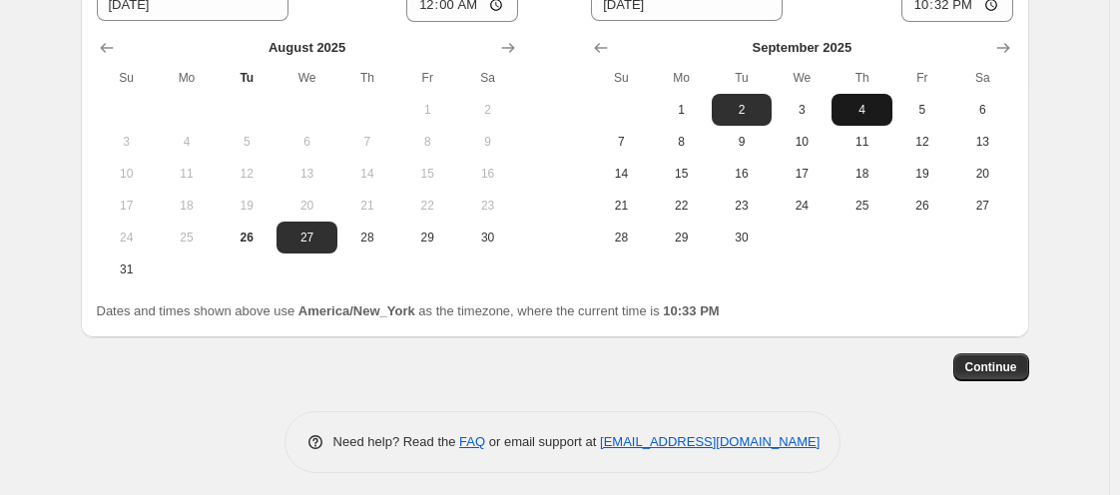
click at [854, 109] on span "4" at bounding box center [862, 110] width 44 height 16
type input "[DATE]"
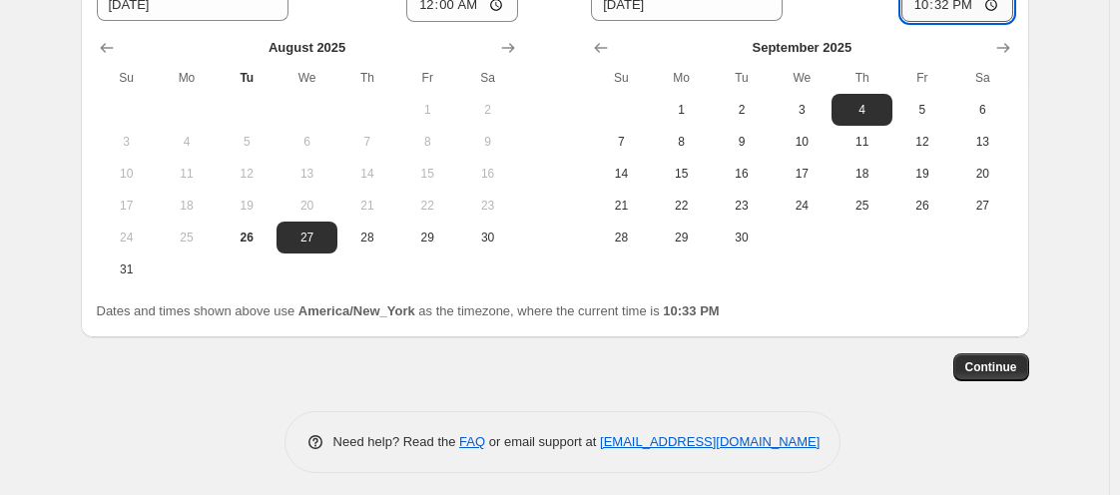
click at [920, 7] on input "22:32" at bounding box center [957, 5] width 112 height 34
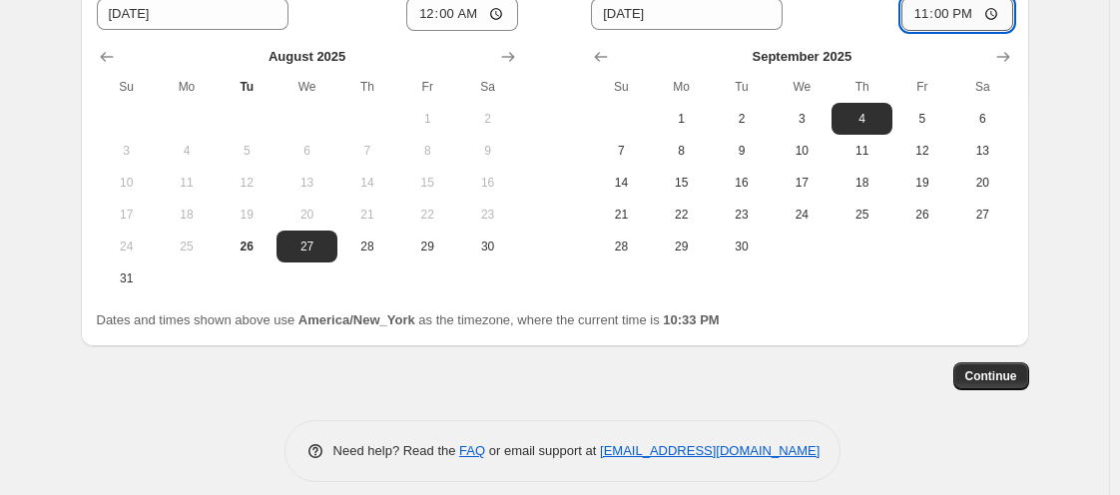
type input "11:00"
click at [996, 362] on button "Continue" at bounding box center [991, 376] width 76 height 28
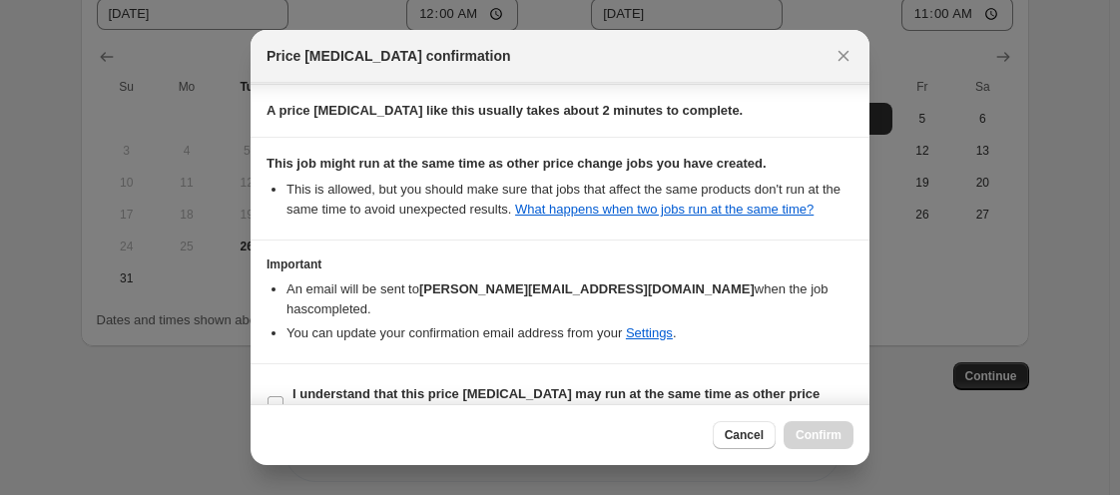
scroll to position [443, 0]
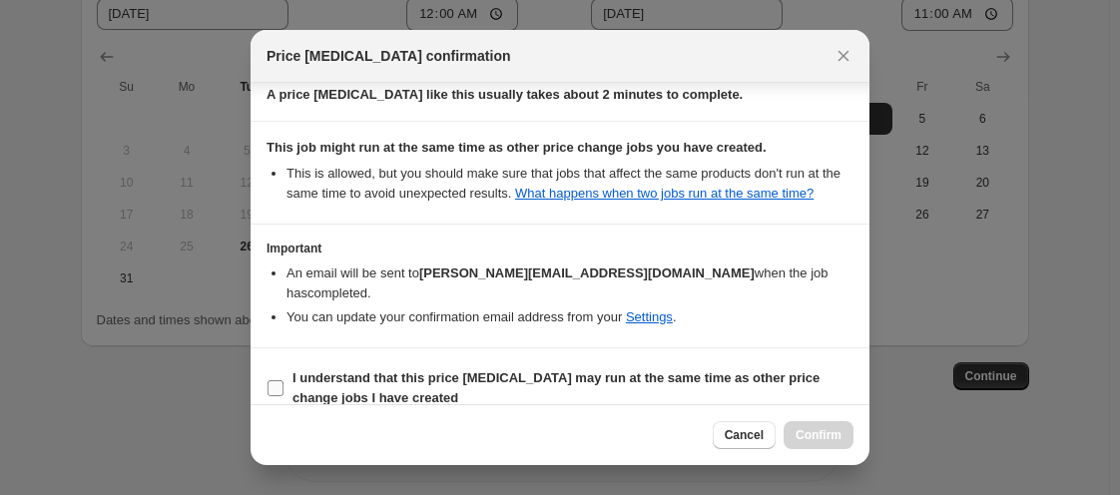
click at [269, 380] on input "I understand that this price [MEDICAL_DATA] may run at the same time as other p…" at bounding box center [276, 388] width 16 height 16
checkbox input "true"
click at [803, 438] on span "Confirm" at bounding box center [819, 435] width 46 height 16
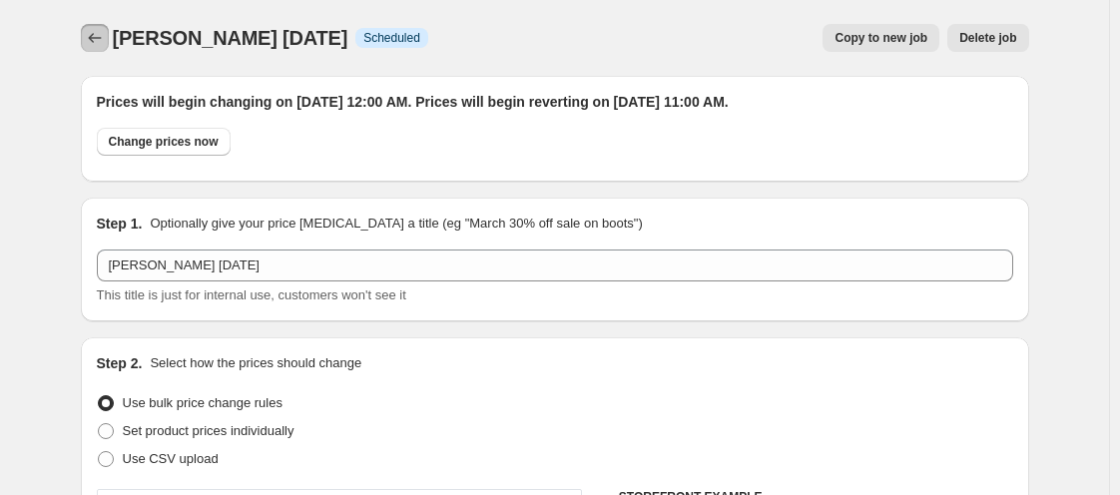
click at [90, 29] on icon "Price change jobs" at bounding box center [95, 38] width 20 height 20
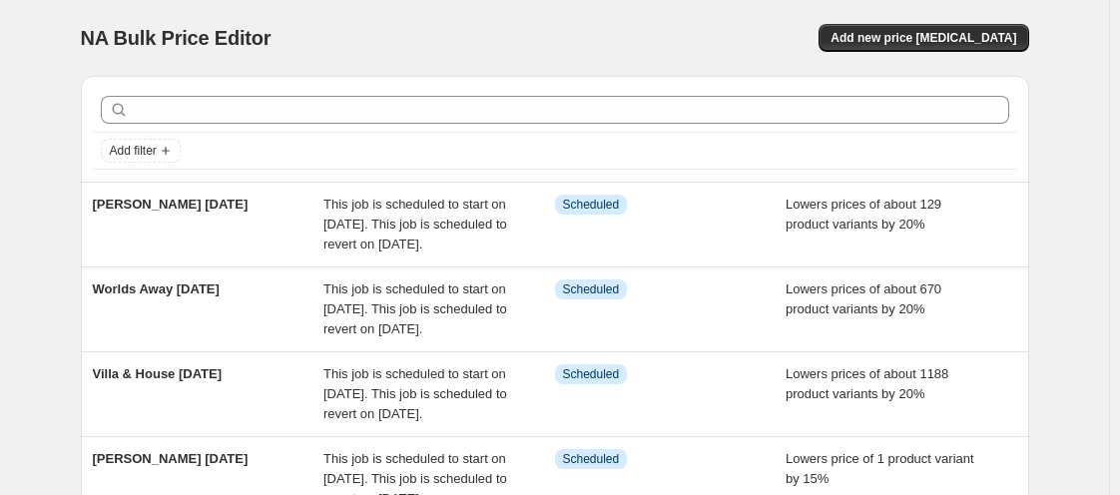
click at [90, 29] on span "NA Bulk Price Editor" at bounding box center [176, 38] width 191 height 22
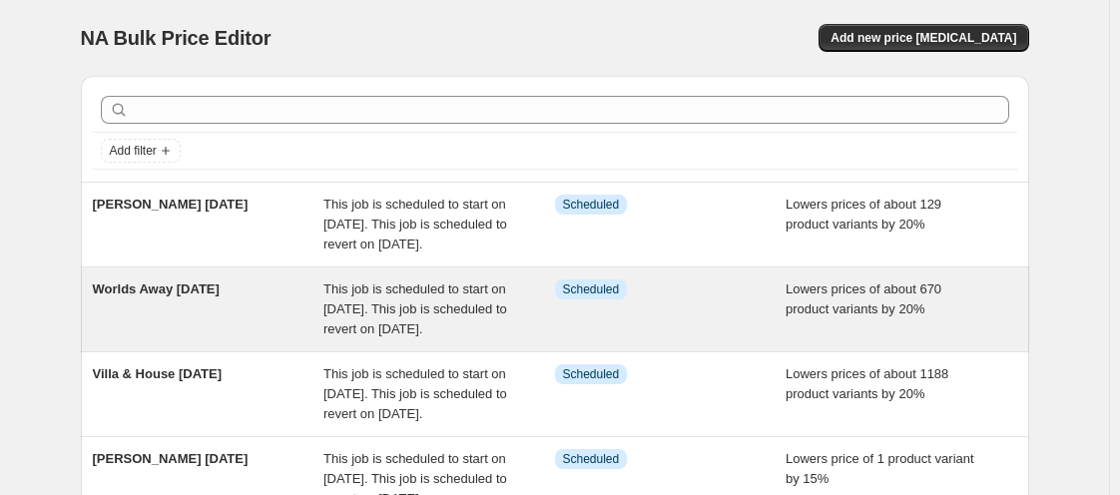
click at [290, 308] on div "Worlds Away [DATE]" at bounding box center [209, 310] width 232 height 60
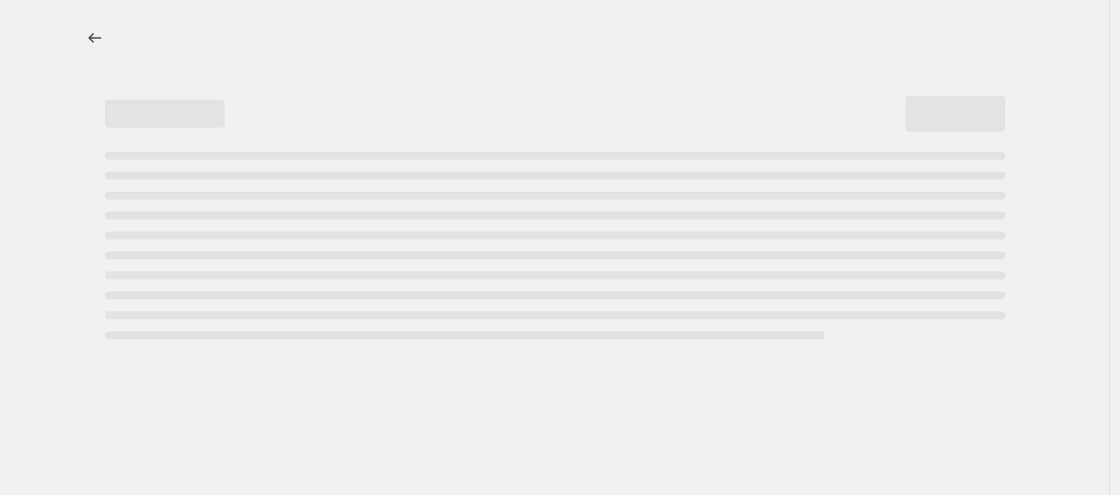
select select "percentage"
select select "vendor"
select select "tag"
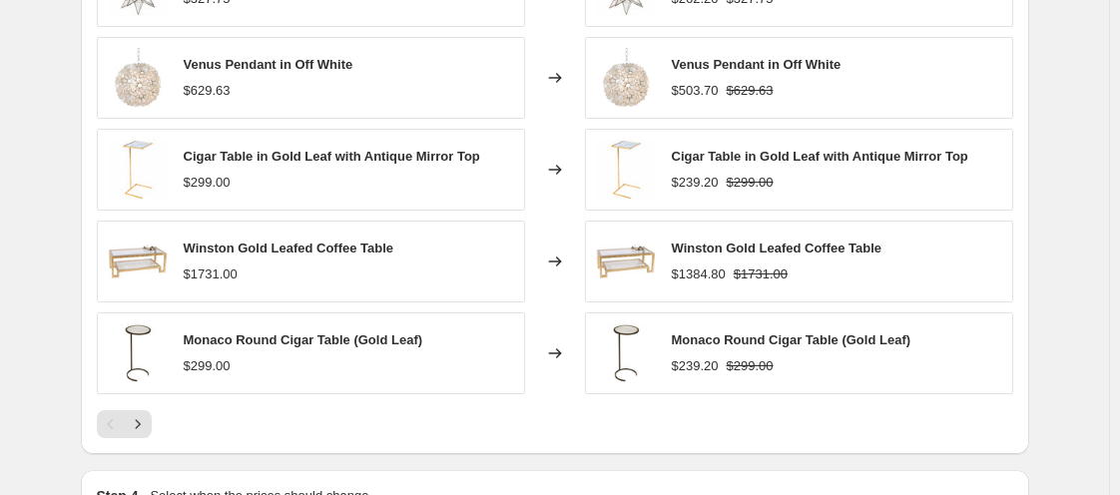
scroll to position [2167, 0]
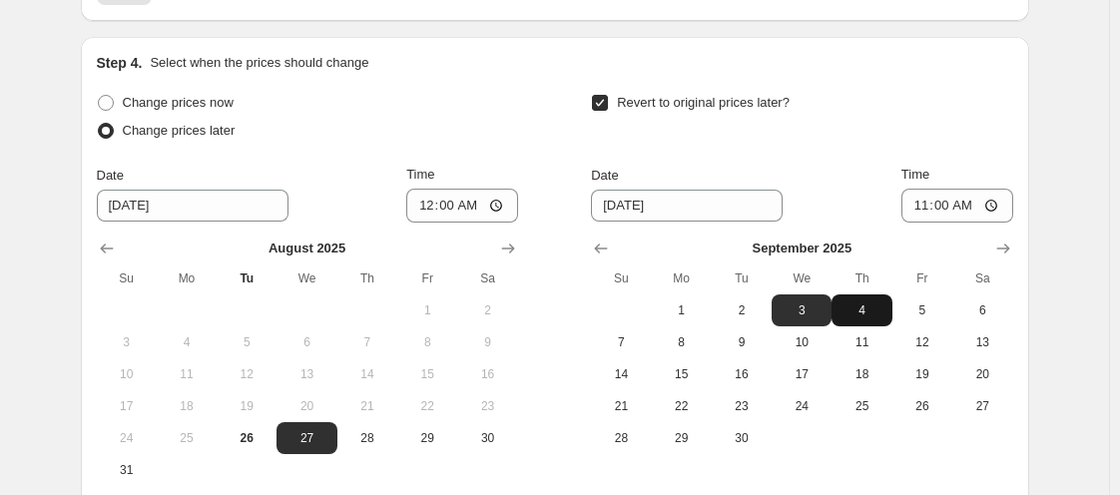
click at [875, 305] on span "4" at bounding box center [862, 310] width 44 height 16
type input "[DATE]"
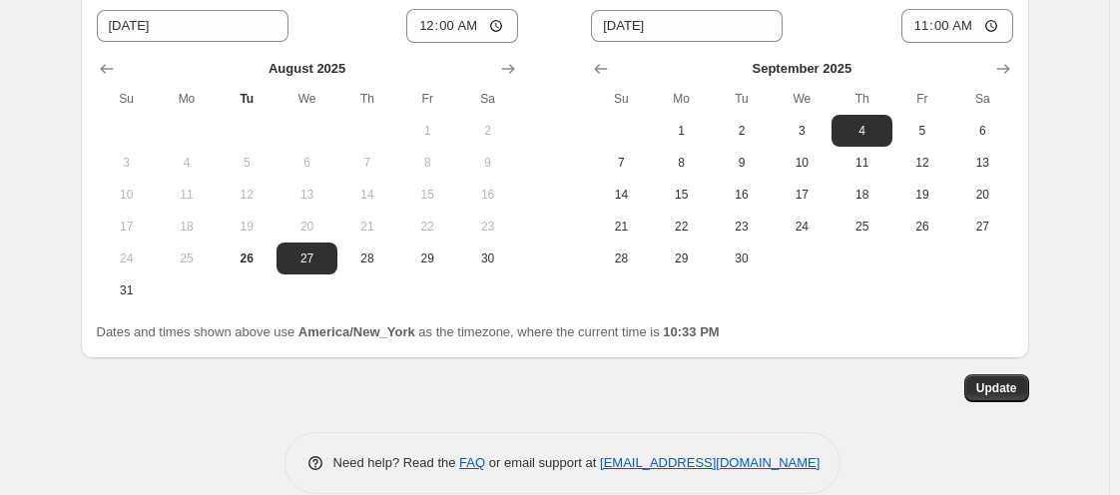
scroll to position [2371, 0]
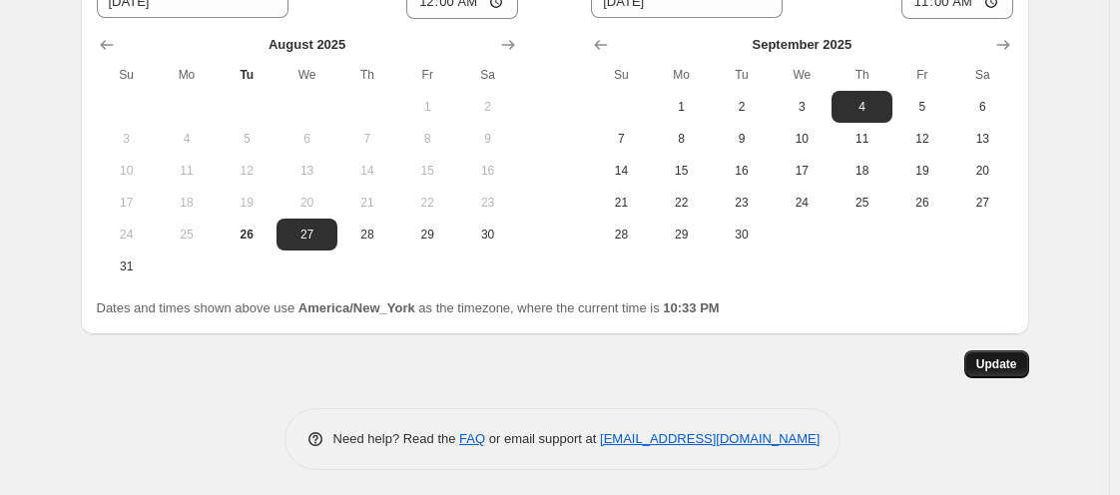
click at [1003, 356] on span "Update" at bounding box center [996, 364] width 41 height 16
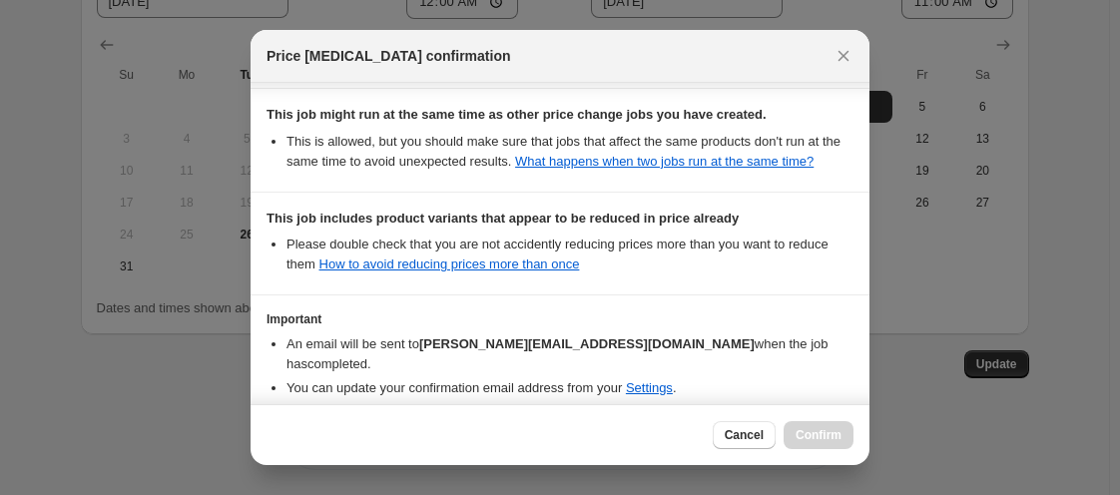
scroll to position [676, 0]
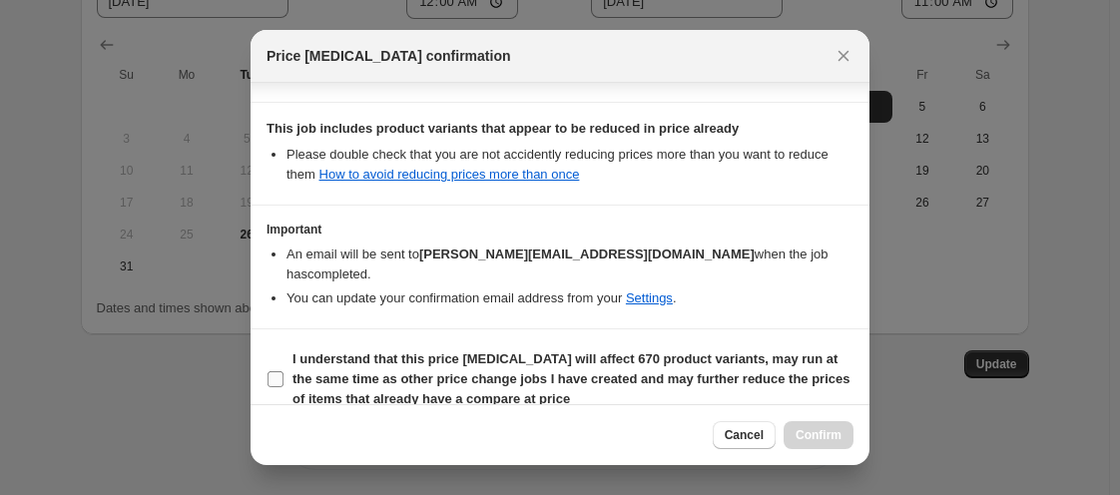
click at [274, 371] on input "I understand that this price [MEDICAL_DATA] will affect 670 product variants, m…" at bounding box center [276, 379] width 16 height 16
checkbox input "true"
click at [804, 426] on button "Confirm" at bounding box center [819, 435] width 70 height 28
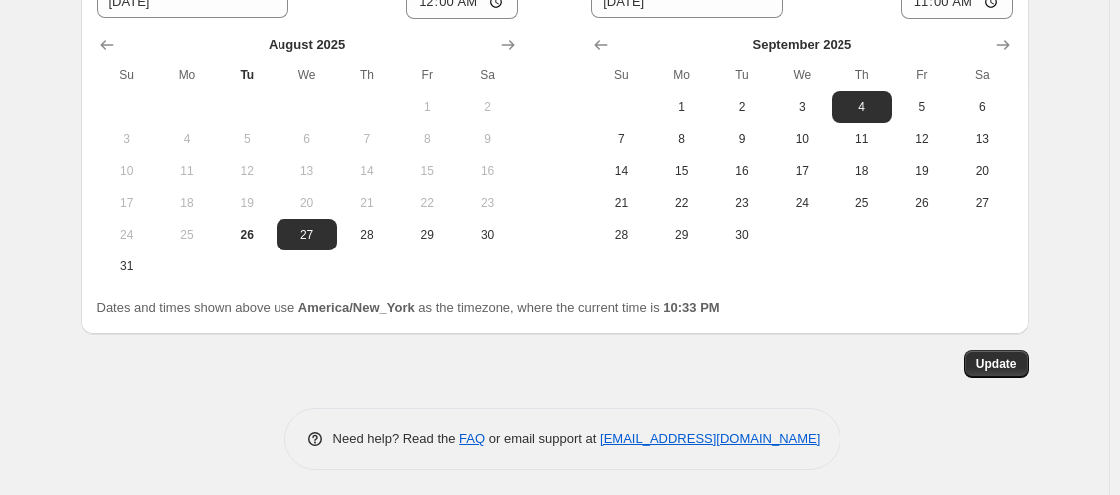
scroll to position [0, 0]
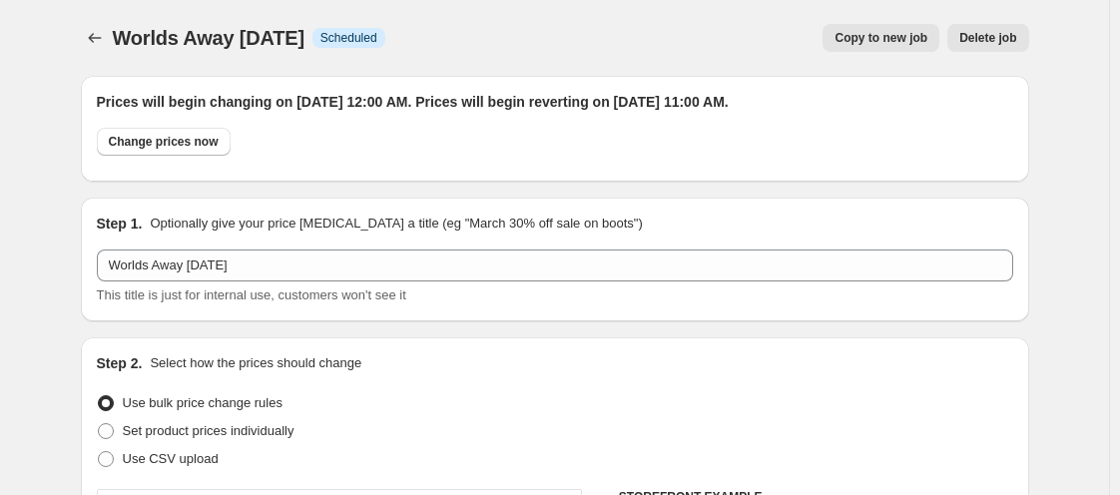
click at [107, 56] on div "Worlds Away [DATE]. This page is ready Worlds Away [DATE] Info Scheduled Copy t…" at bounding box center [555, 38] width 948 height 76
click at [104, 44] on icon "Price change jobs" at bounding box center [95, 38] width 20 height 20
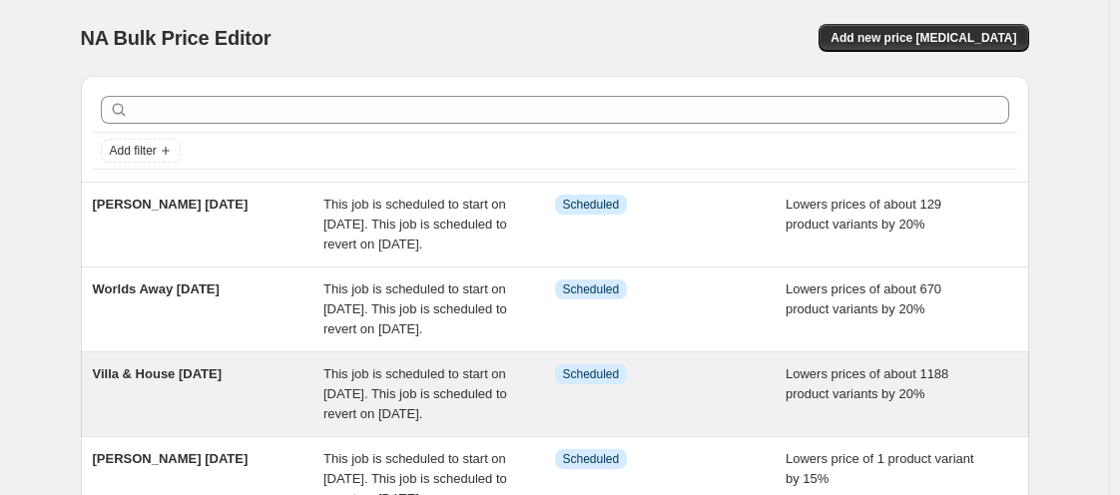
click at [276, 424] on div "Villa & House [DATE]" at bounding box center [209, 394] width 232 height 60
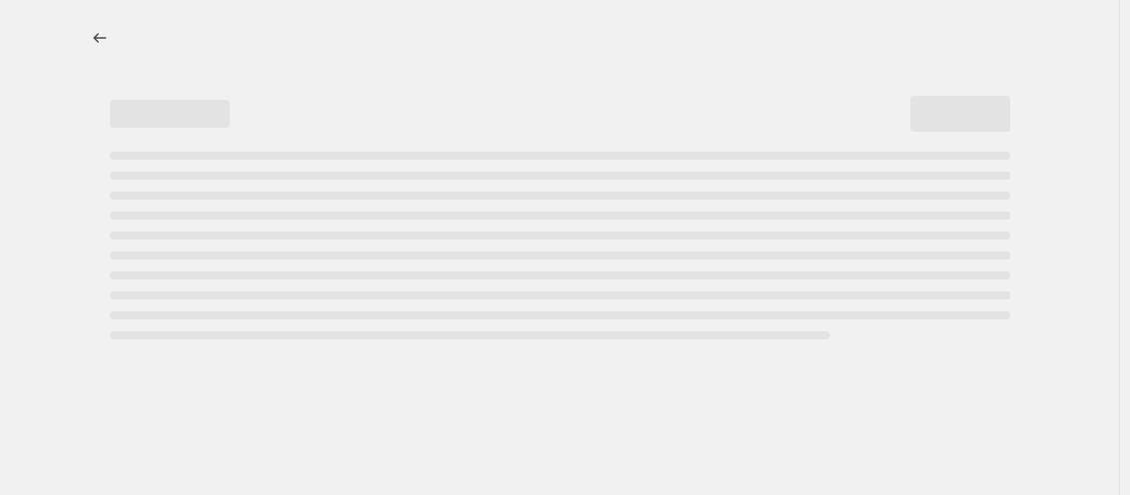
select select "percentage"
select select "vendor"
select select "tag"
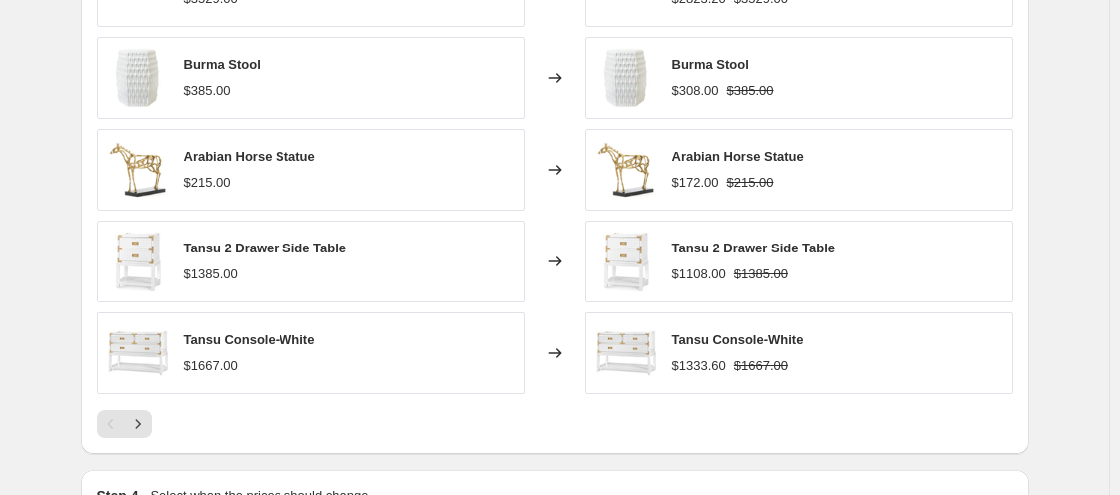
scroll to position [2167, 0]
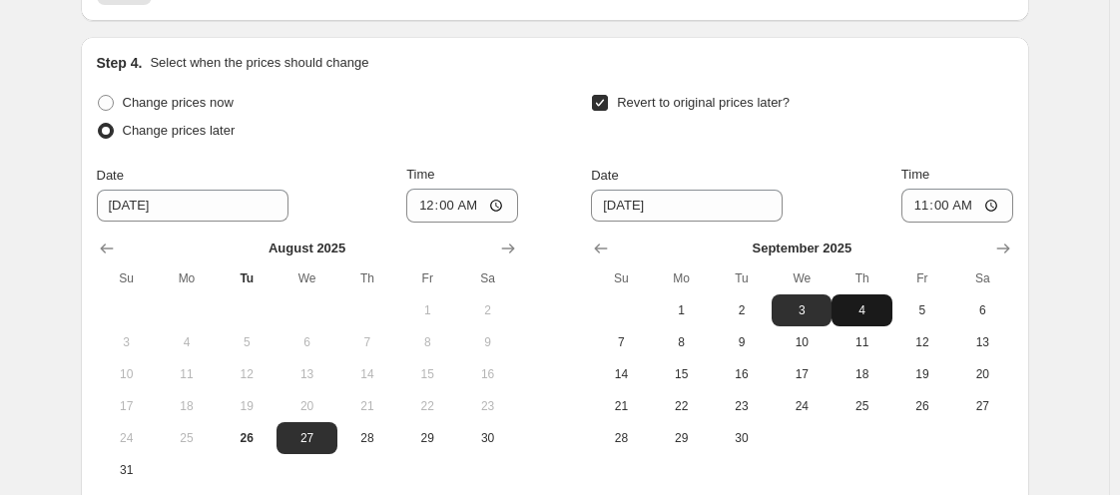
click at [888, 320] on button "4" at bounding box center [862, 310] width 60 height 32
type input "[DATE]"
click at [888, 320] on button "4" at bounding box center [862, 310] width 60 height 32
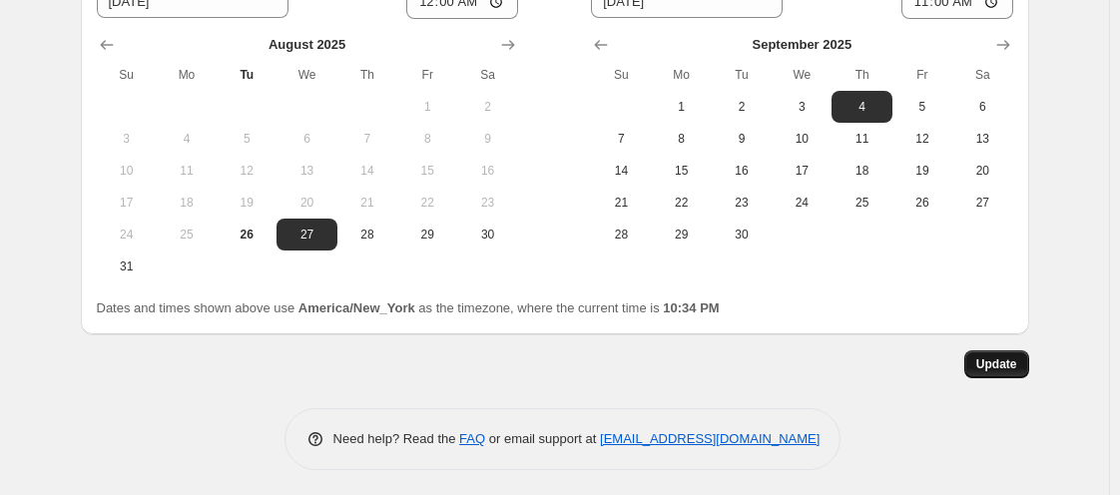
click at [980, 356] on button "Update" at bounding box center [996, 364] width 65 height 28
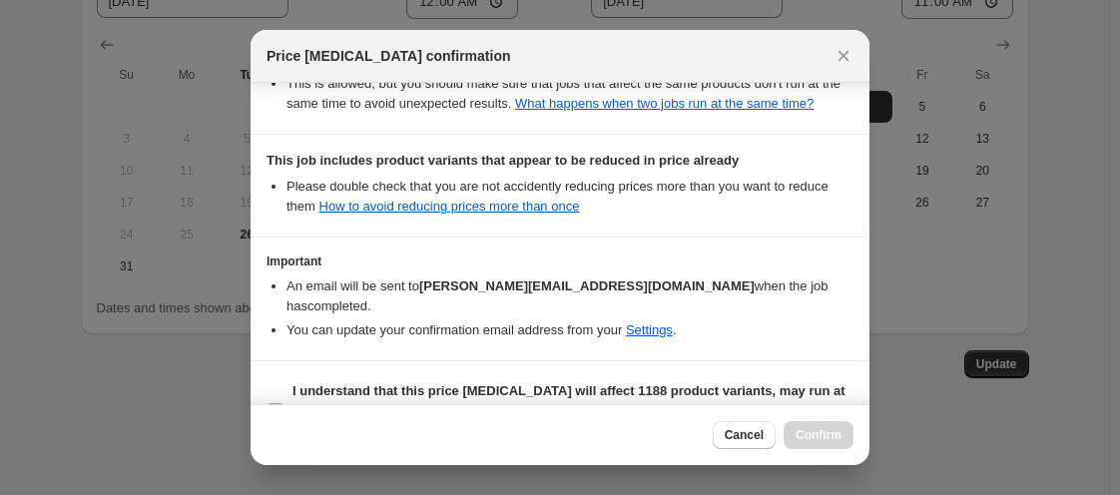
scroll to position [676, 0]
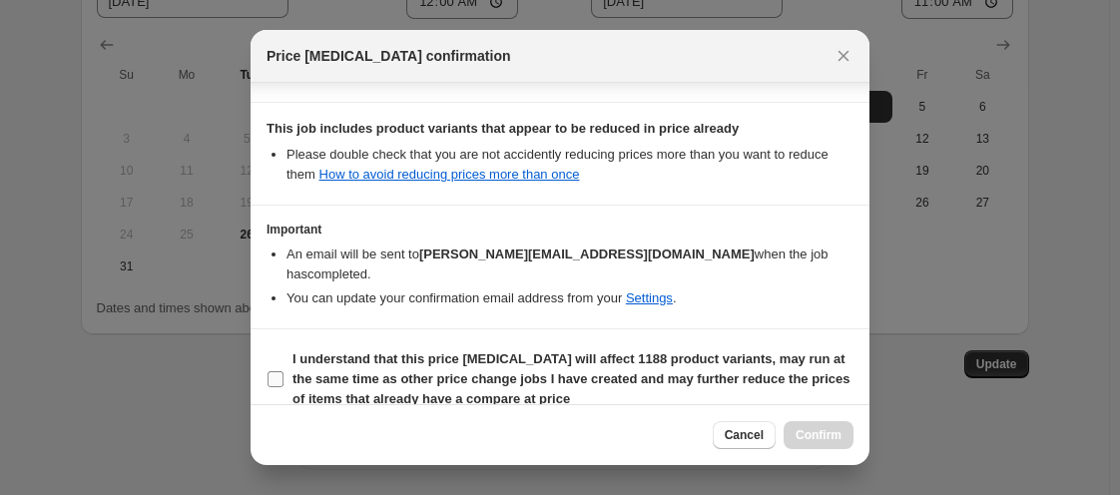
click at [289, 356] on label "I understand that this price [MEDICAL_DATA] will affect 1188 product variants, …" at bounding box center [560, 379] width 587 height 68
click at [284, 371] on input "I understand that this price [MEDICAL_DATA] will affect 1188 product variants, …" at bounding box center [276, 379] width 16 height 16
checkbox input "true"
click at [837, 426] on button "Confirm" at bounding box center [819, 435] width 70 height 28
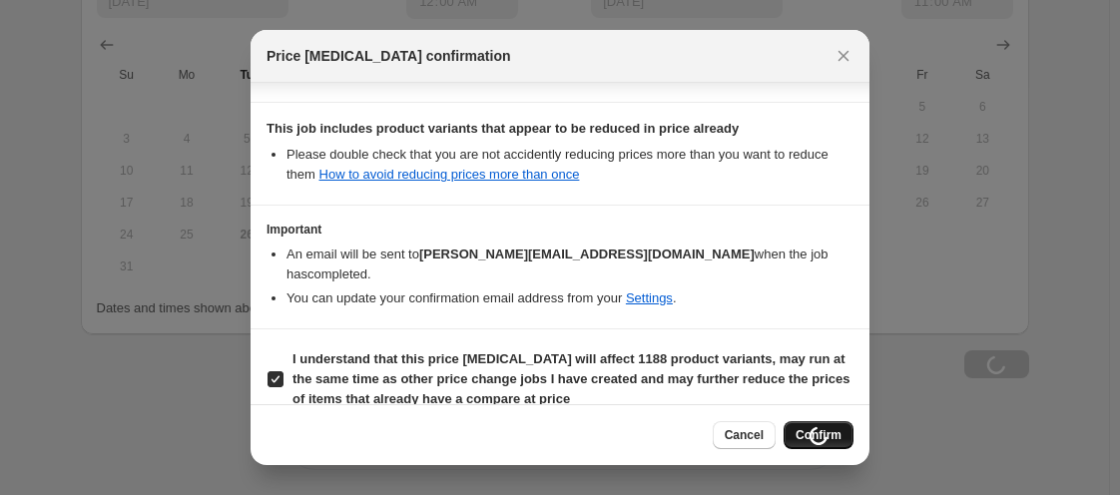
scroll to position [2371, 0]
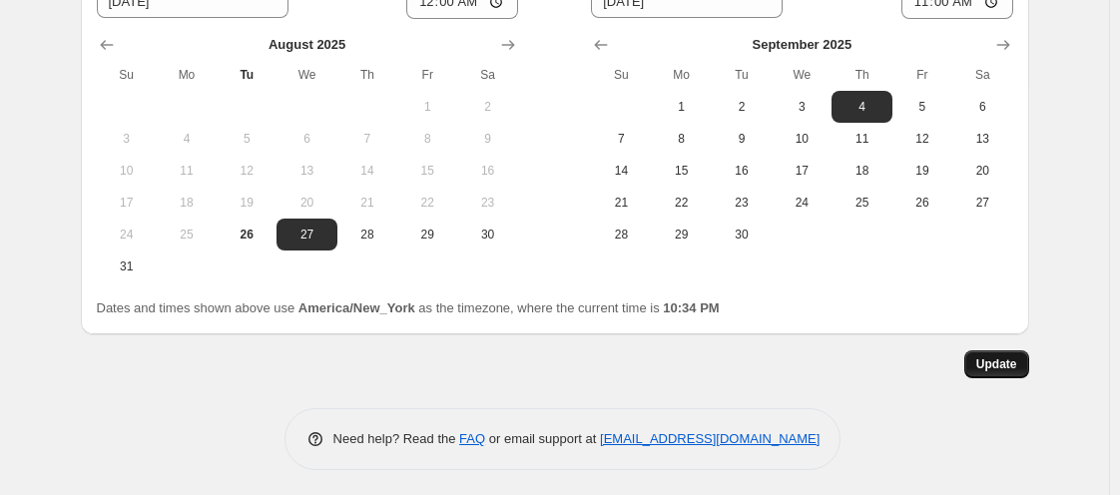
click at [993, 365] on span "Update" at bounding box center [996, 364] width 41 height 16
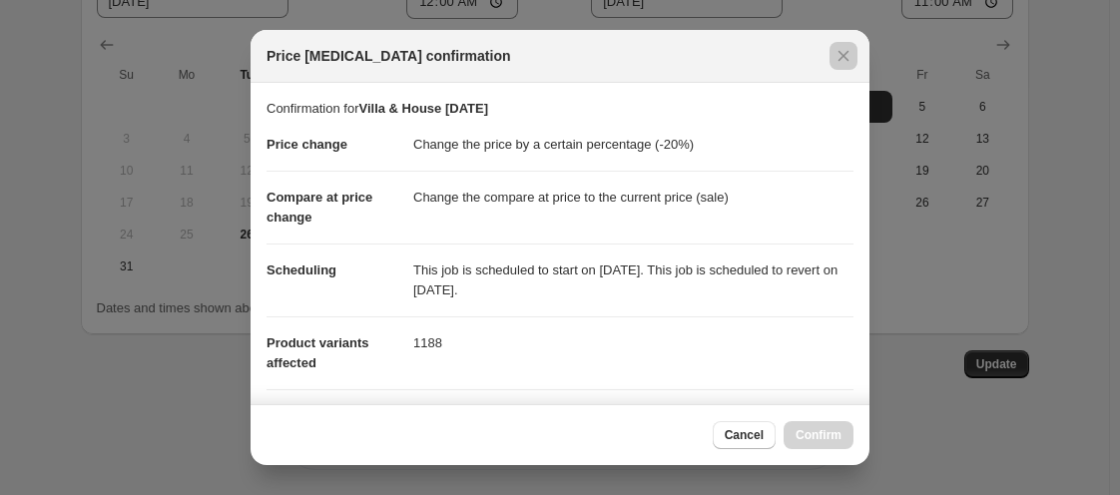
click at [1062, 288] on div at bounding box center [560, 247] width 1120 height 495
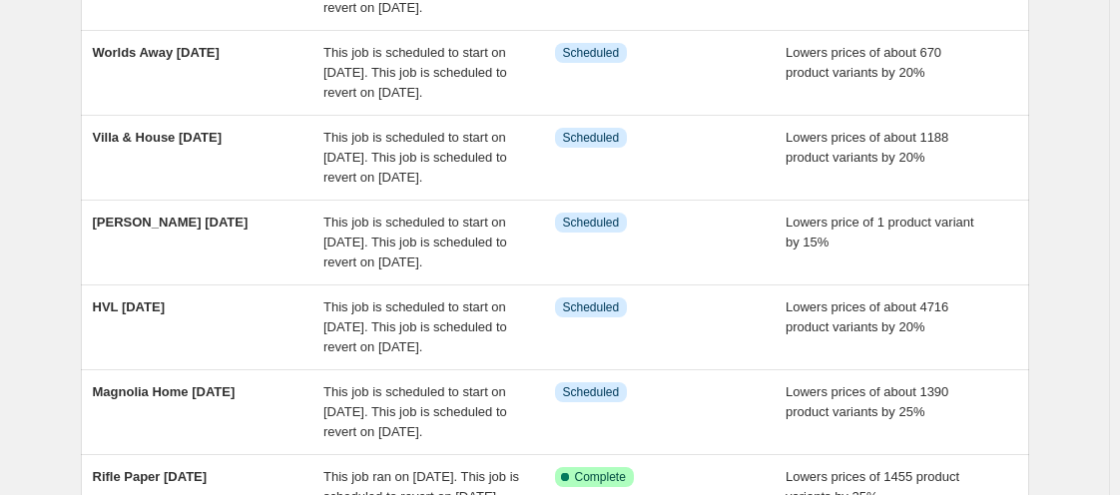
scroll to position [240, 0]
